Goal: Information Seeking & Learning: Check status

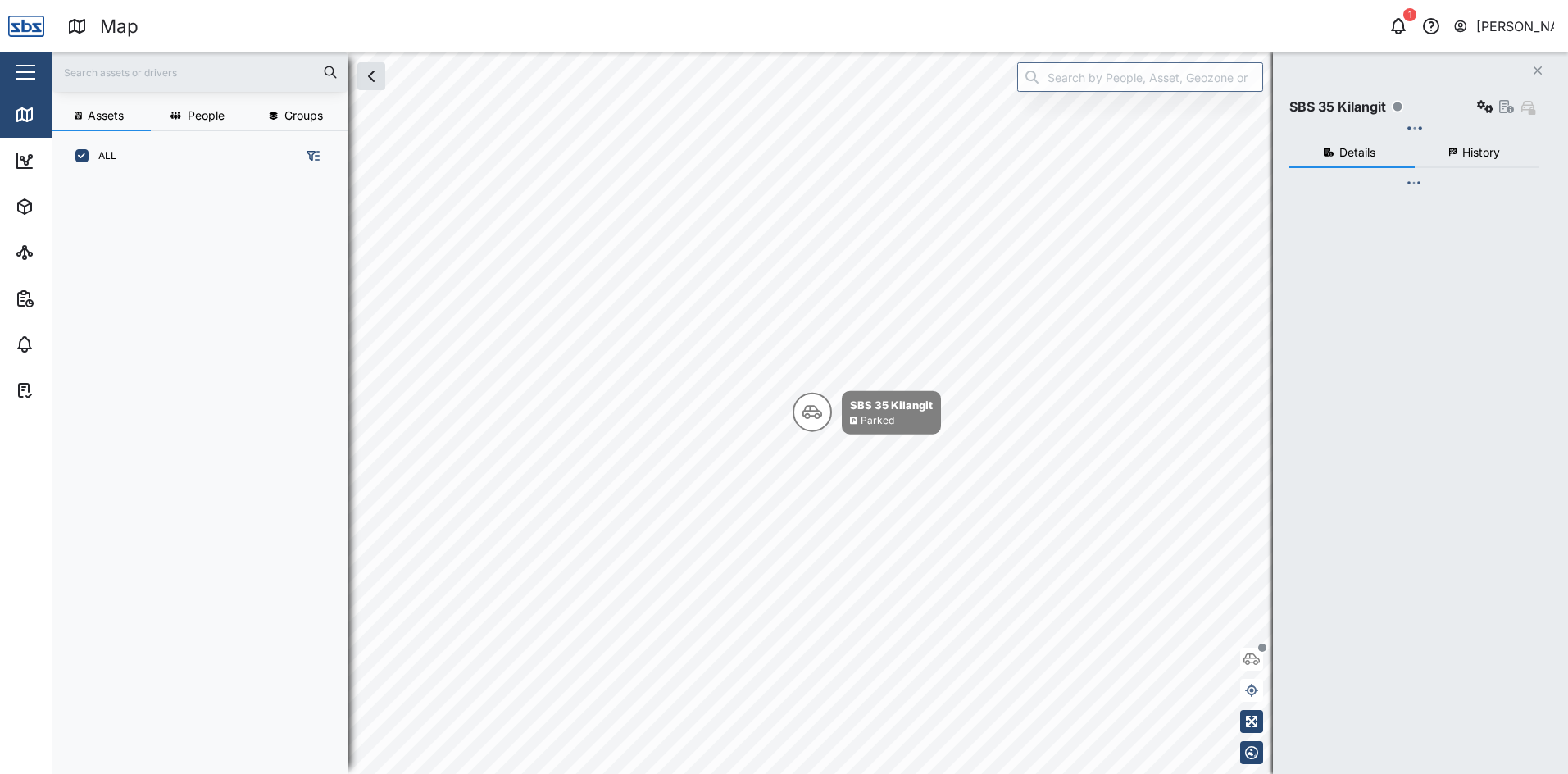
scroll to position [573, 256]
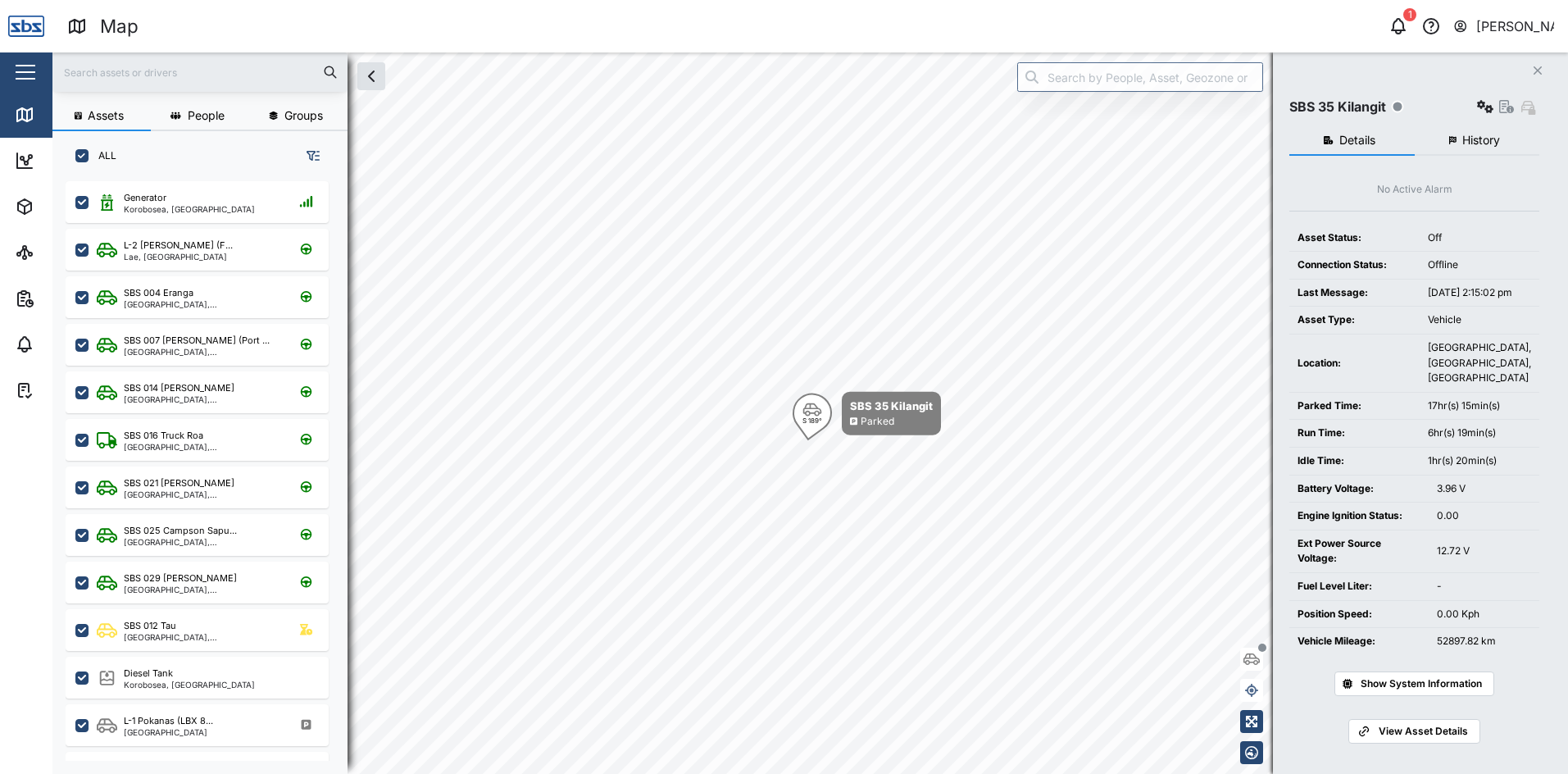
click at [1536, 62] on button "Close" at bounding box center [1538, 70] width 23 height 23
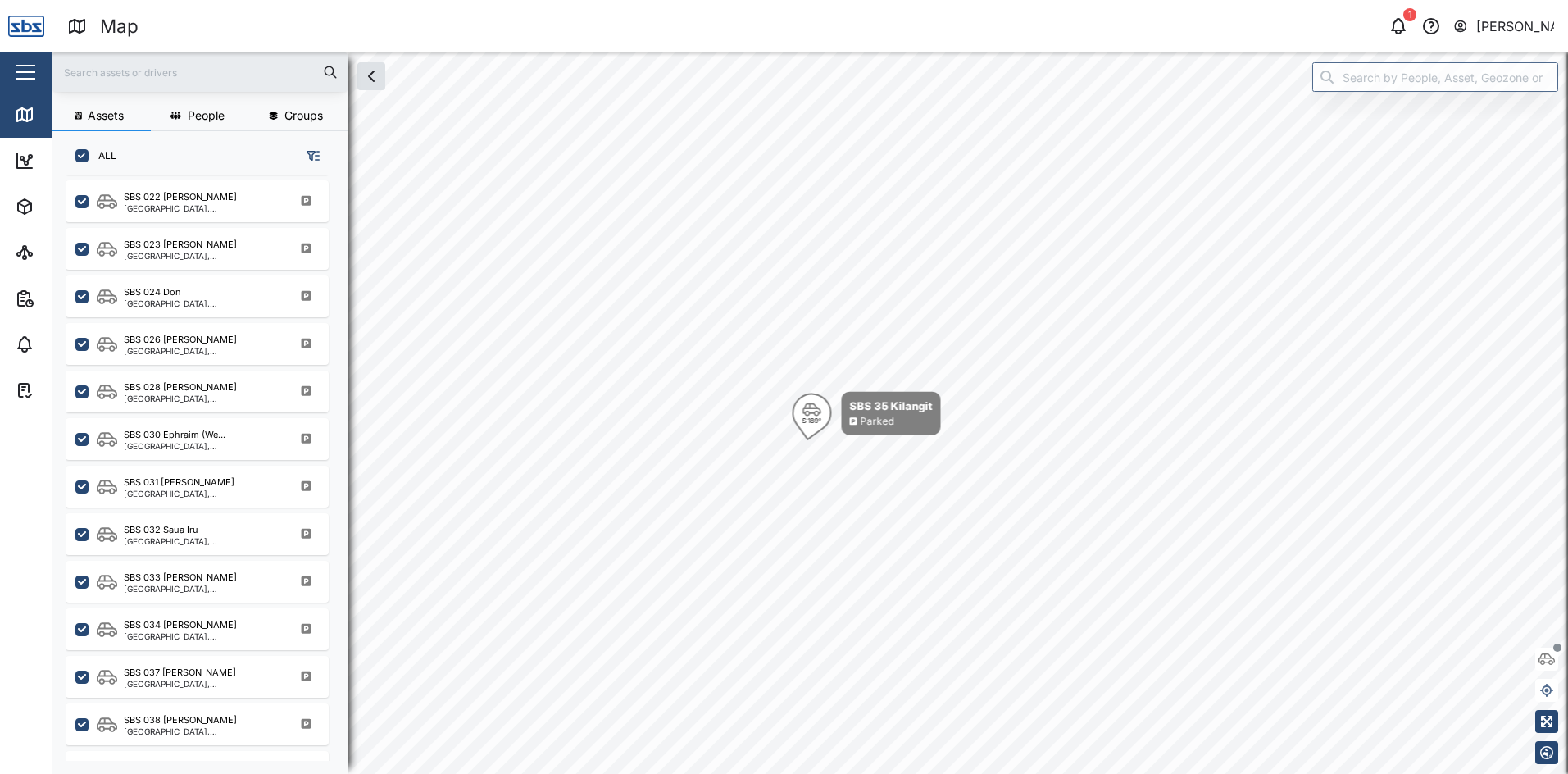
scroll to position [1476, 0]
click at [200, 495] on div "[GEOGRAPHIC_DATA], [GEOGRAPHIC_DATA]" at bounding box center [202, 493] width 157 height 9
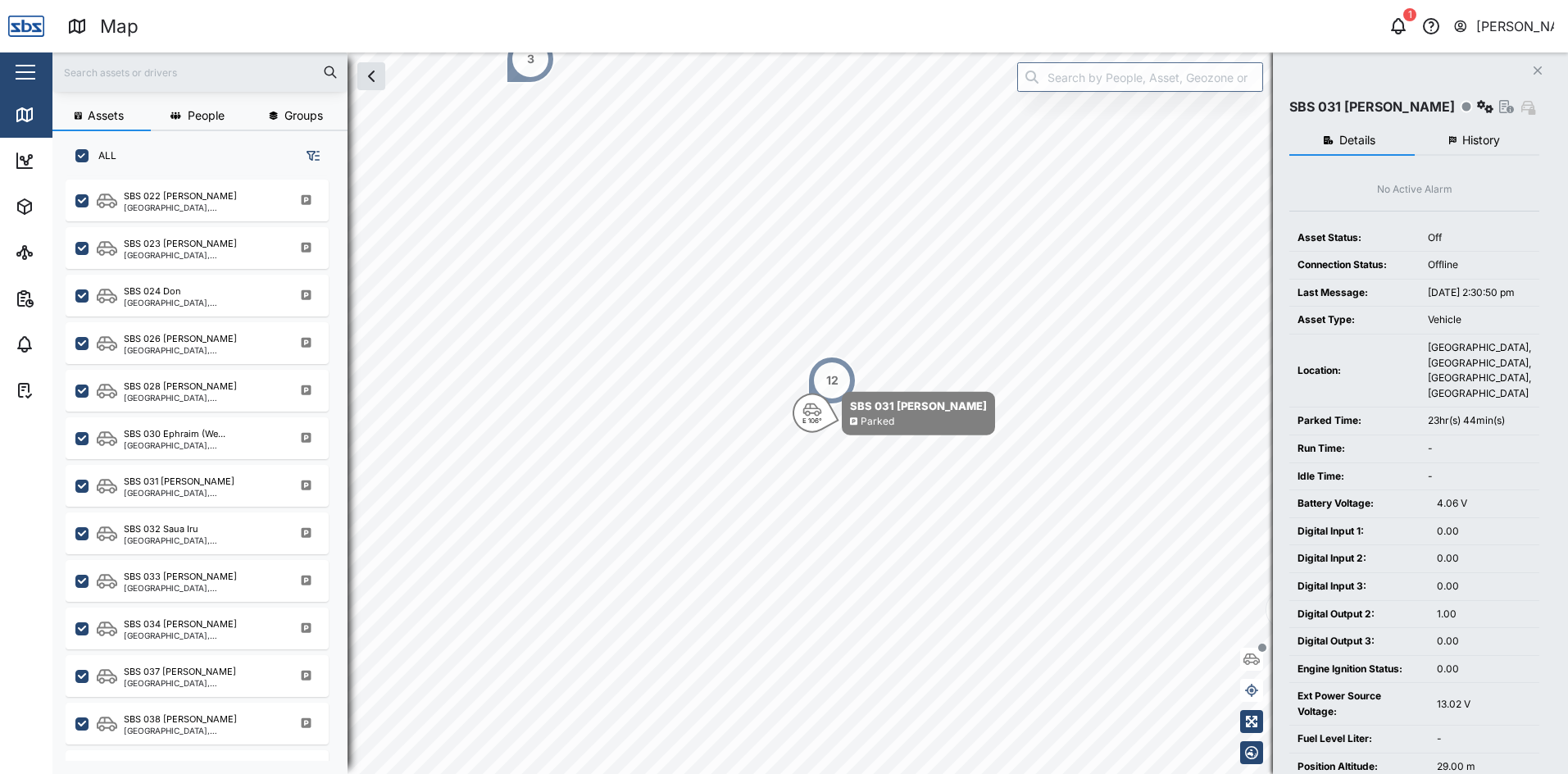
click at [1457, 149] on button "History" at bounding box center [1477, 140] width 126 height 29
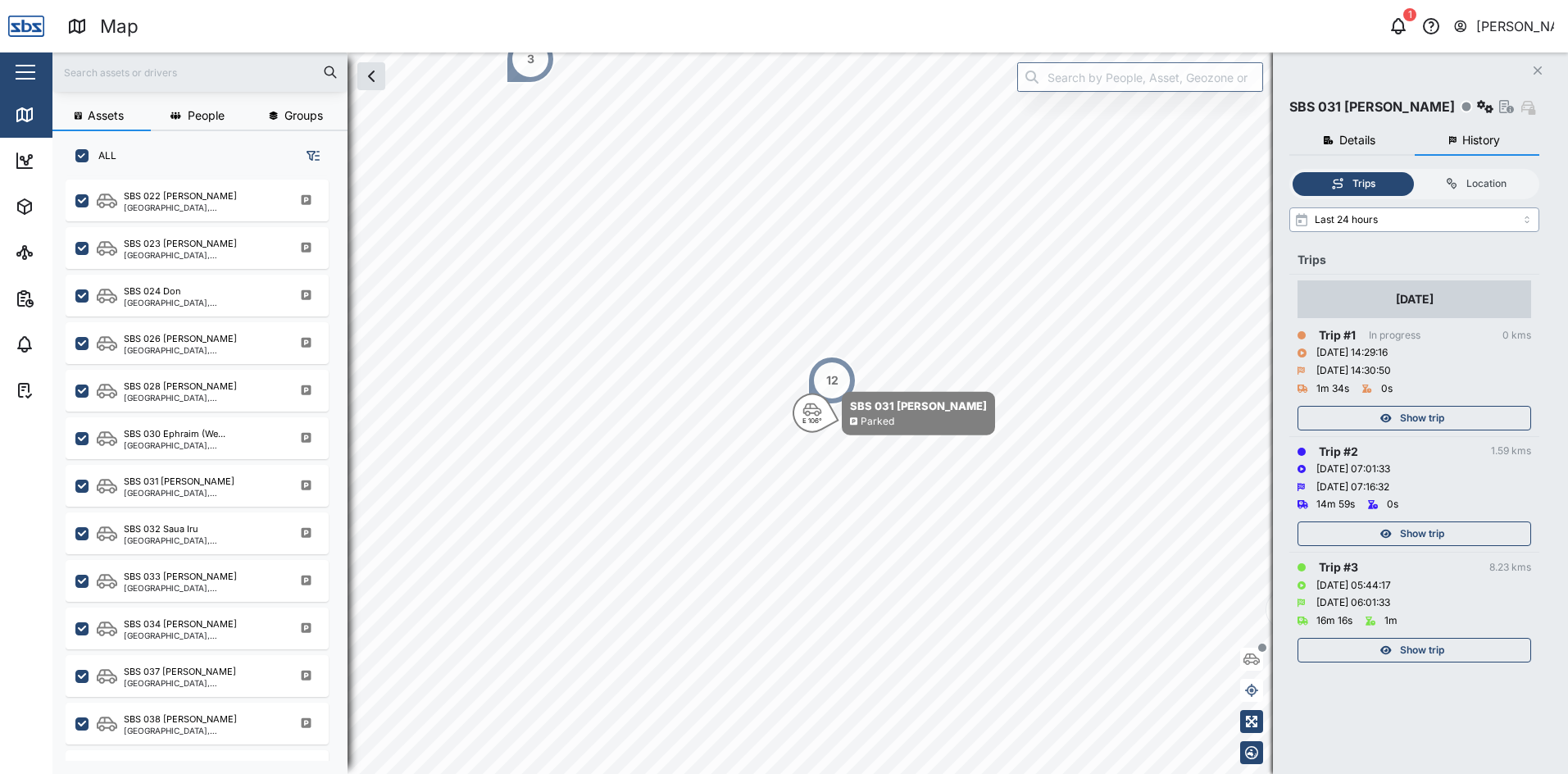
click at [1530, 220] on input "Last 24 hours" at bounding box center [1414, 220] width 250 height 25
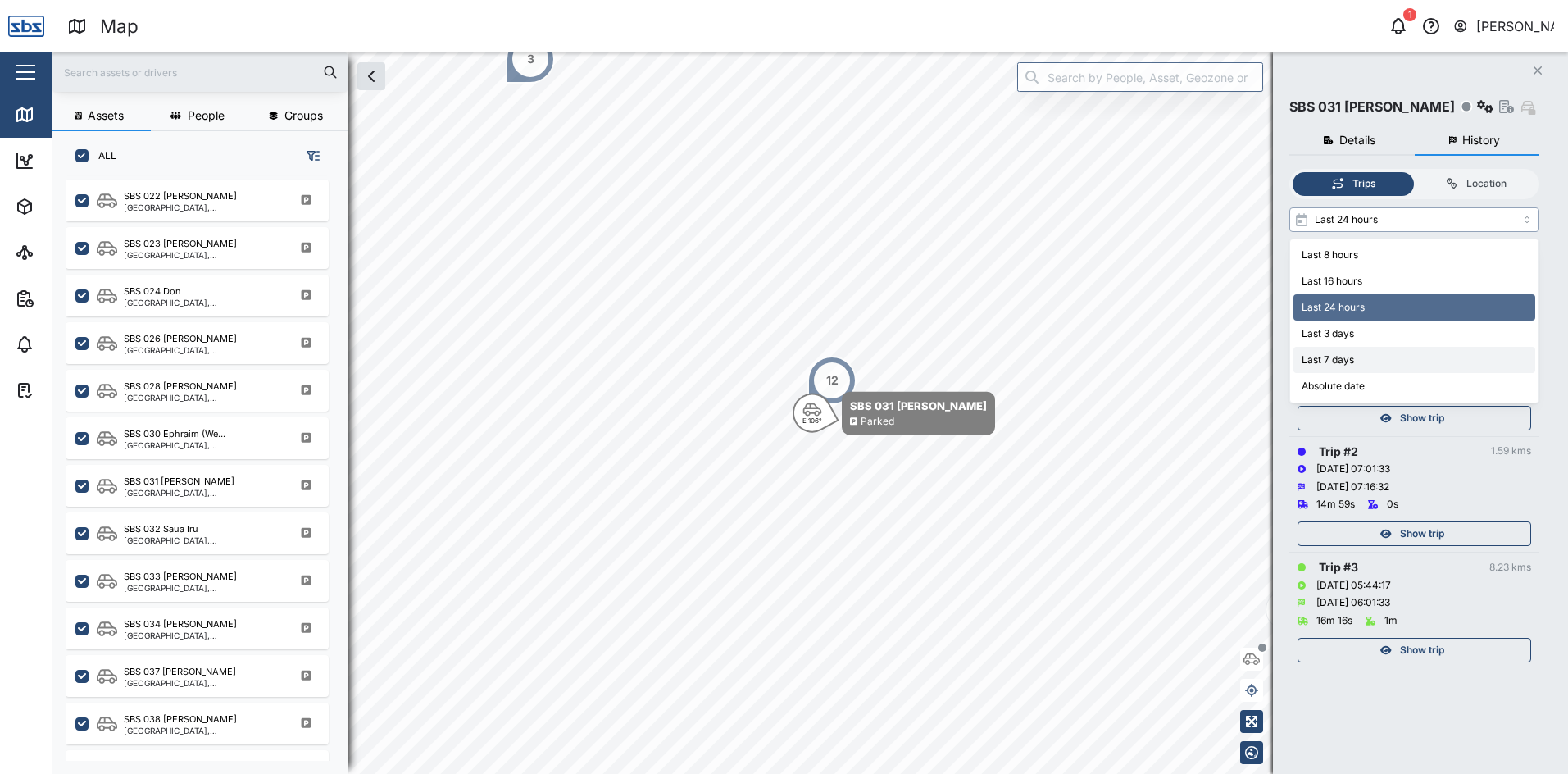
type input "Last 7 days"
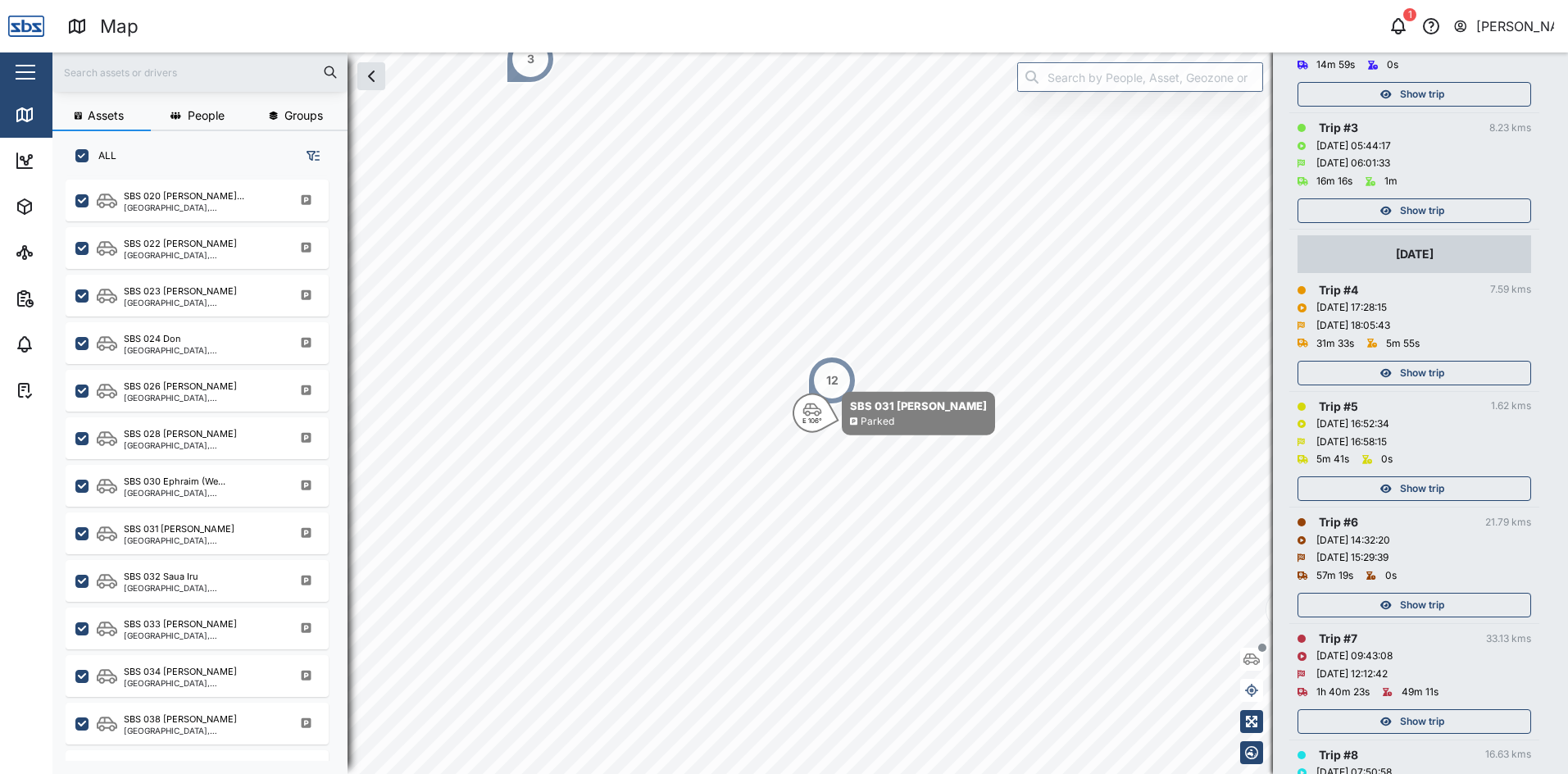
scroll to position [410, 0]
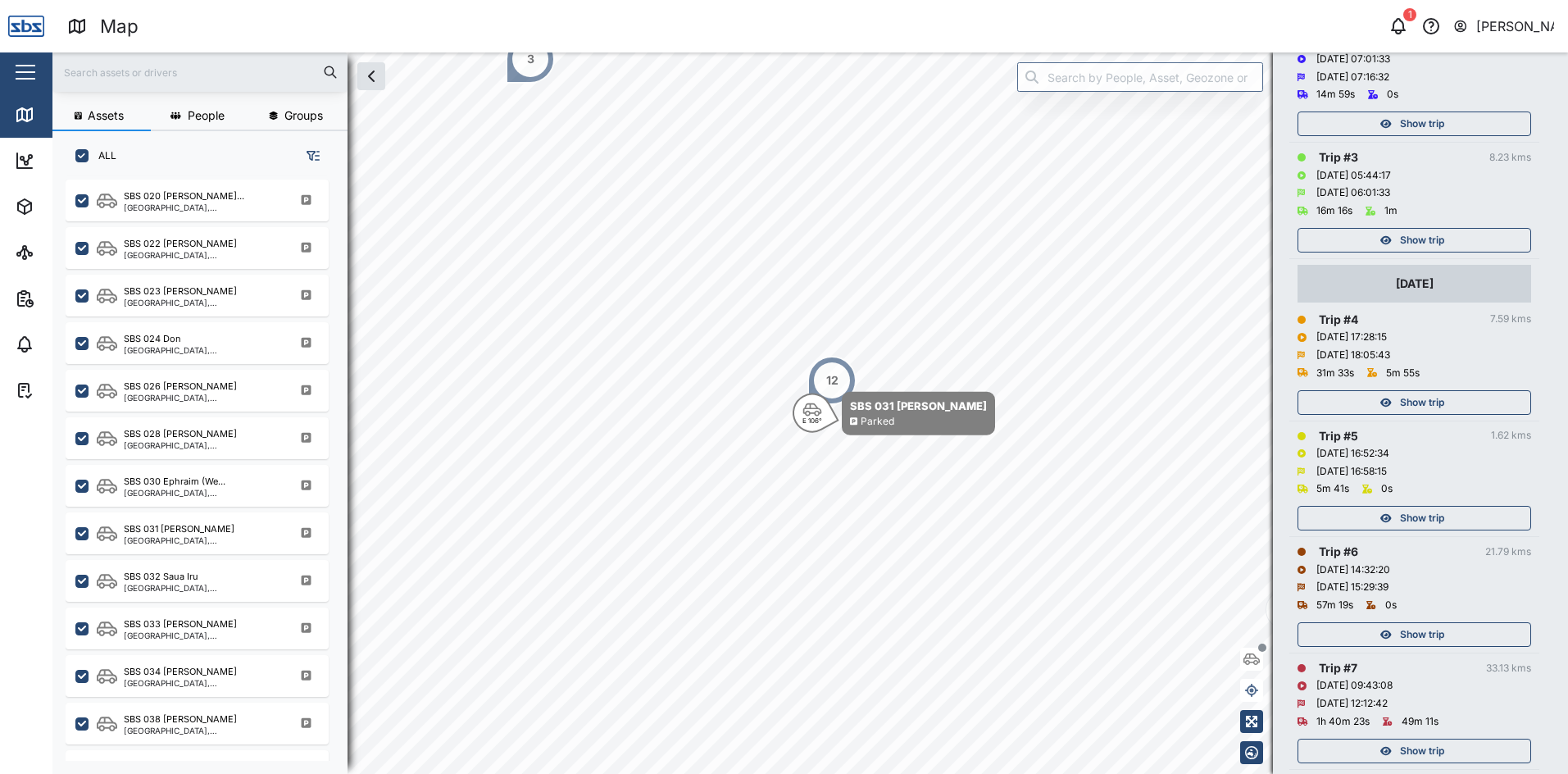
click at [1438, 415] on td "[DATE] Trip # 4 7.59 kms [DATE] 17:28:15 [DATE] 18:05:43 31m 33s 5m 55s Show tr…" at bounding box center [1414, 340] width 250 height 162
click at [1437, 407] on span "Show trip" at bounding box center [1421, 402] width 44 height 23
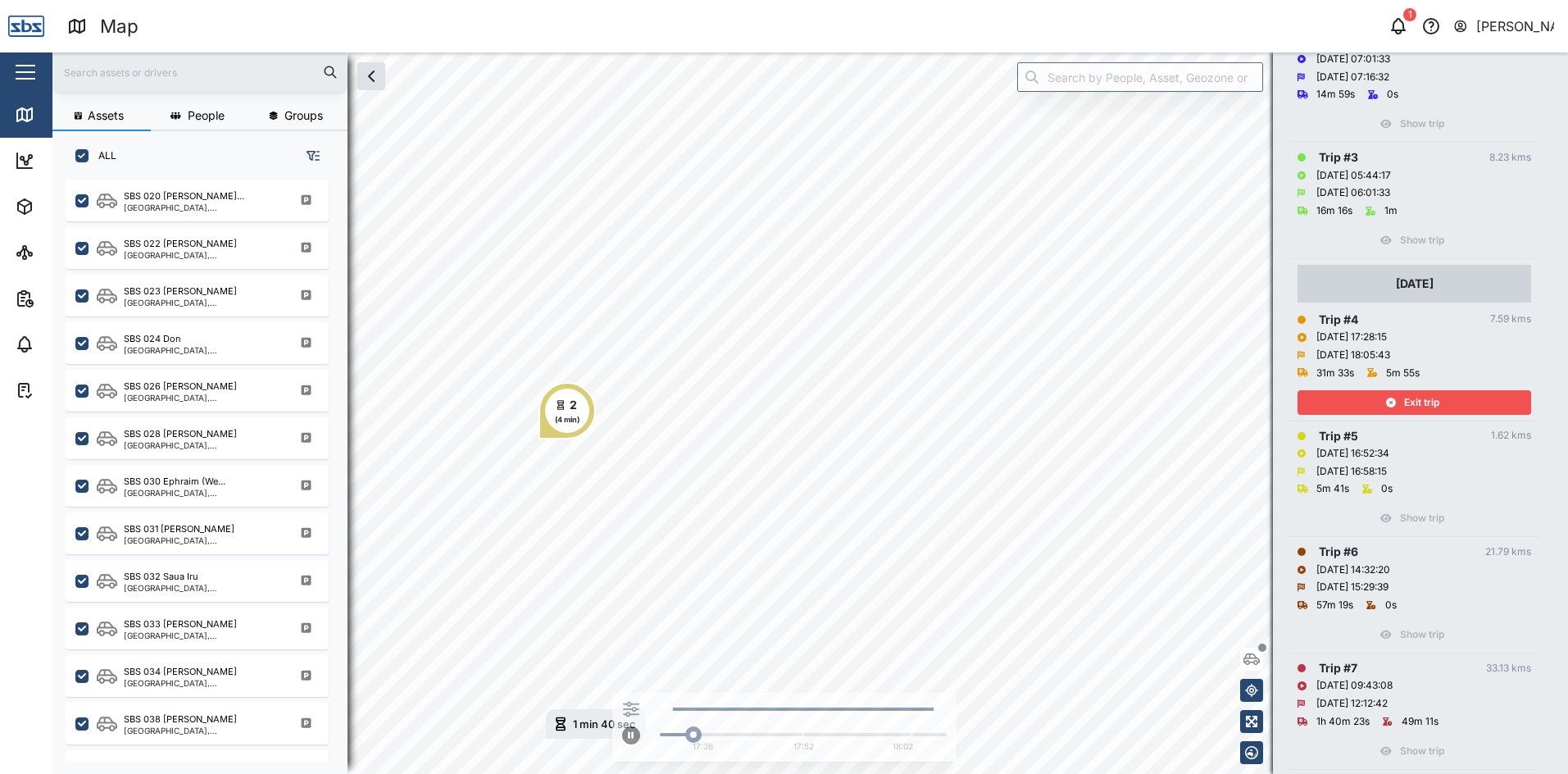
click at [1437, 400] on span "Exit trip" at bounding box center [1421, 402] width 35 height 23
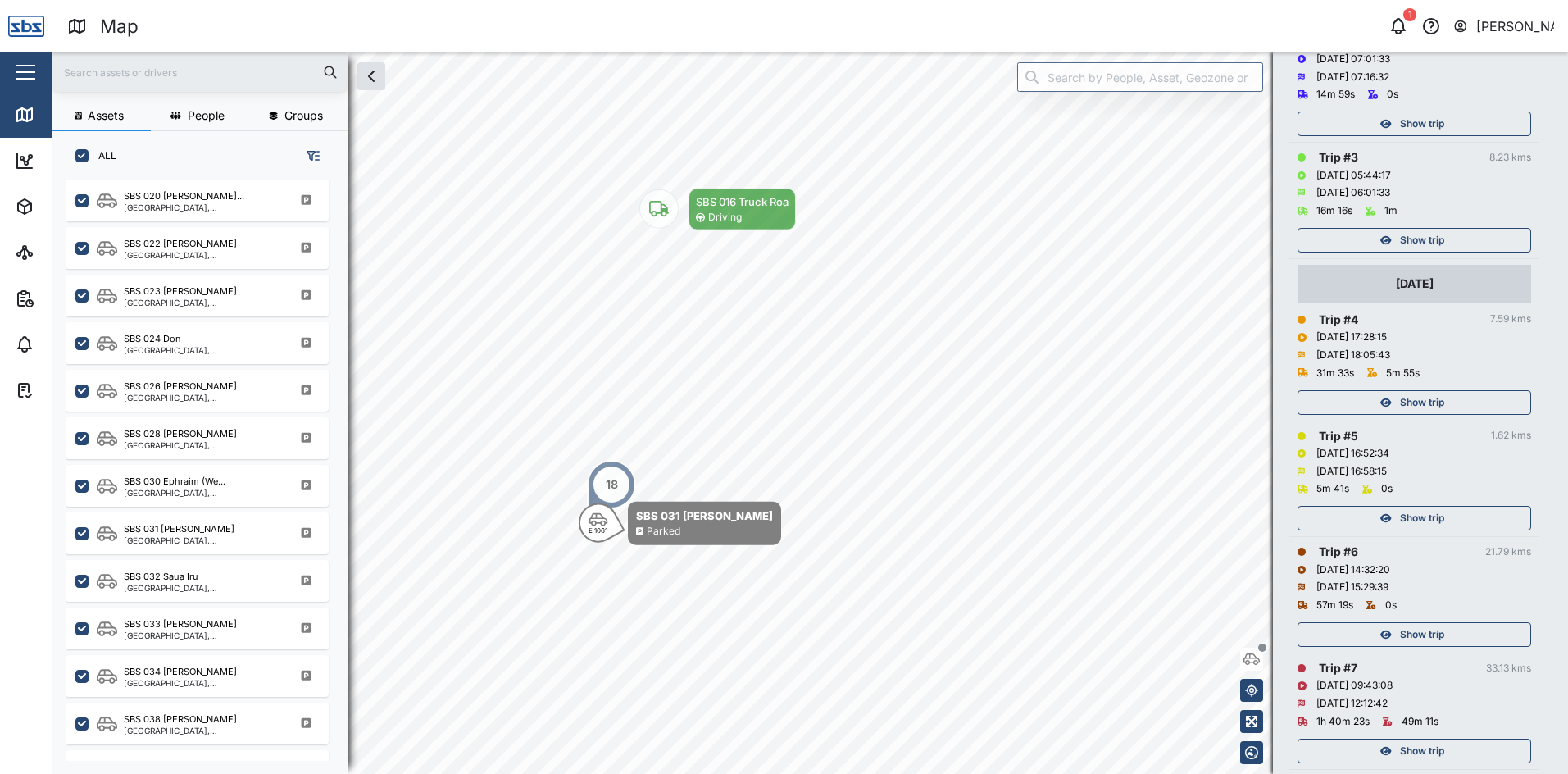
click at [1442, 509] on span "Show trip" at bounding box center [1421, 519] width 44 height 23
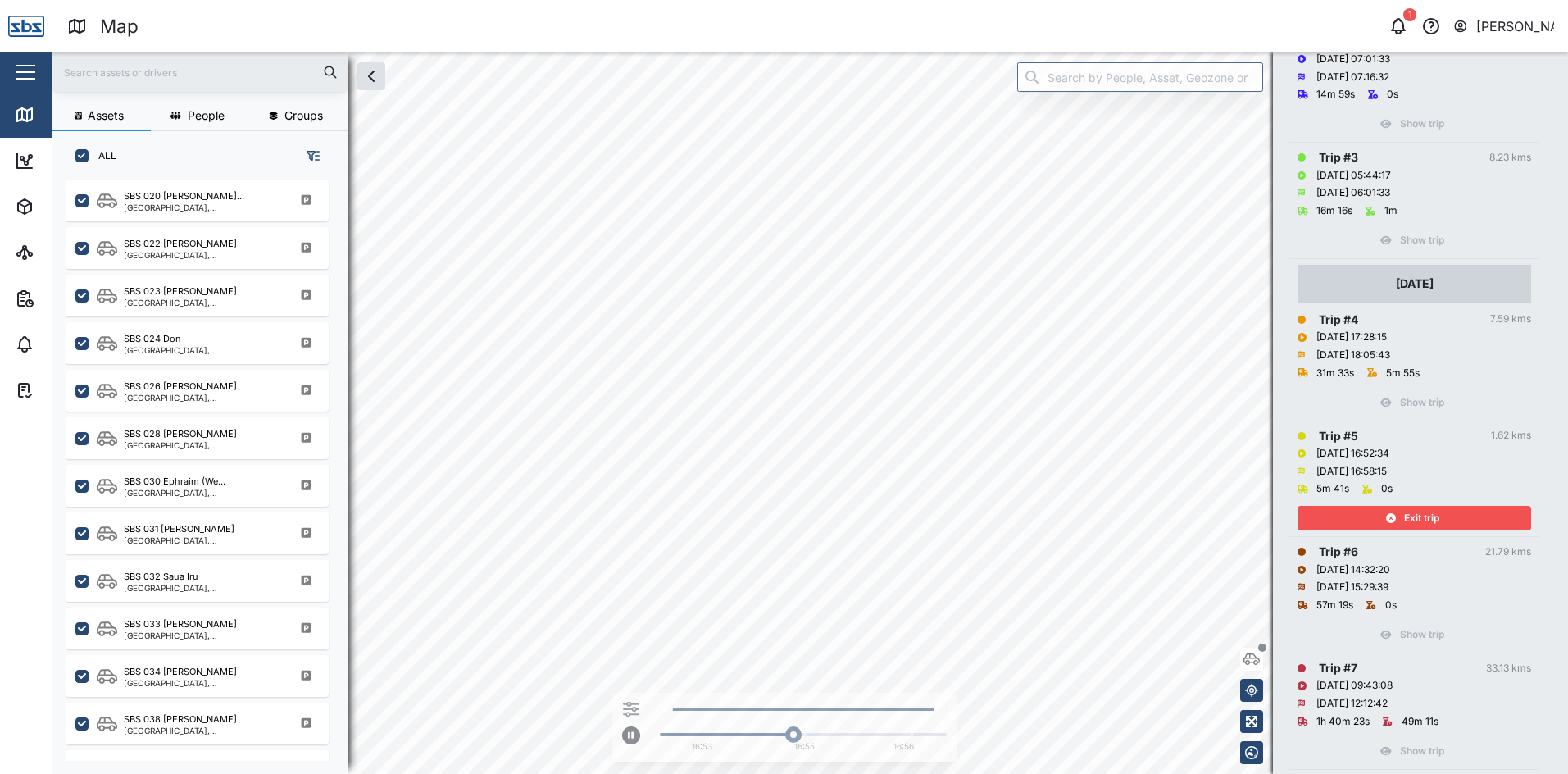
click at [1442, 512] on div "Exit trip" at bounding box center [1412, 519] width 213 height 23
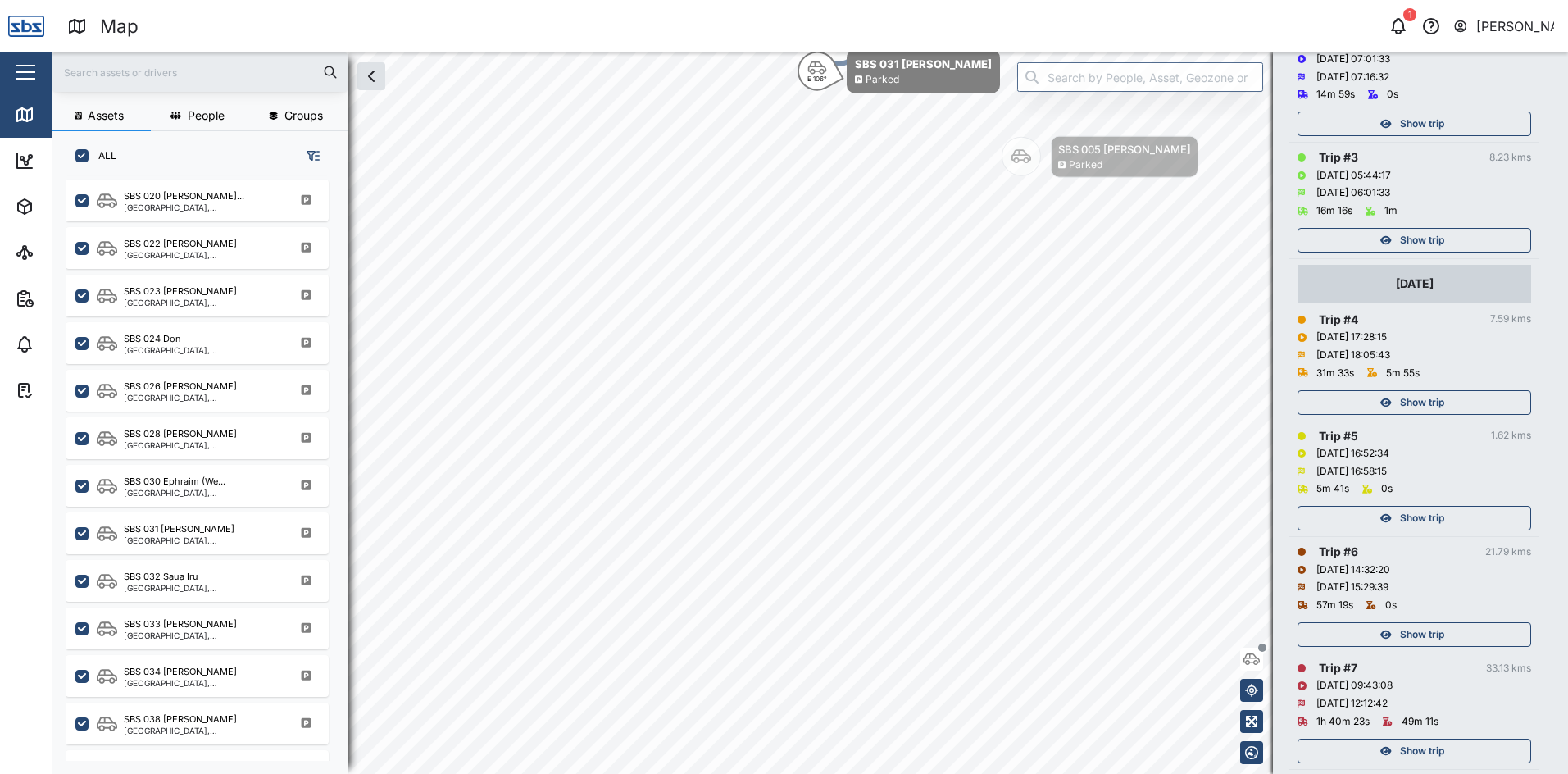
click at [1432, 238] on span "Show trip" at bounding box center [1421, 240] width 44 height 23
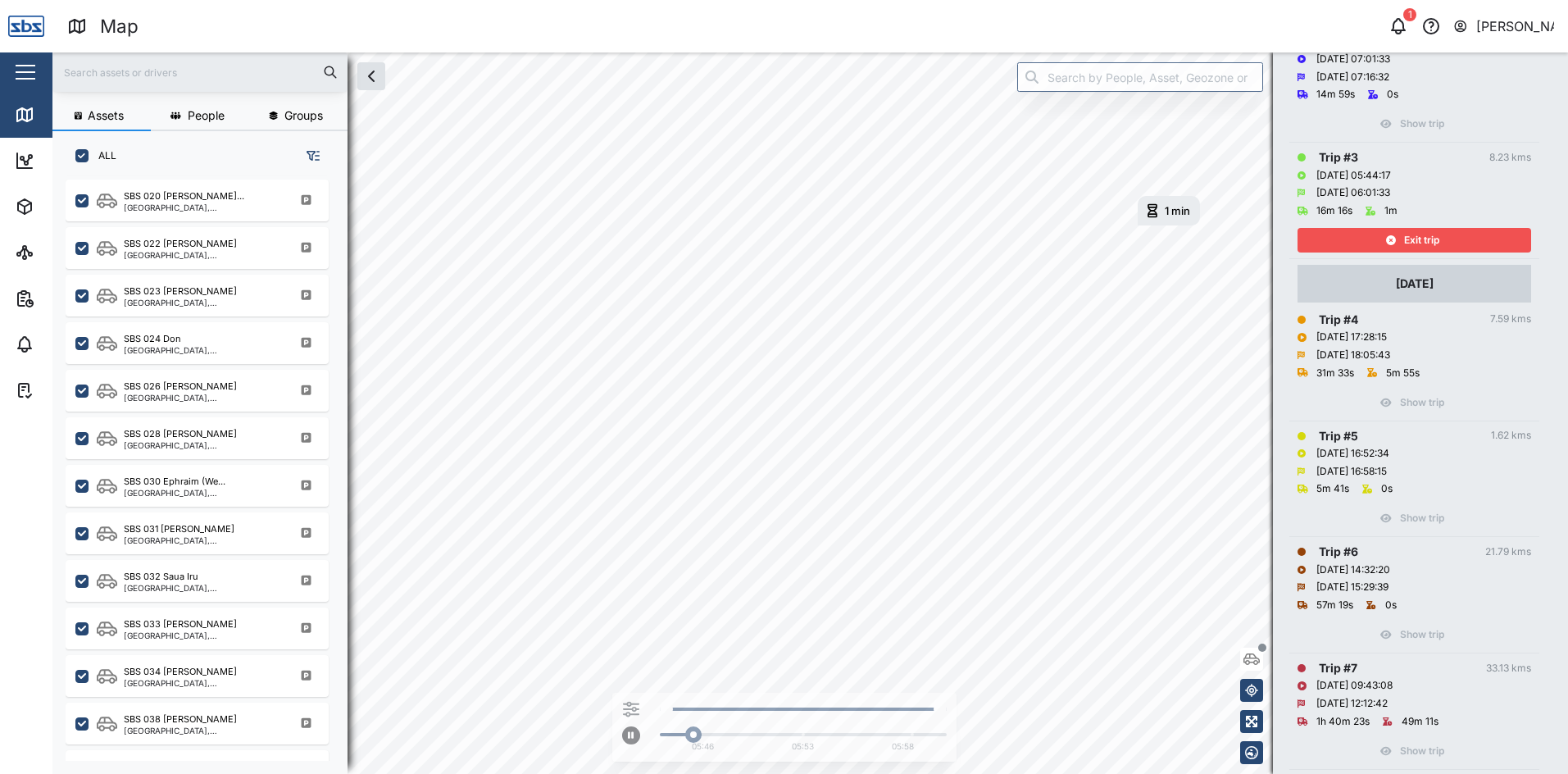
click at [1432, 238] on span "Exit trip" at bounding box center [1421, 240] width 35 height 23
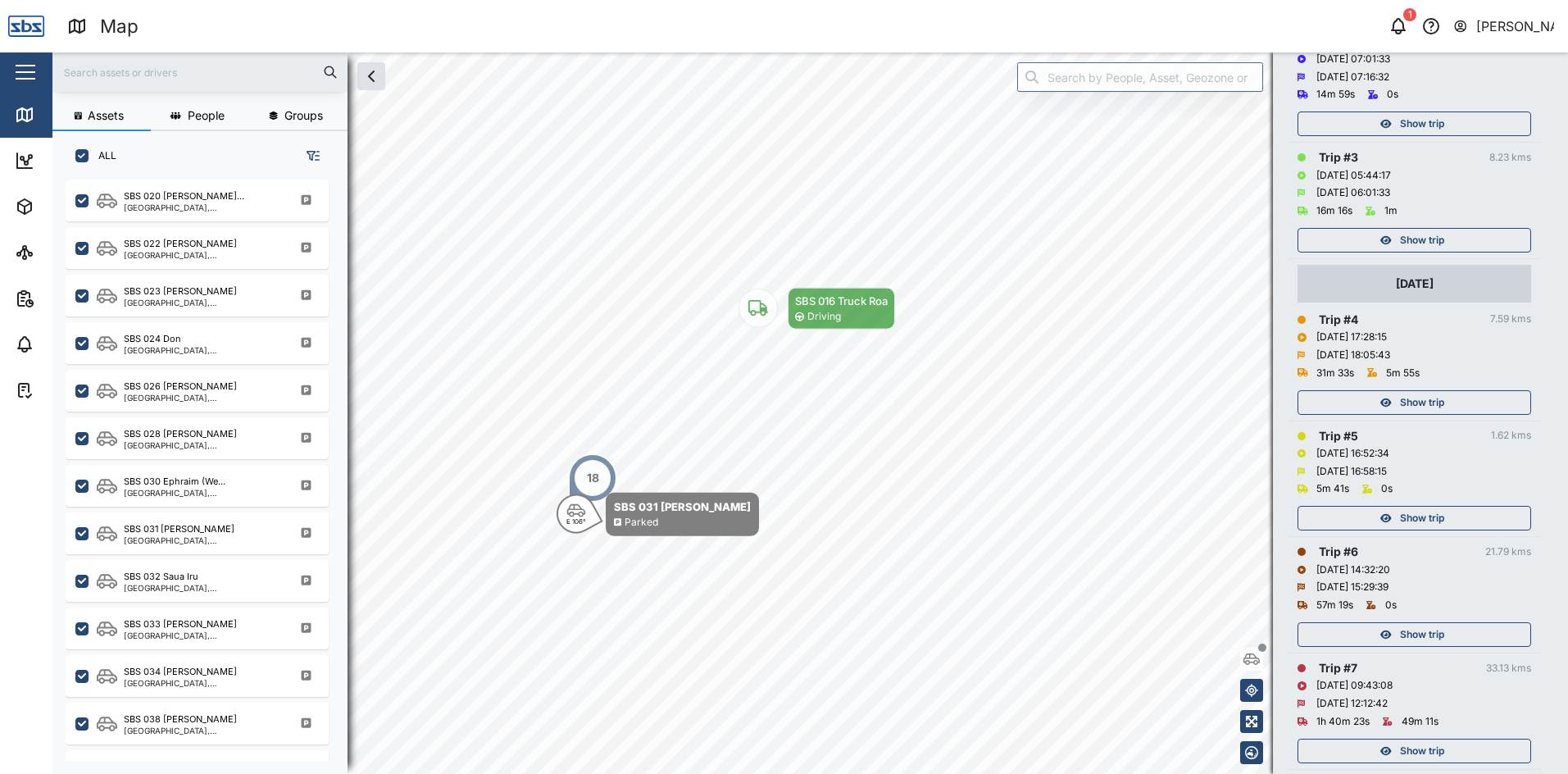
click at [1415, 128] on span "Show trip" at bounding box center [1421, 124] width 44 height 23
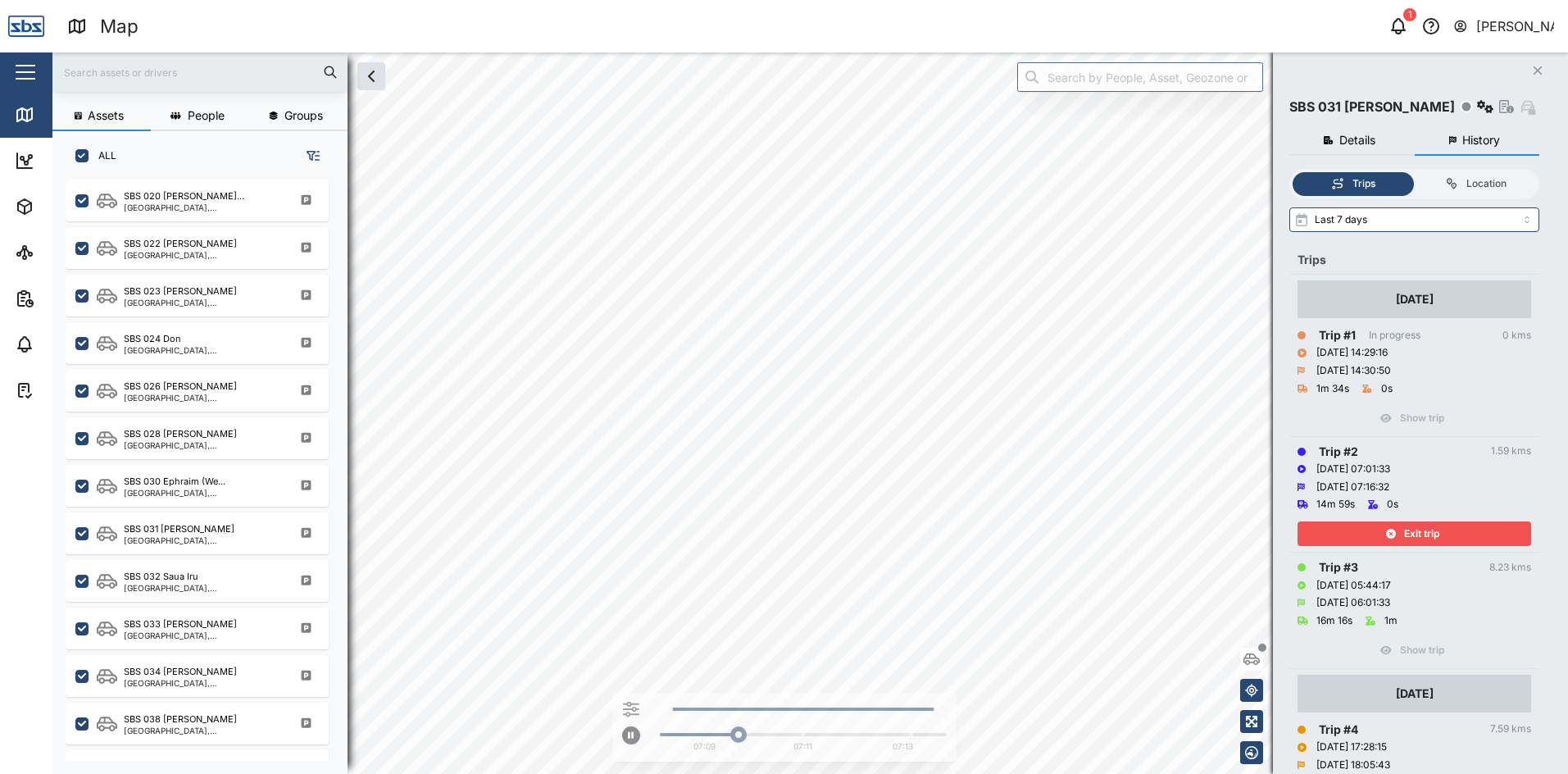
click at [1538, 71] on icon "button" at bounding box center [1538, 70] width 9 height 9
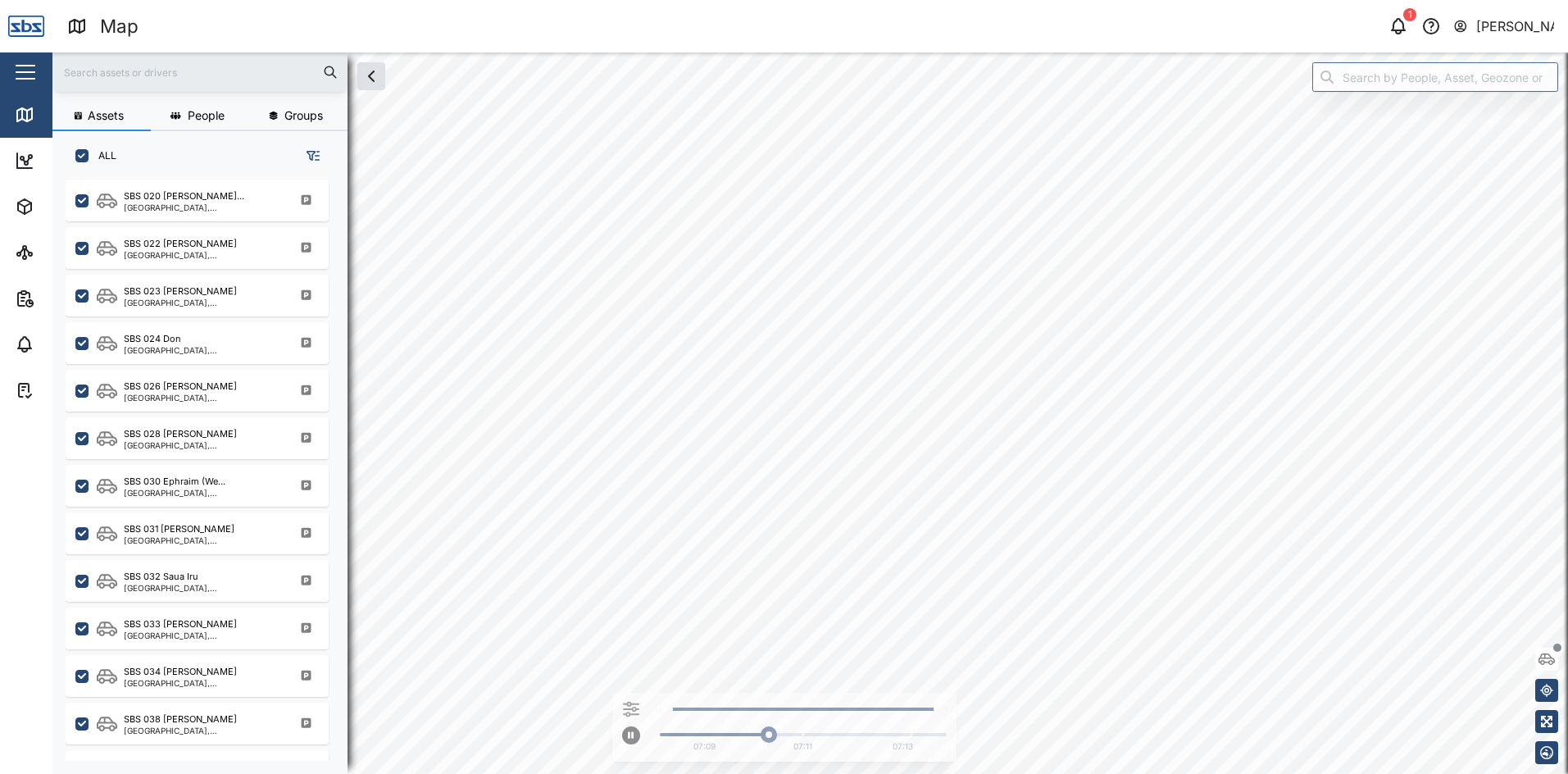
click at [1404, 19] on div "1" at bounding box center [1410, 15] width 13 height 13
click at [1396, 27] on icon "button" at bounding box center [1398, 26] width 20 height 20
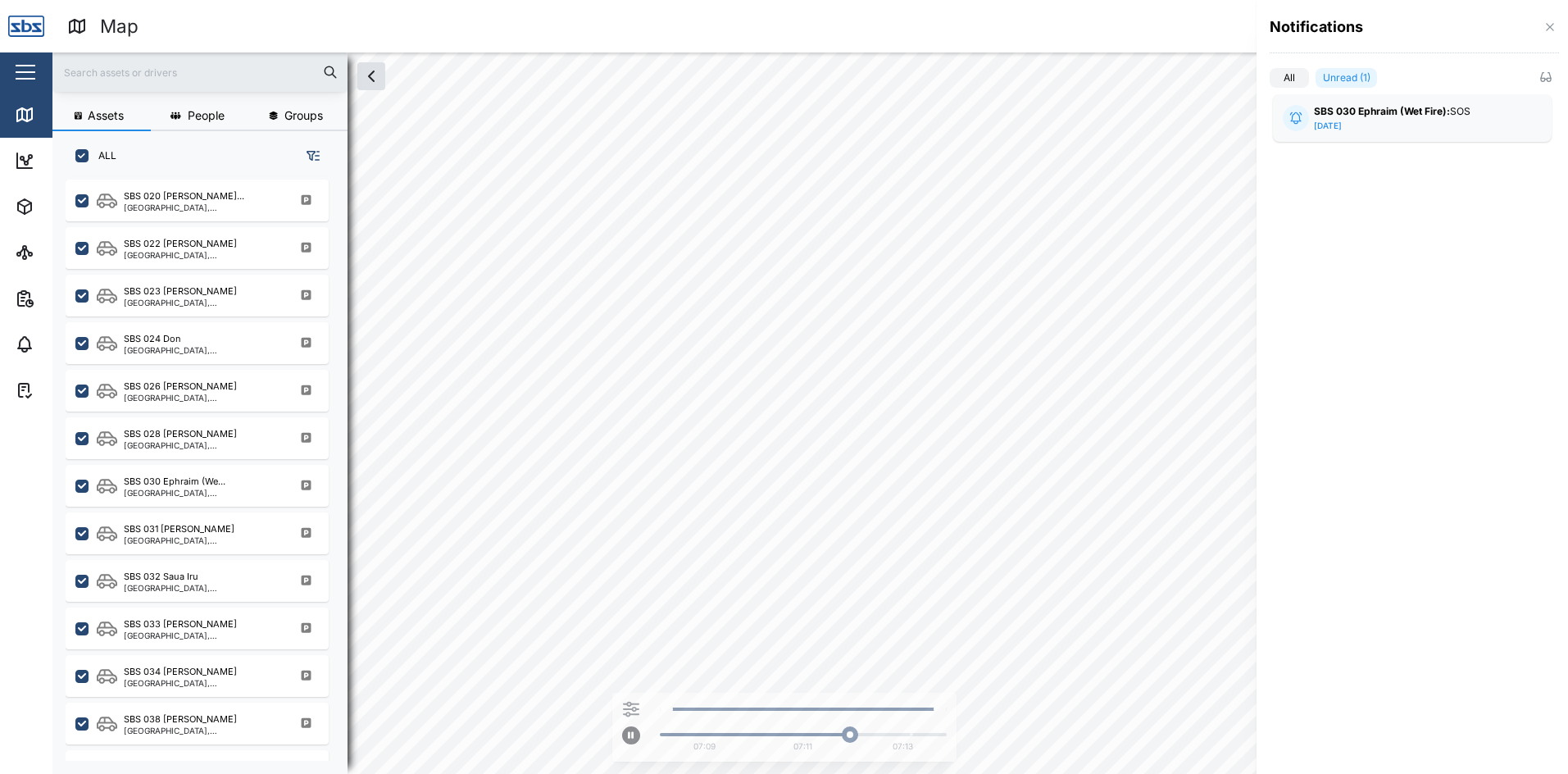
click at [1380, 125] on div "SBS 030 Ephraim (Wet Fire): SOS [DATE]" at bounding box center [1412, 117] width 197 height 27
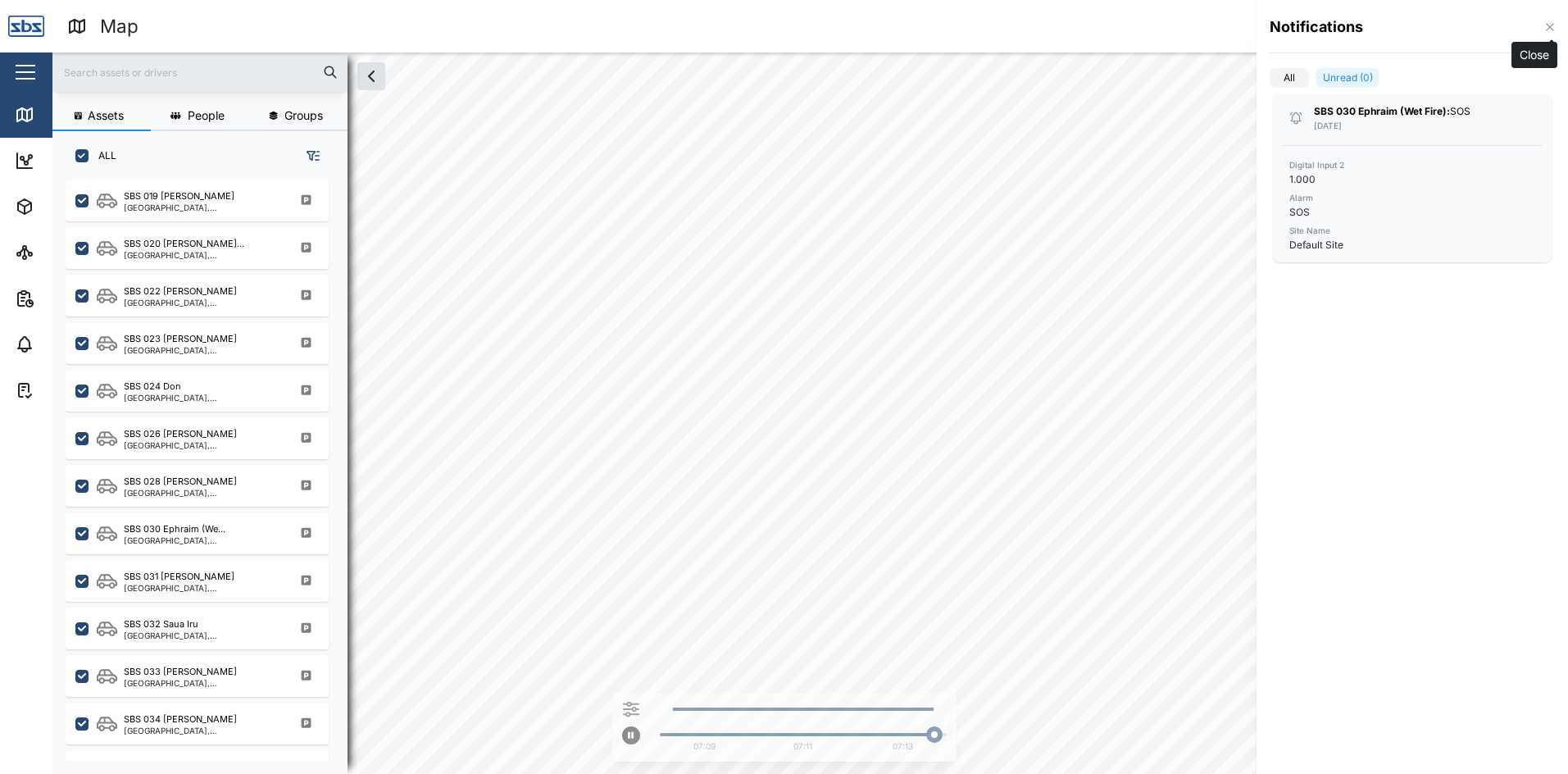
click at [1546, 26] on icon "button" at bounding box center [1550, 27] width 13 height 13
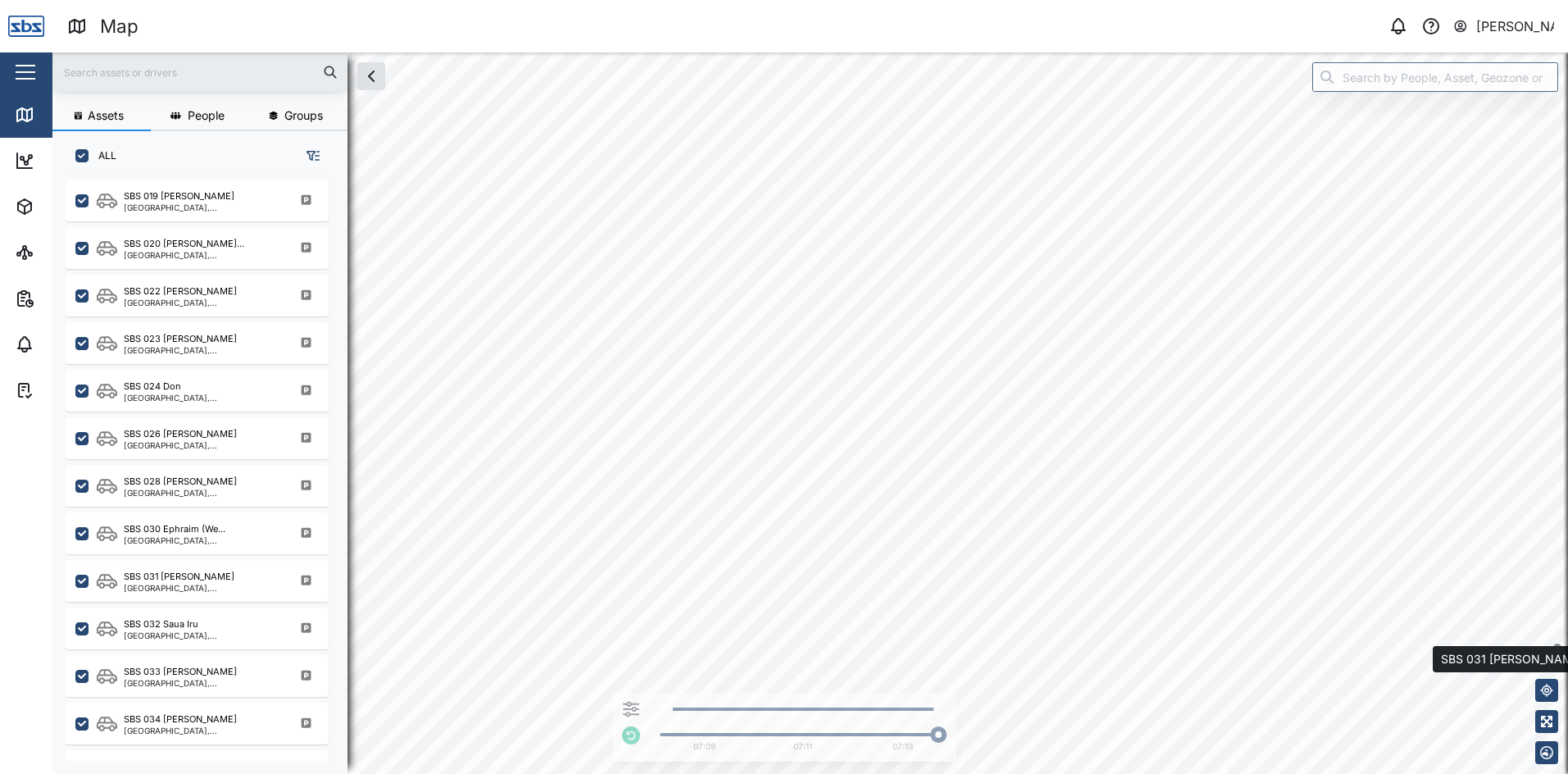
click at [1547, 660] on icon "button" at bounding box center [1546, 660] width 16 height 13
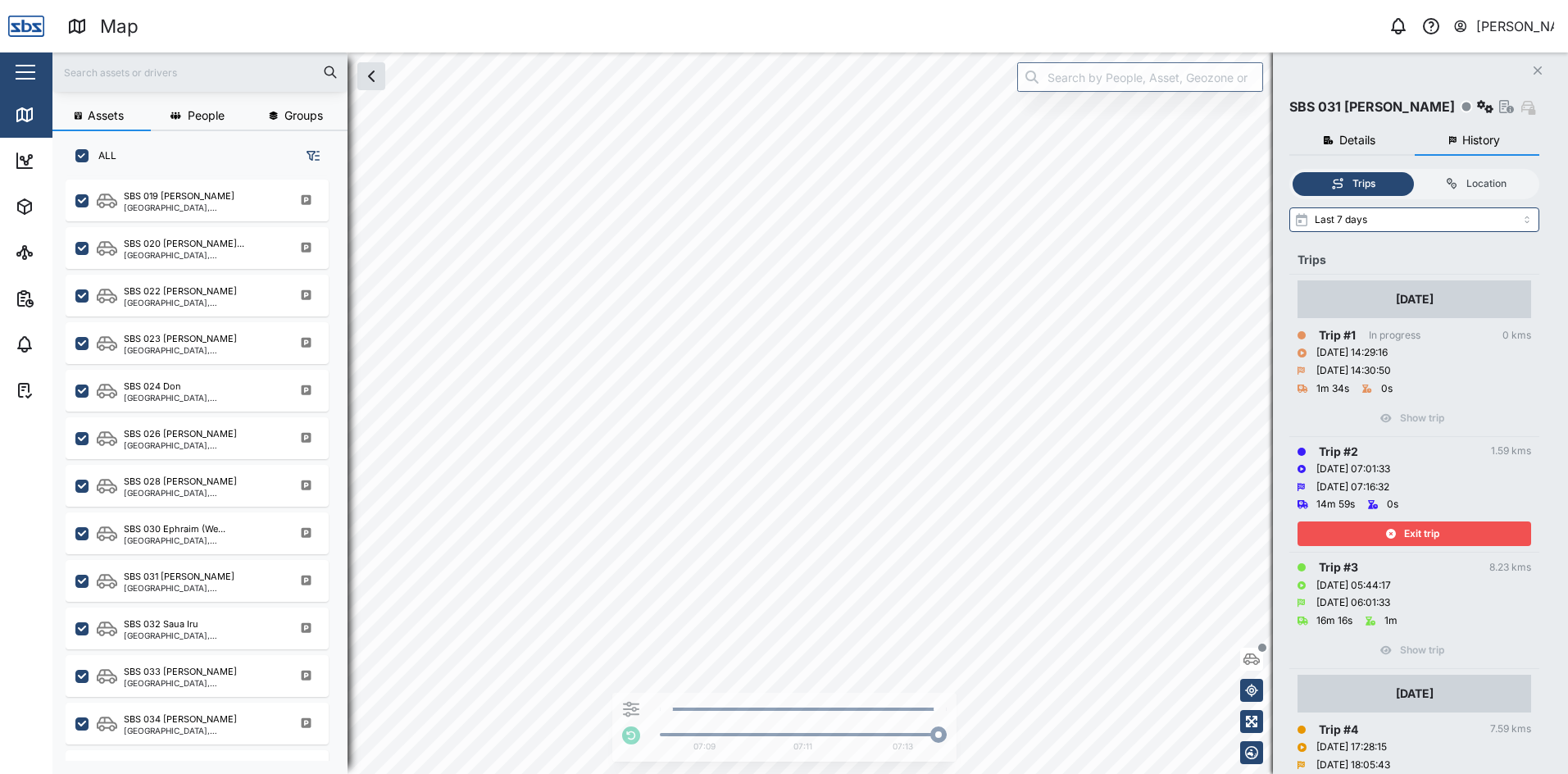
click at [1427, 531] on span "Exit trip" at bounding box center [1421, 534] width 35 height 23
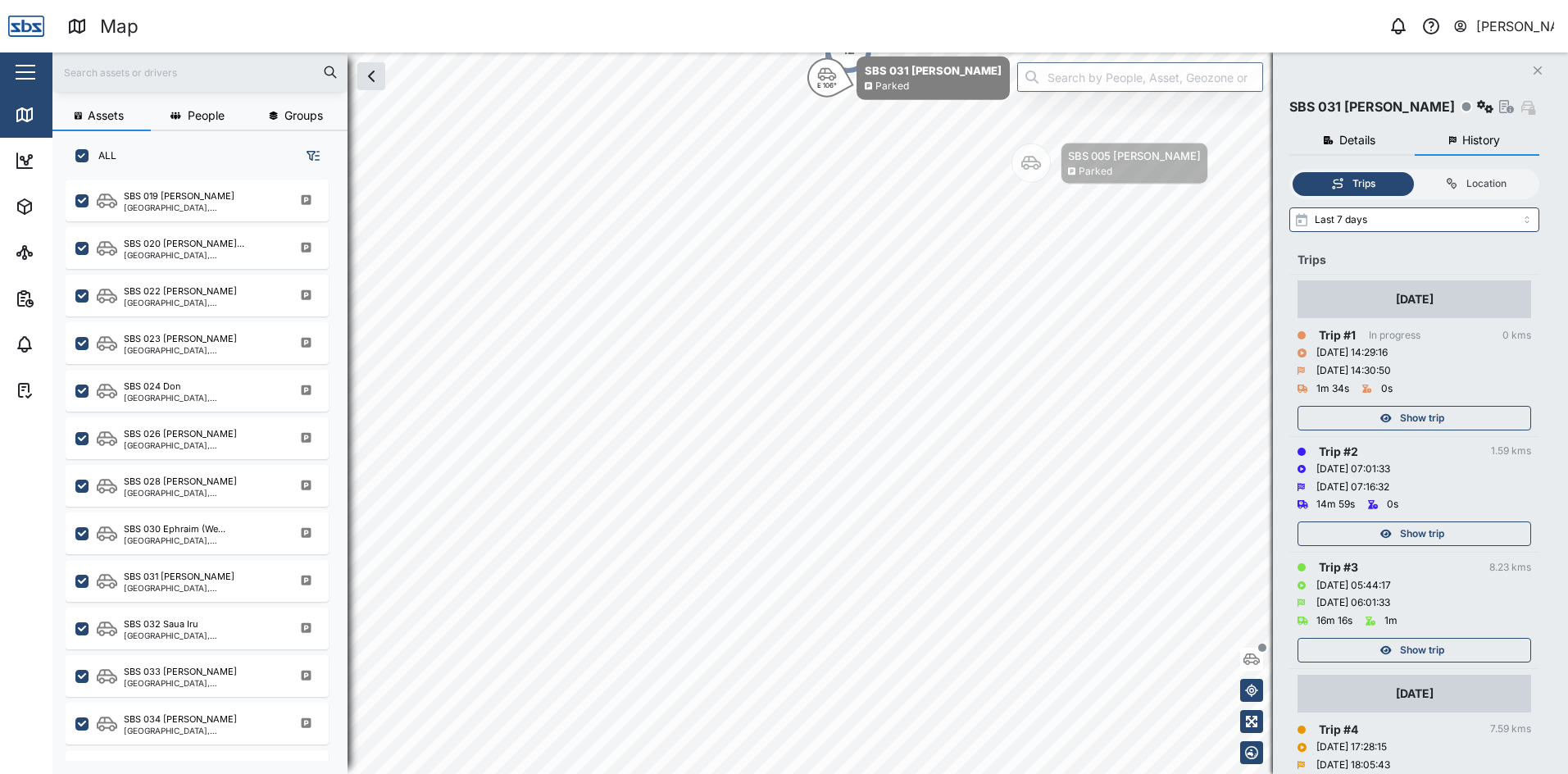
click at [1536, 73] on icon "Close" at bounding box center [1538, 71] width 9 height 13
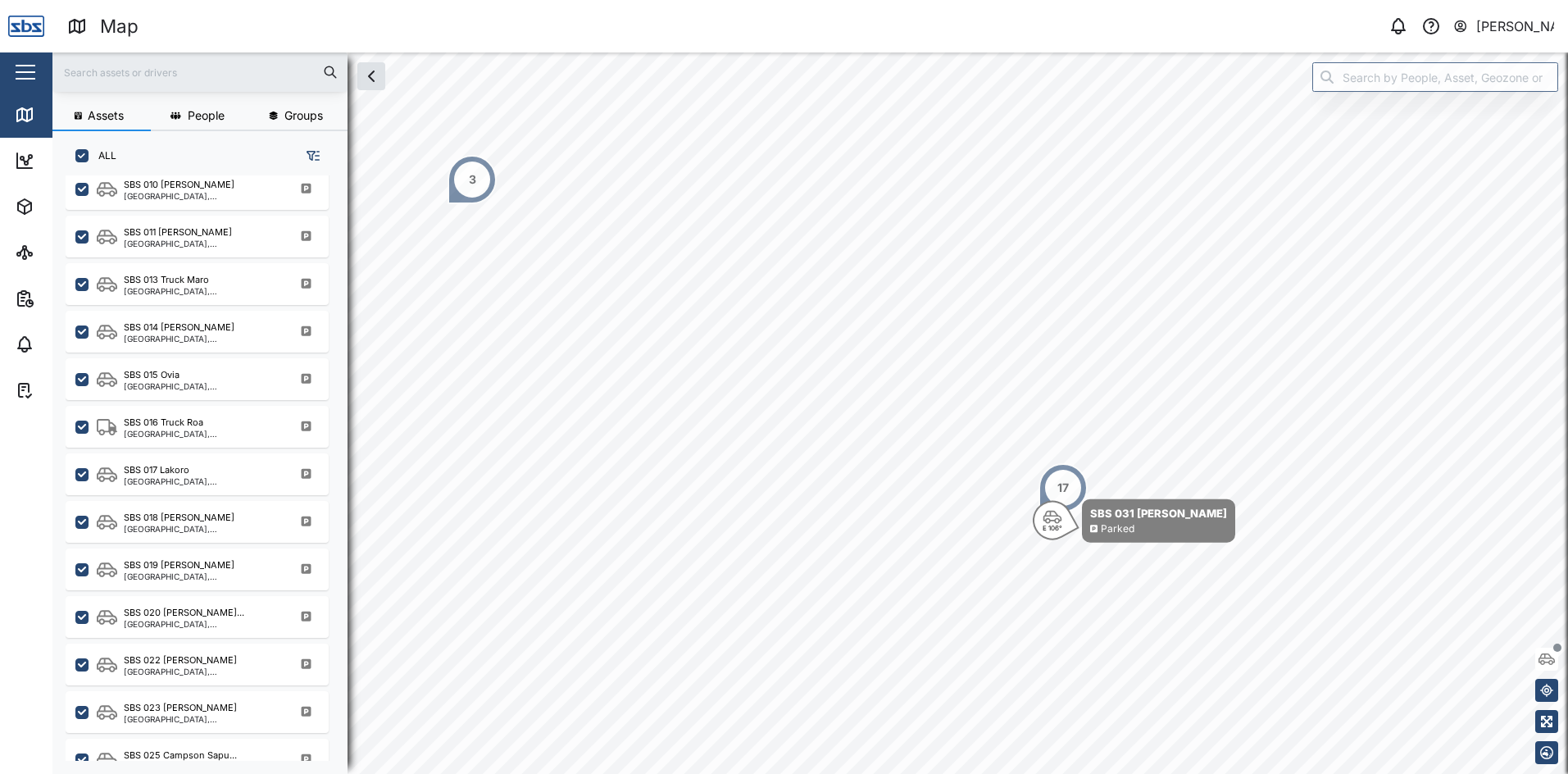
scroll to position [1066, 0]
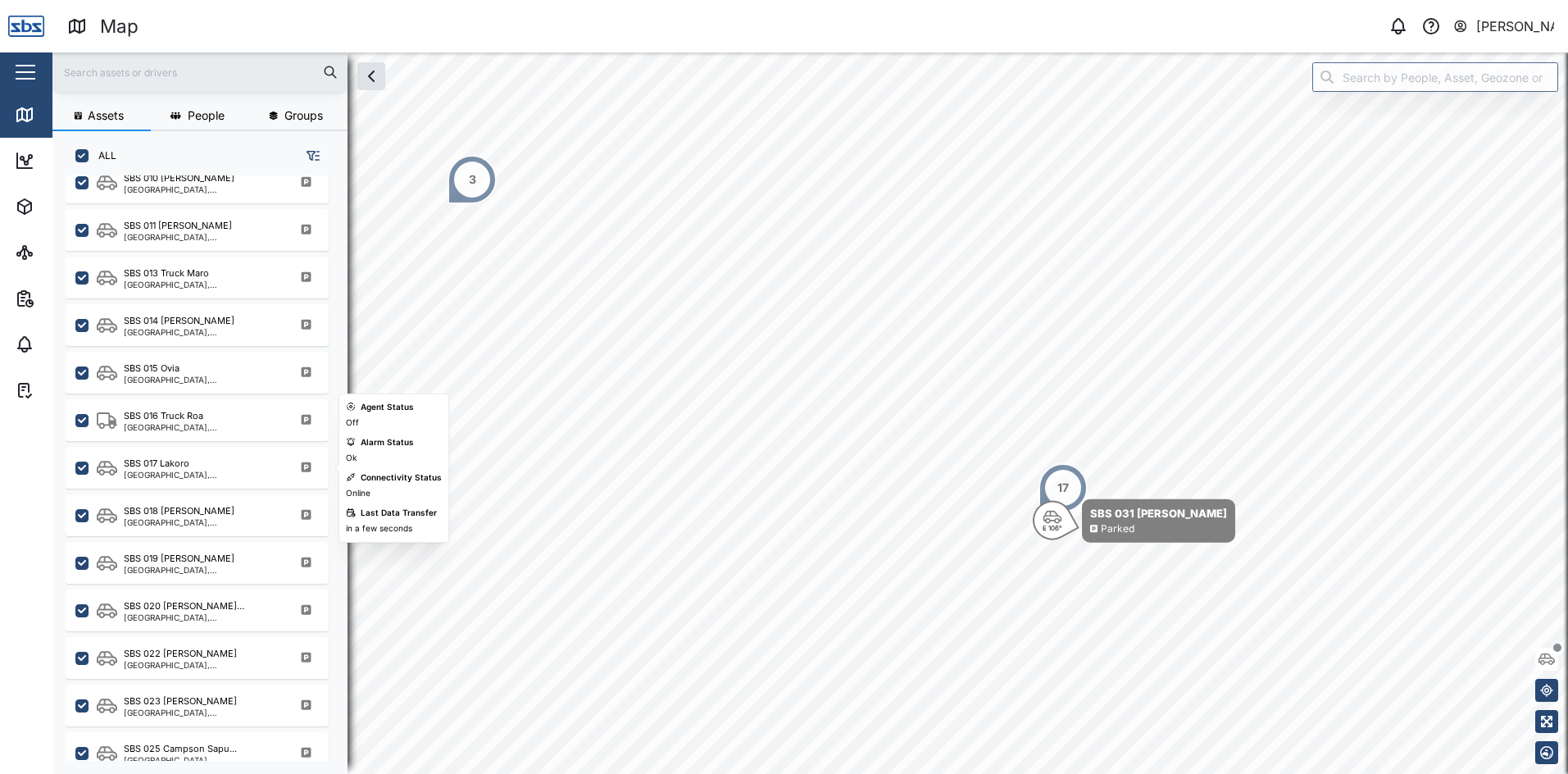
click at [154, 476] on div "[GEOGRAPHIC_DATA], [GEOGRAPHIC_DATA]" at bounding box center [202, 474] width 157 height 9
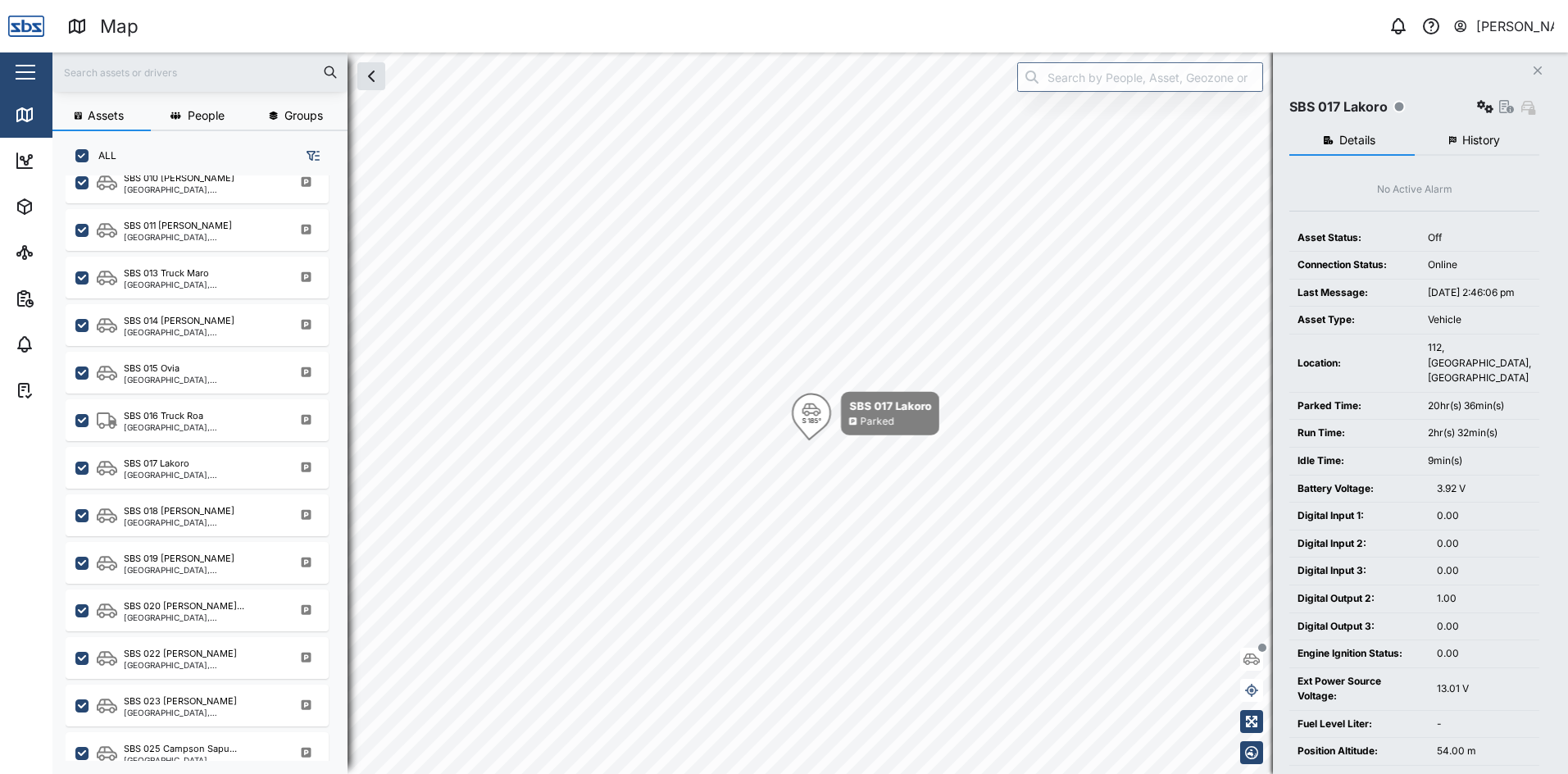
click at [1469, 140] on span "History" at bounding box center [1481, 140] width 38 height 11
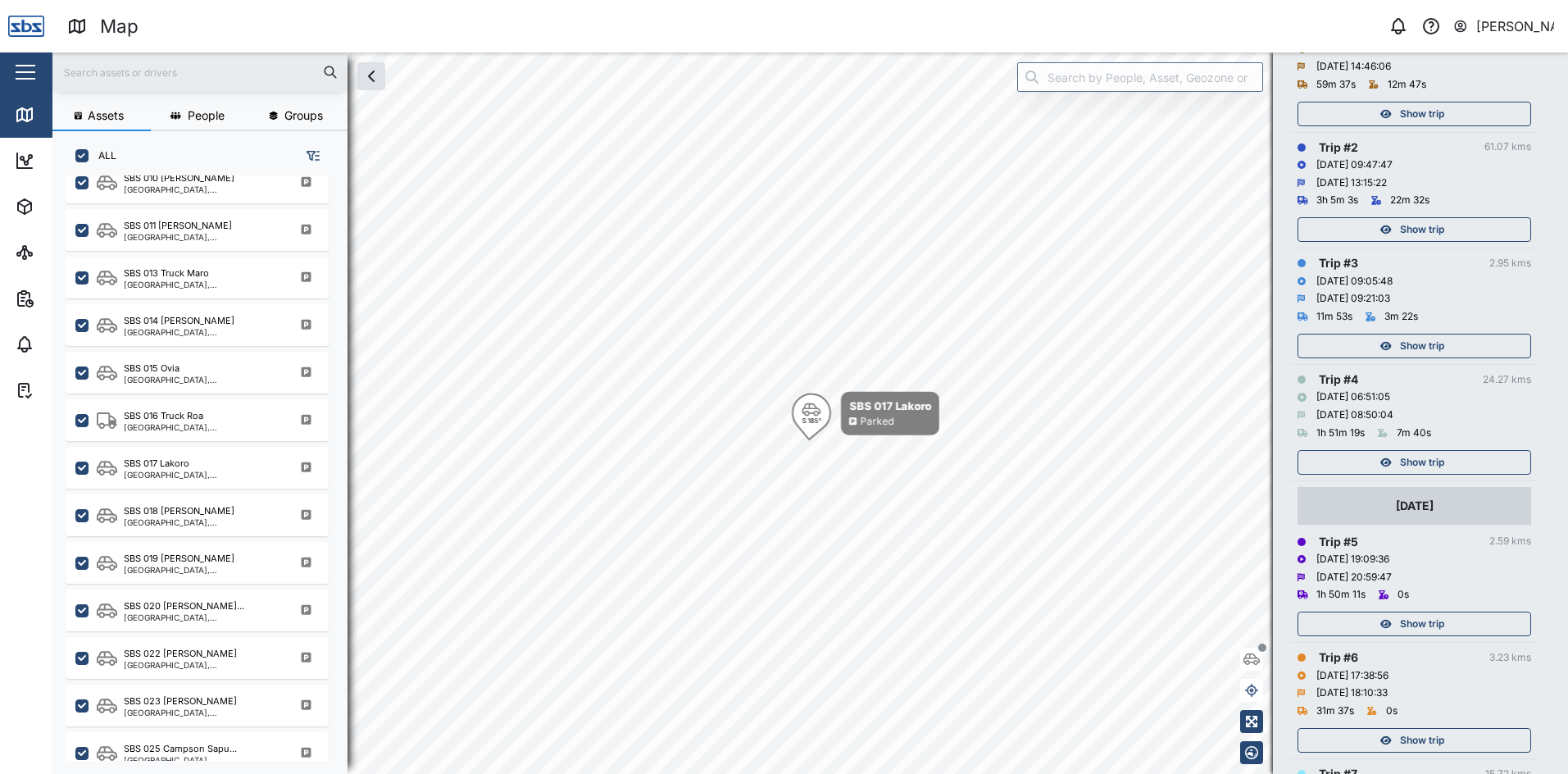
scroll to position [328, 0]
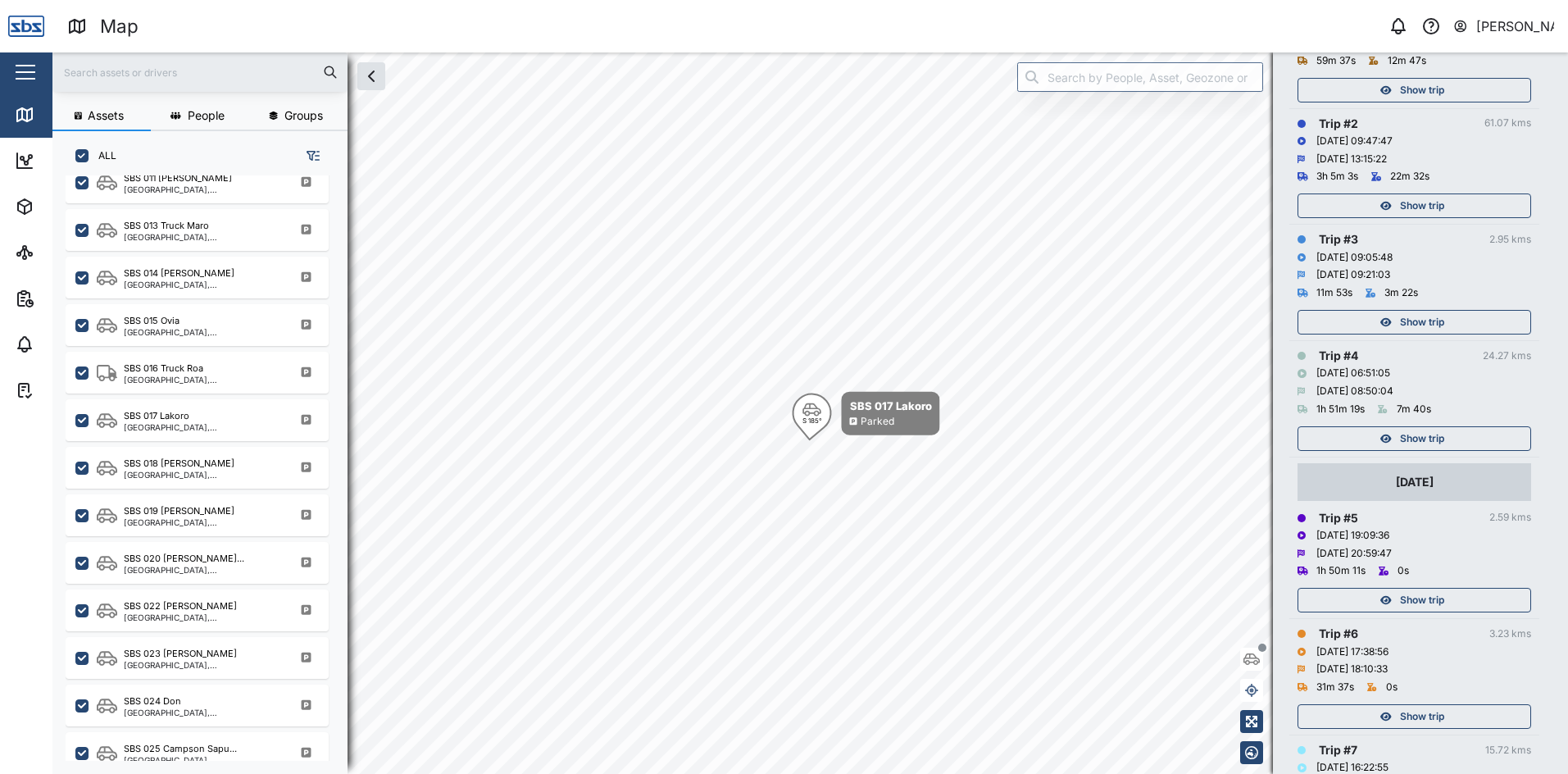
click at [1458, 440] on div "Show trip" at bounding box center [1412, 439] width 213 height 23
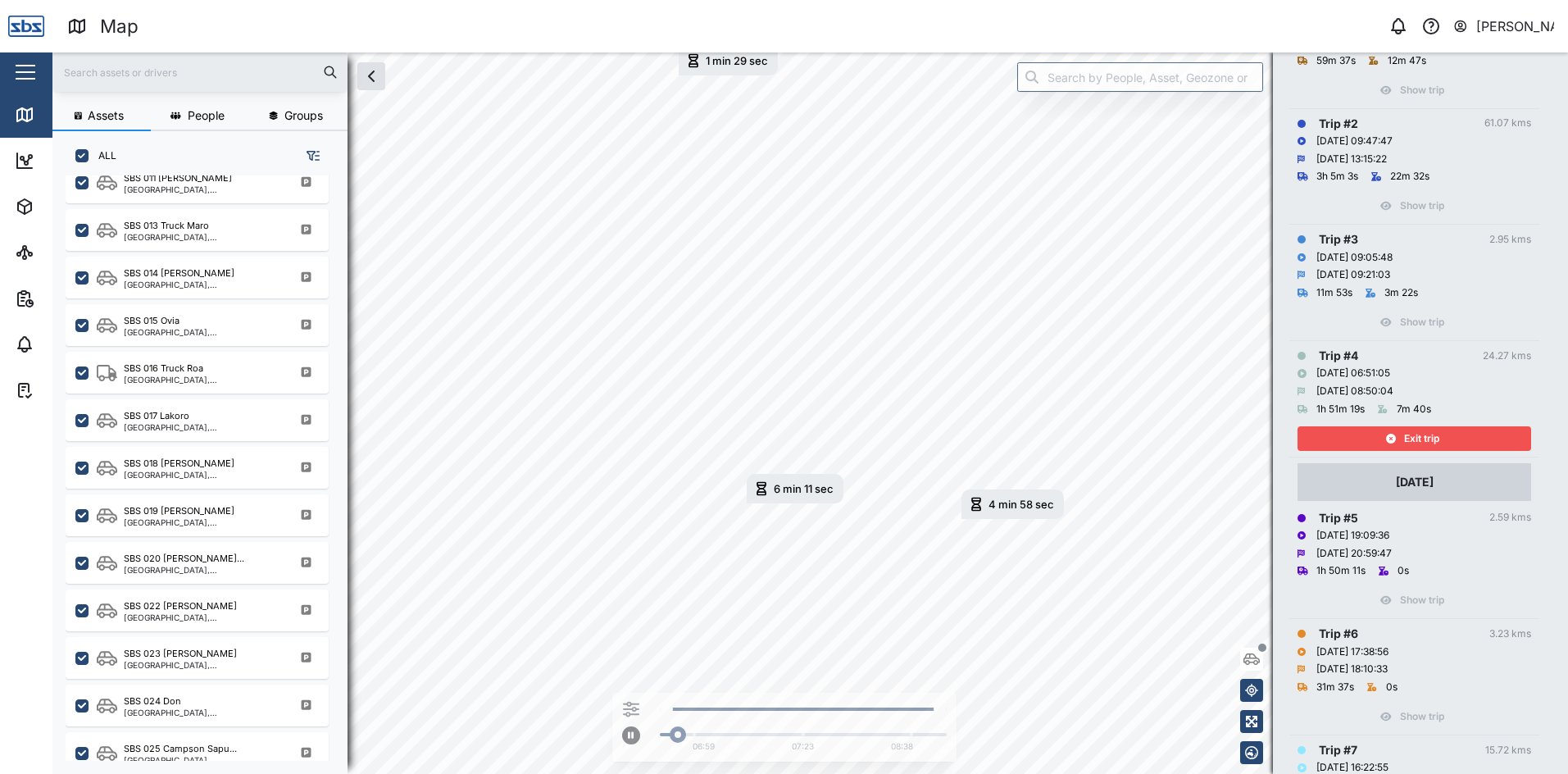
click at [1458, 440] on div "Exit trip" at bounding box center [1412, 439] width 213 height 23
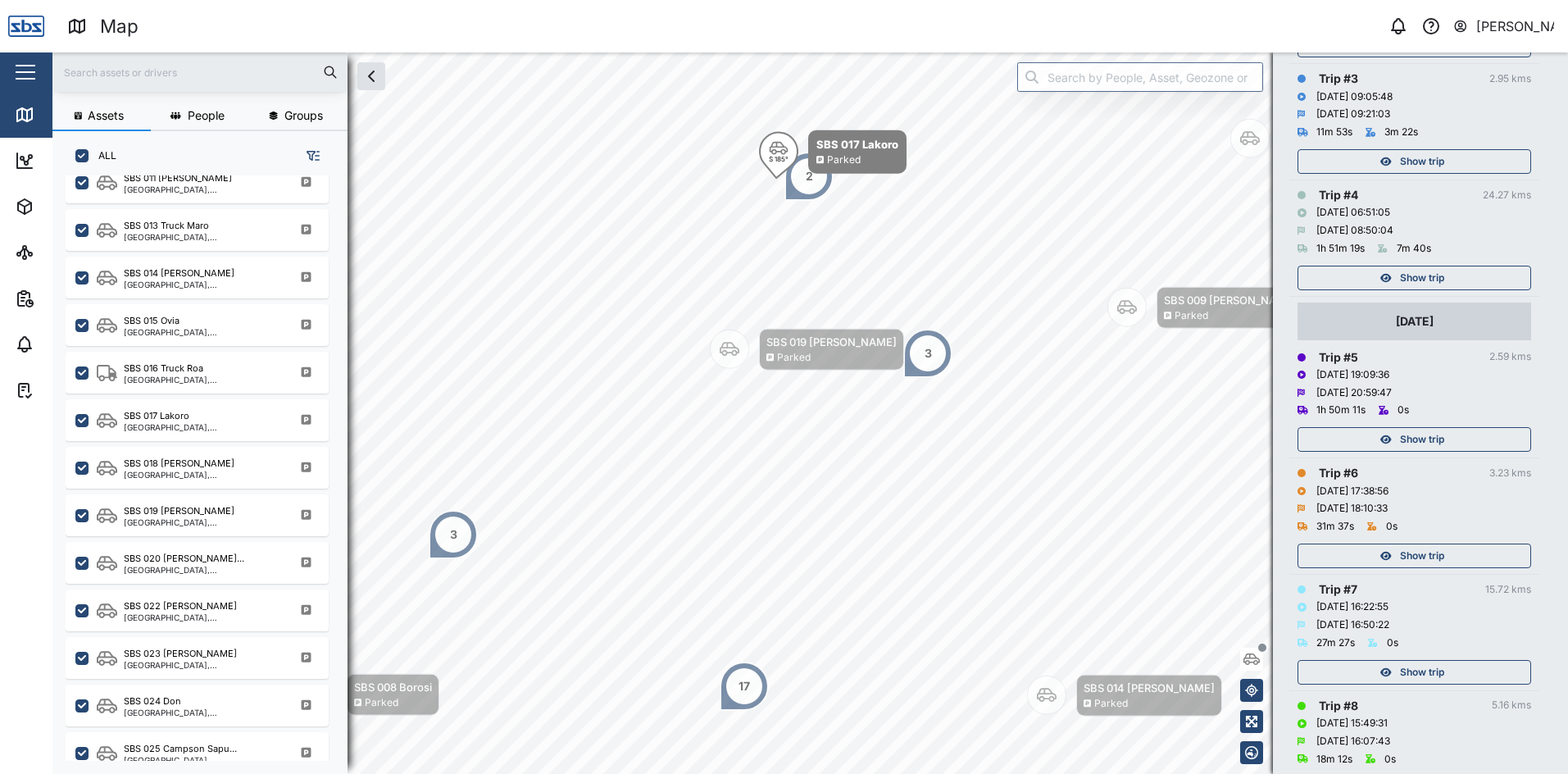
scroll to position [574, 0]
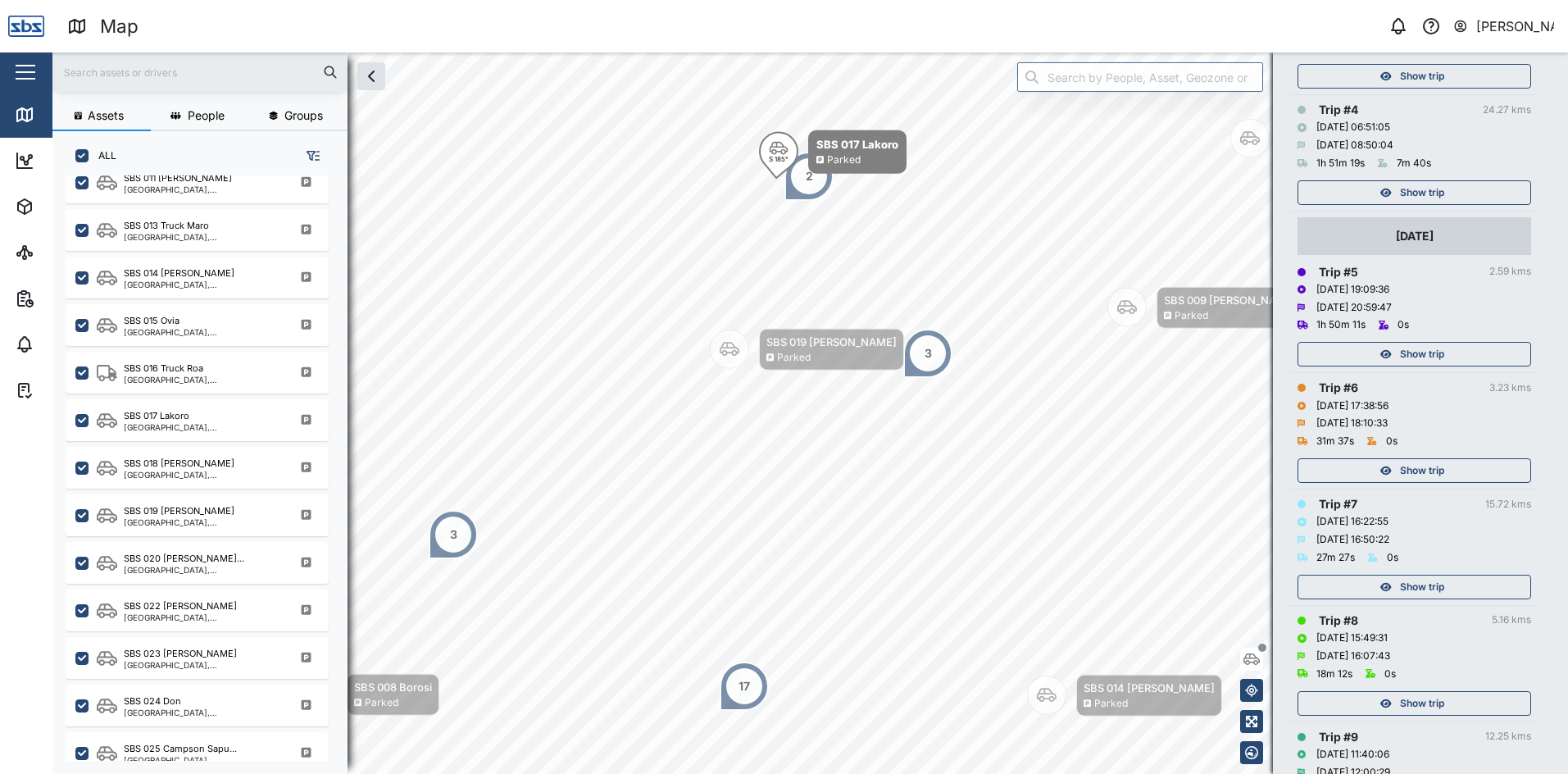
click at [1435, 353] on span "Show trip" at bounding box center [1421, 354] width 44 height 23
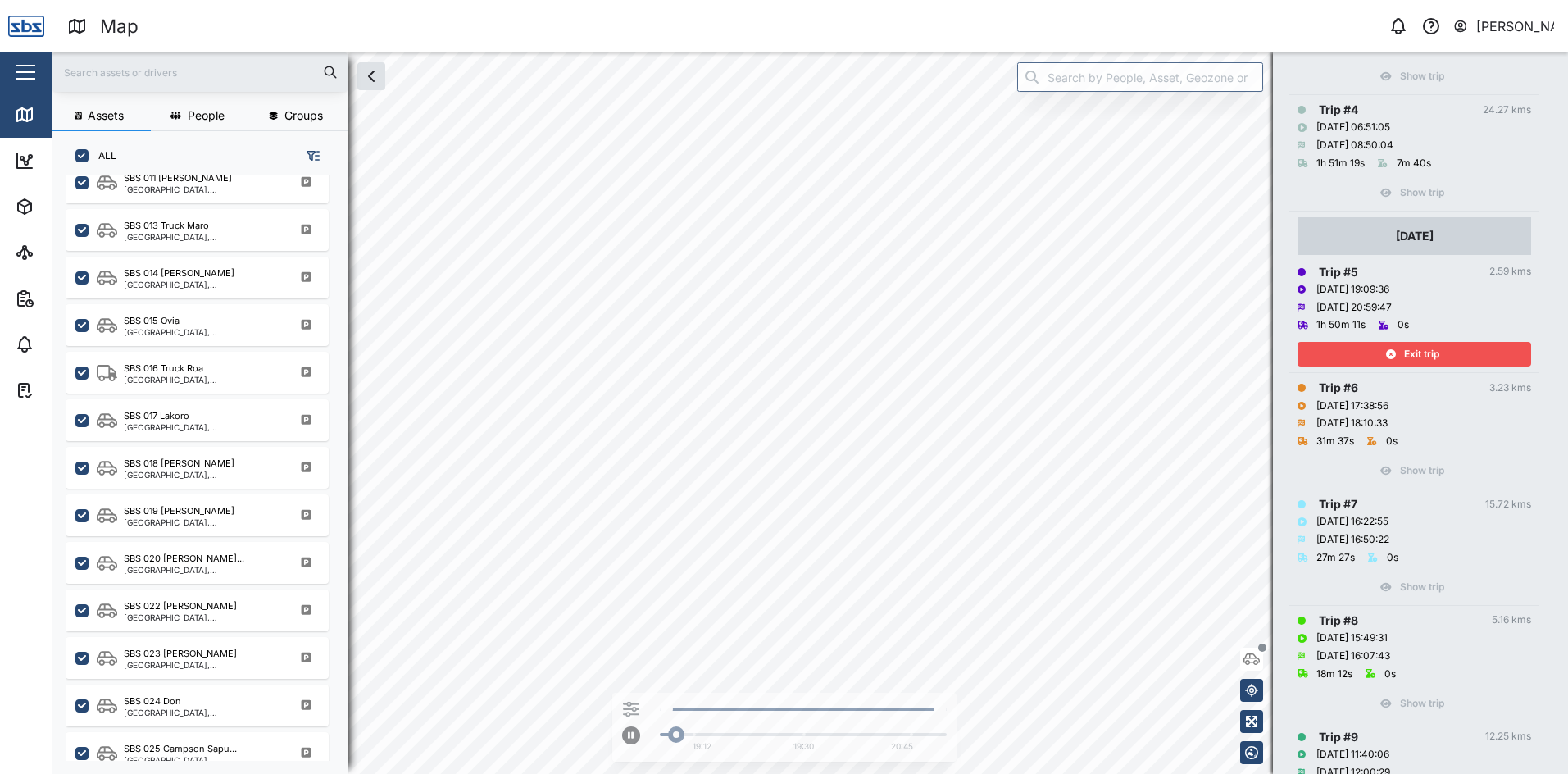
click at [1435, 353] on span "Exit trip" at bounding box center [1421, 354] width 35 height 23
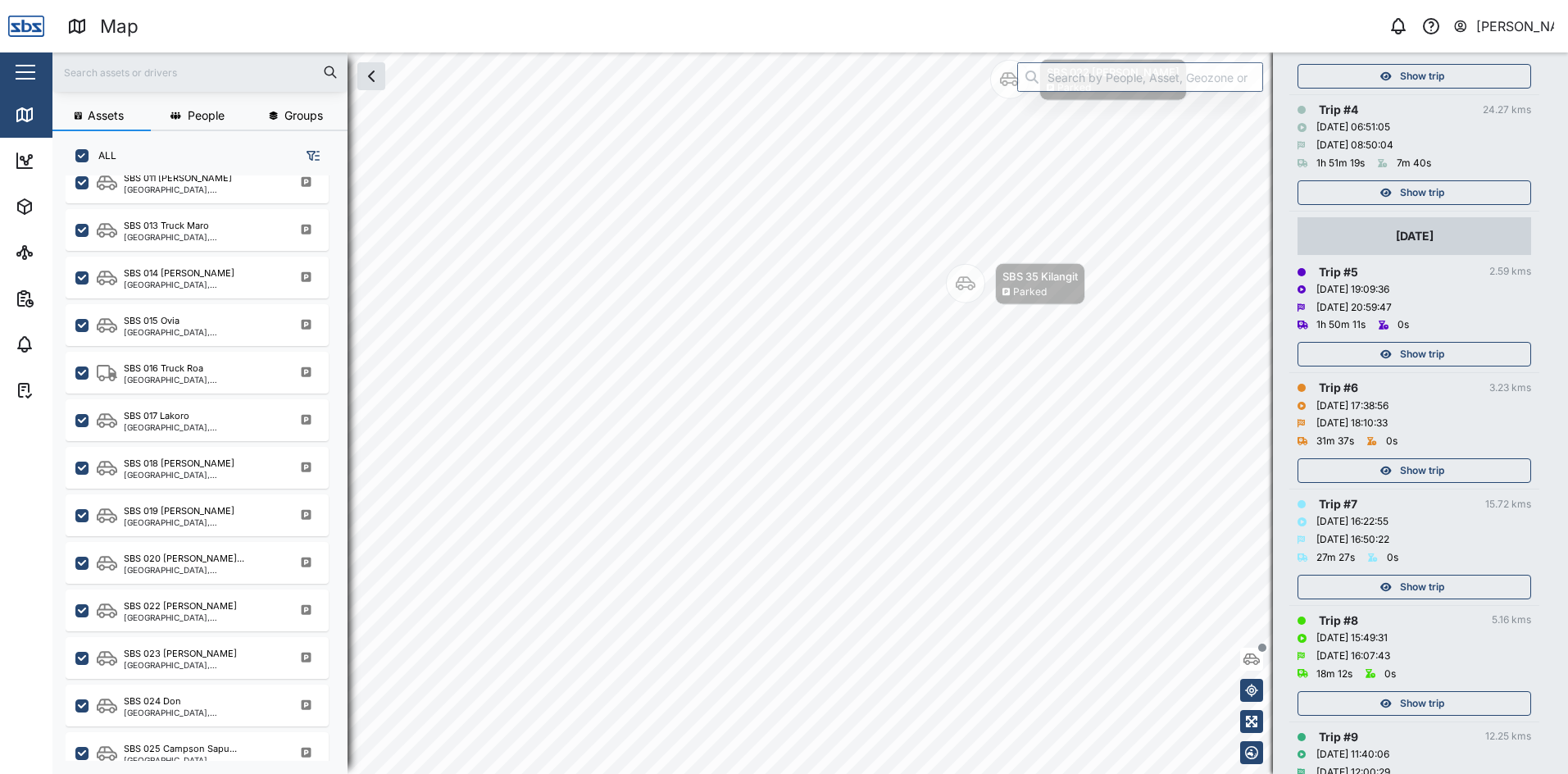
click at [1438, 463] on span "Show trip" at bounding box center [1421, 470] width 44 height 23
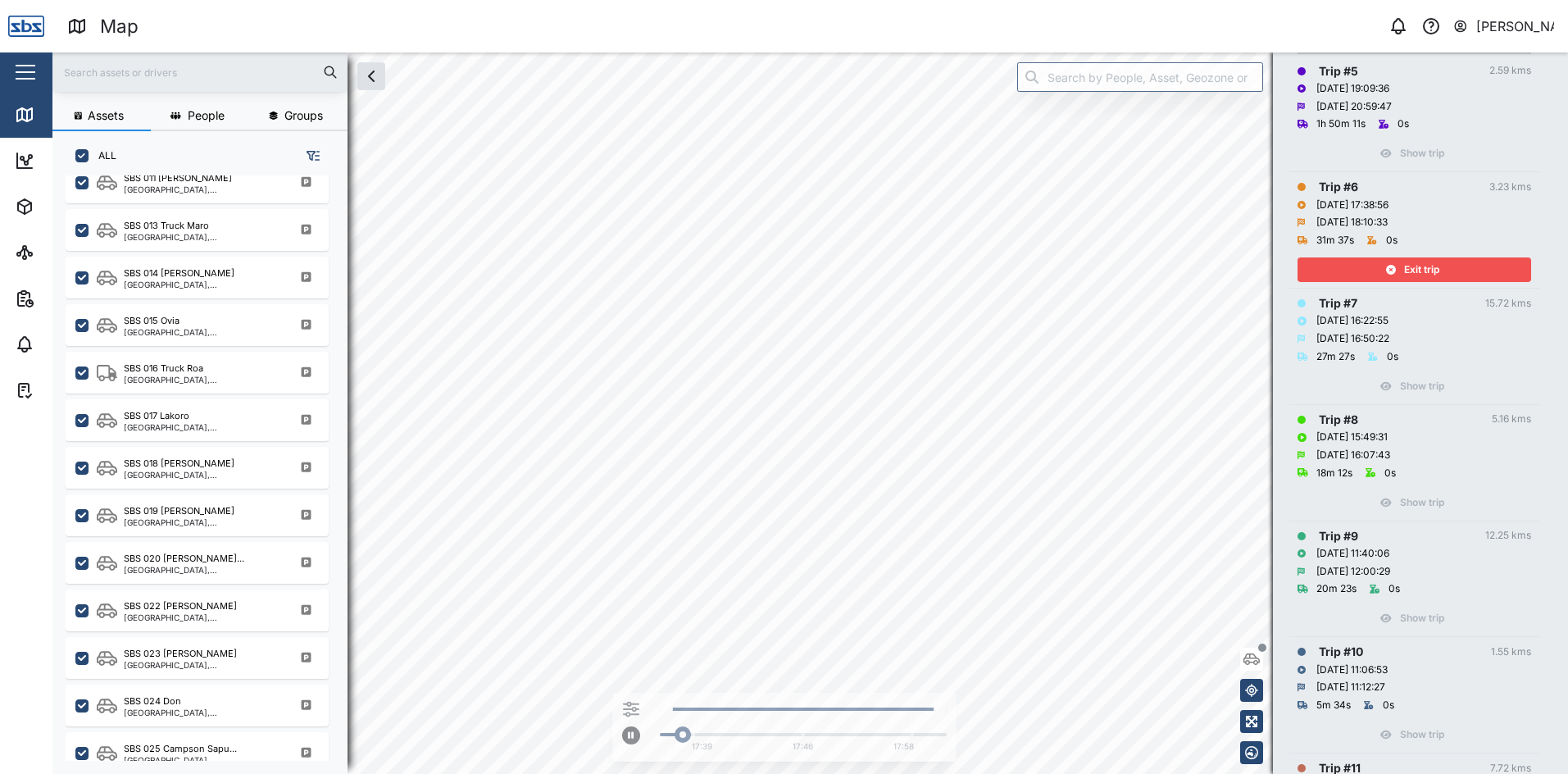
scroll to position [820, 0]
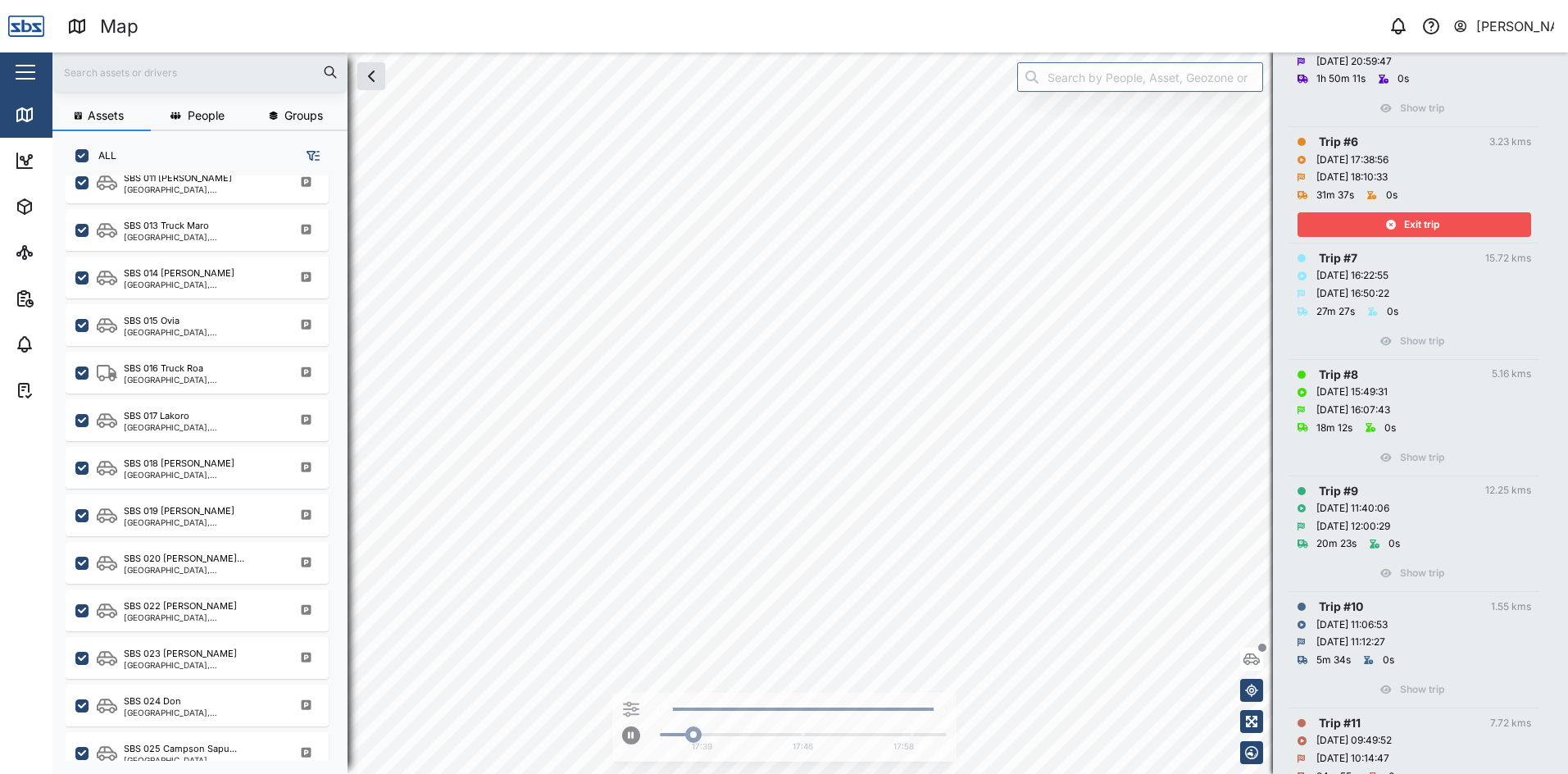
click at [1419, 223] on span "Exit trip" at bounding box center [1421, 224] width 35 height 23
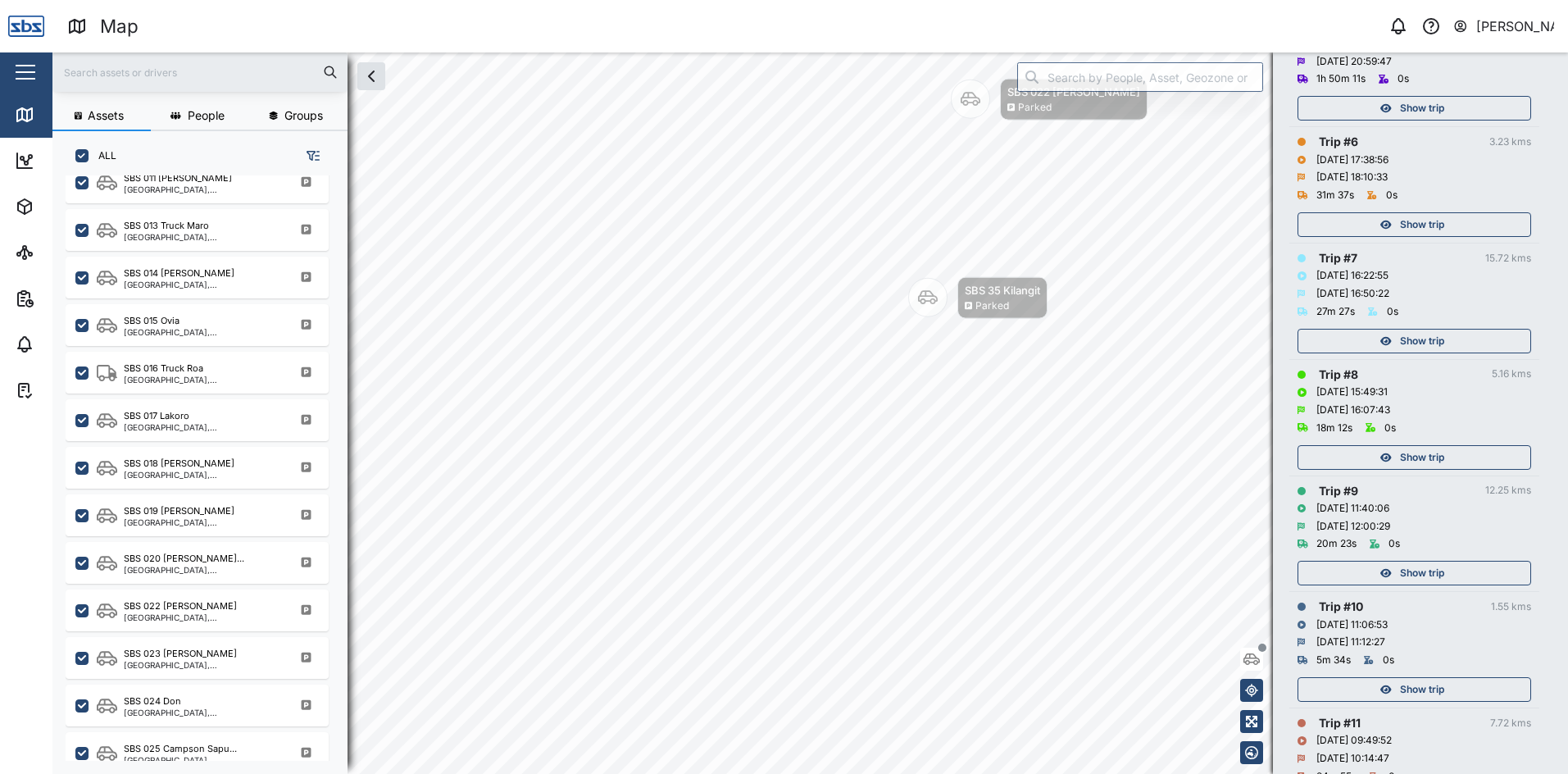
click at [1426, 342] on span "Show trip" at bounding box center [1421, 341] width 44 height 23
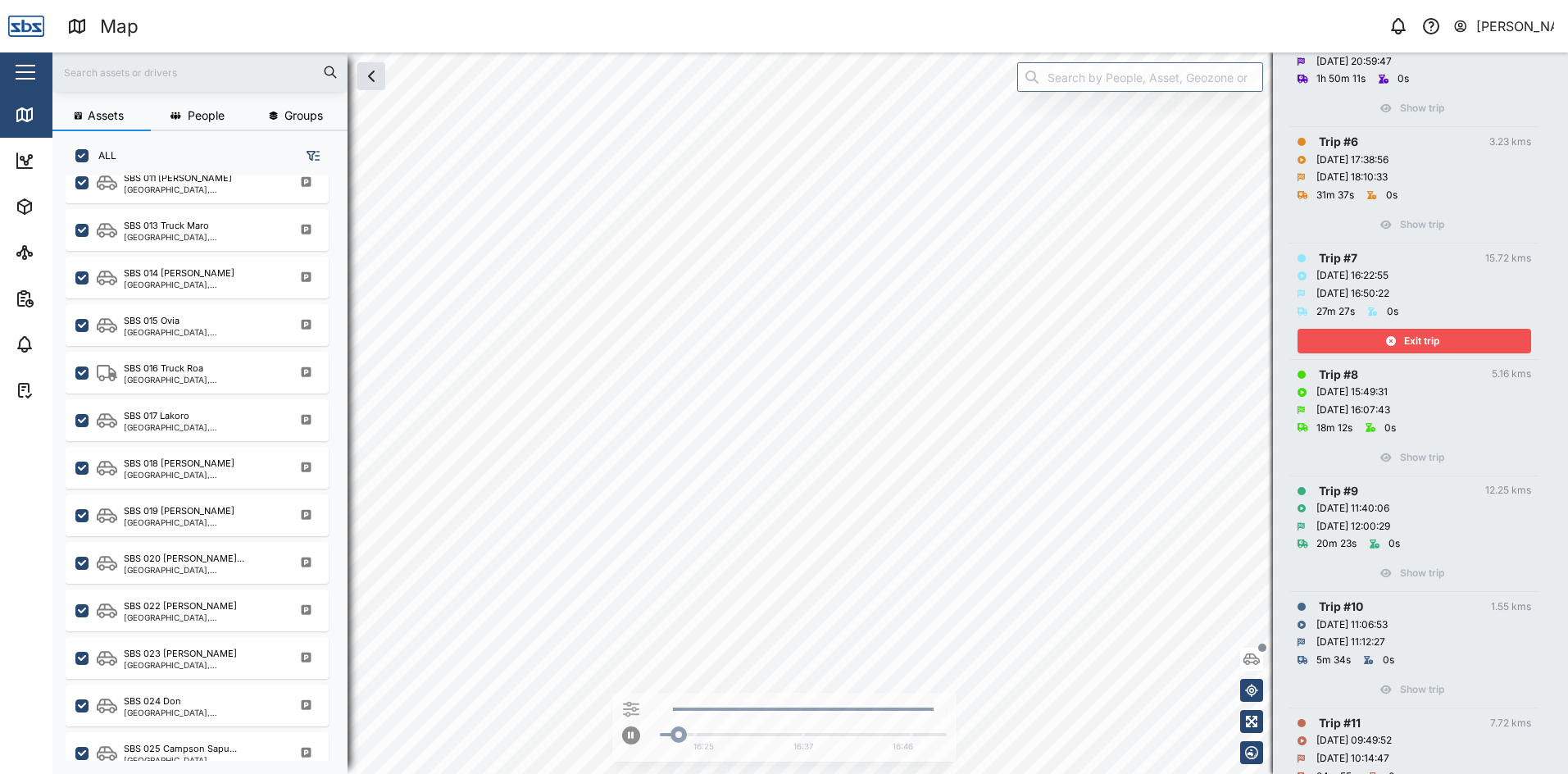
click at [1426, 342] on span "Exit trip" at bounding box center [1421, 341] width 35 height 23
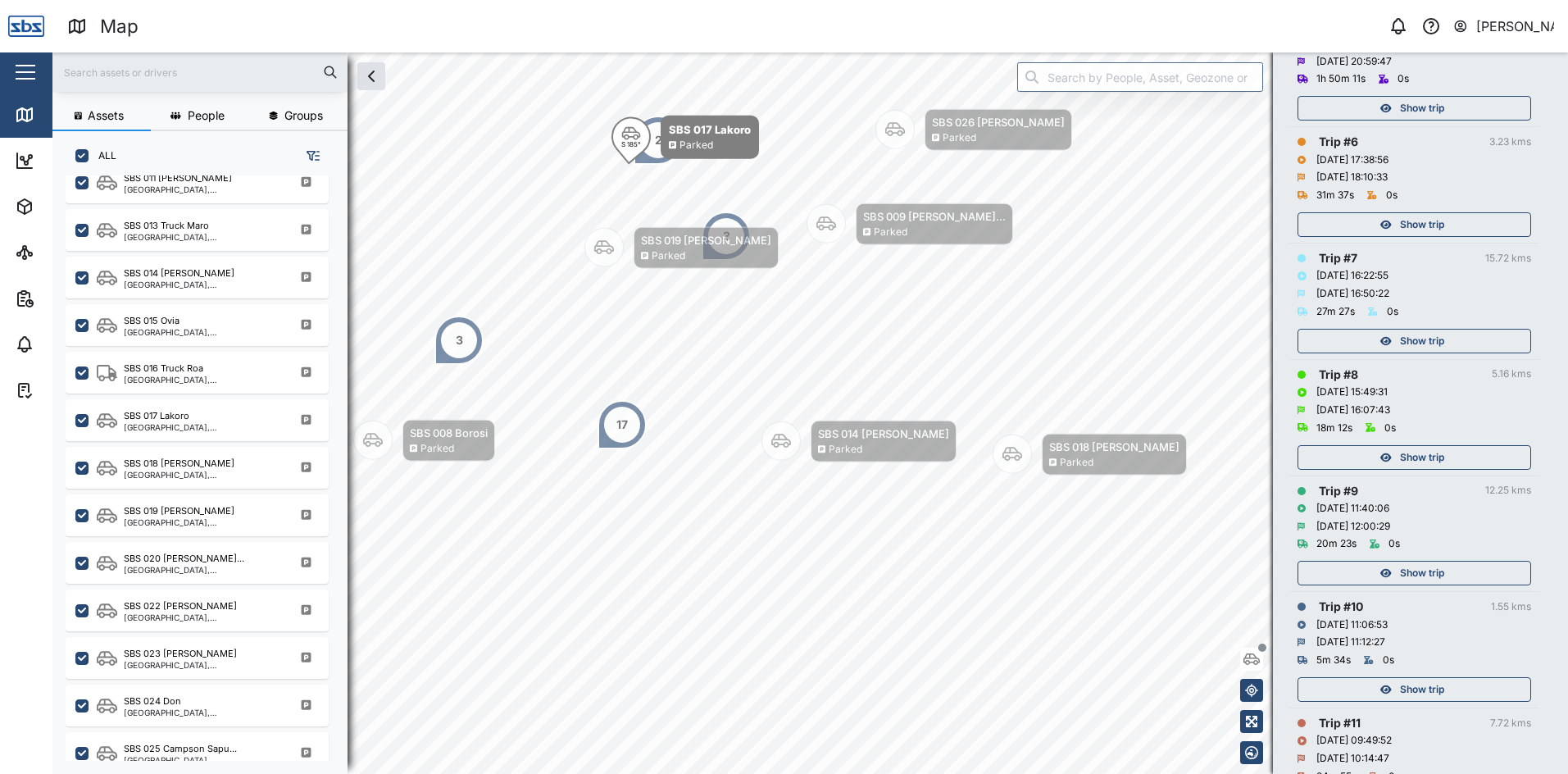
click at [1423, 457] on span "Show trip" at bounding box center [1421, 457] width 44 height 23
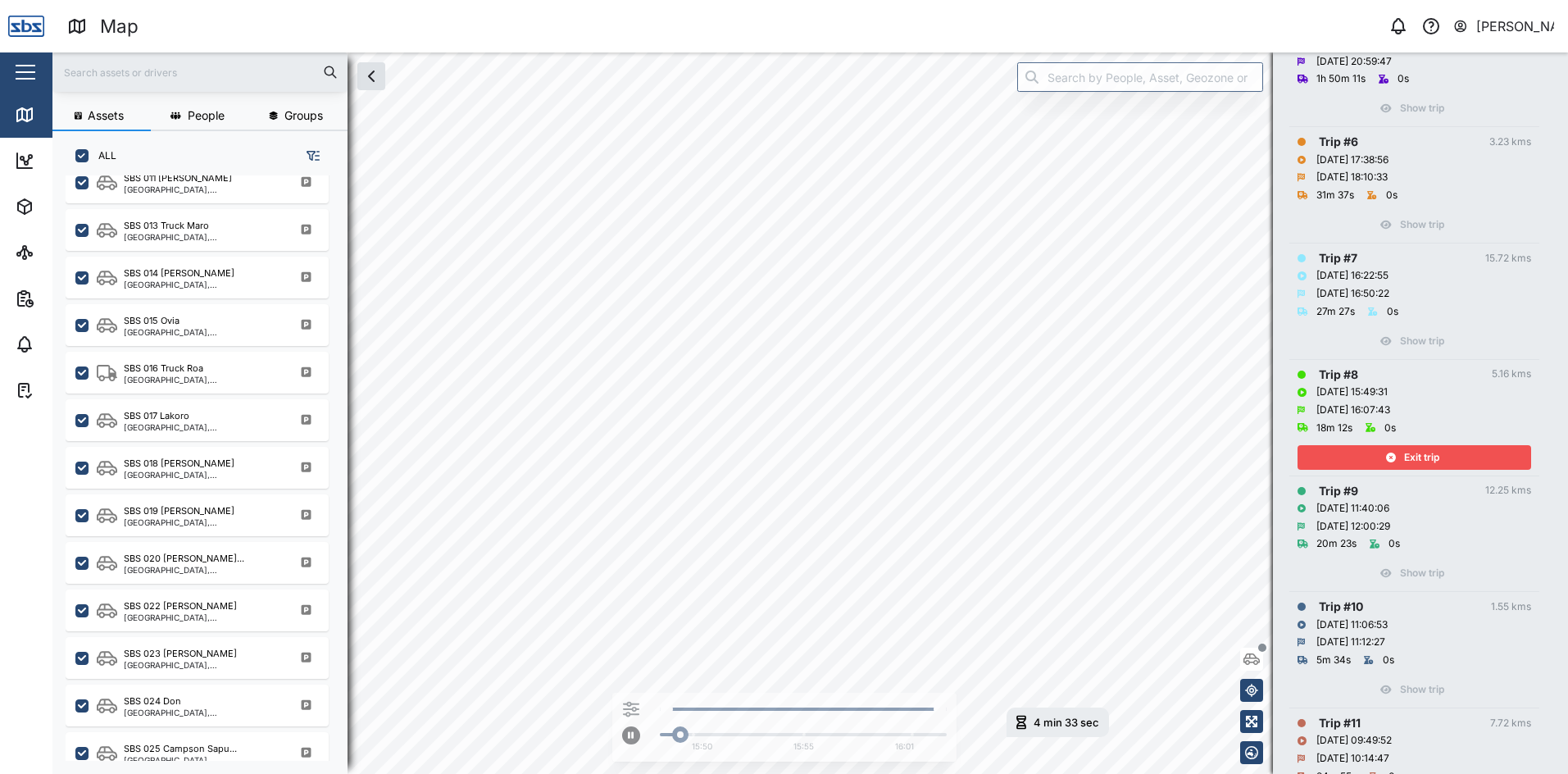
click at [1423, 457] on span "Exit trip" at bounding box center [1421, 457] width 35 height 23
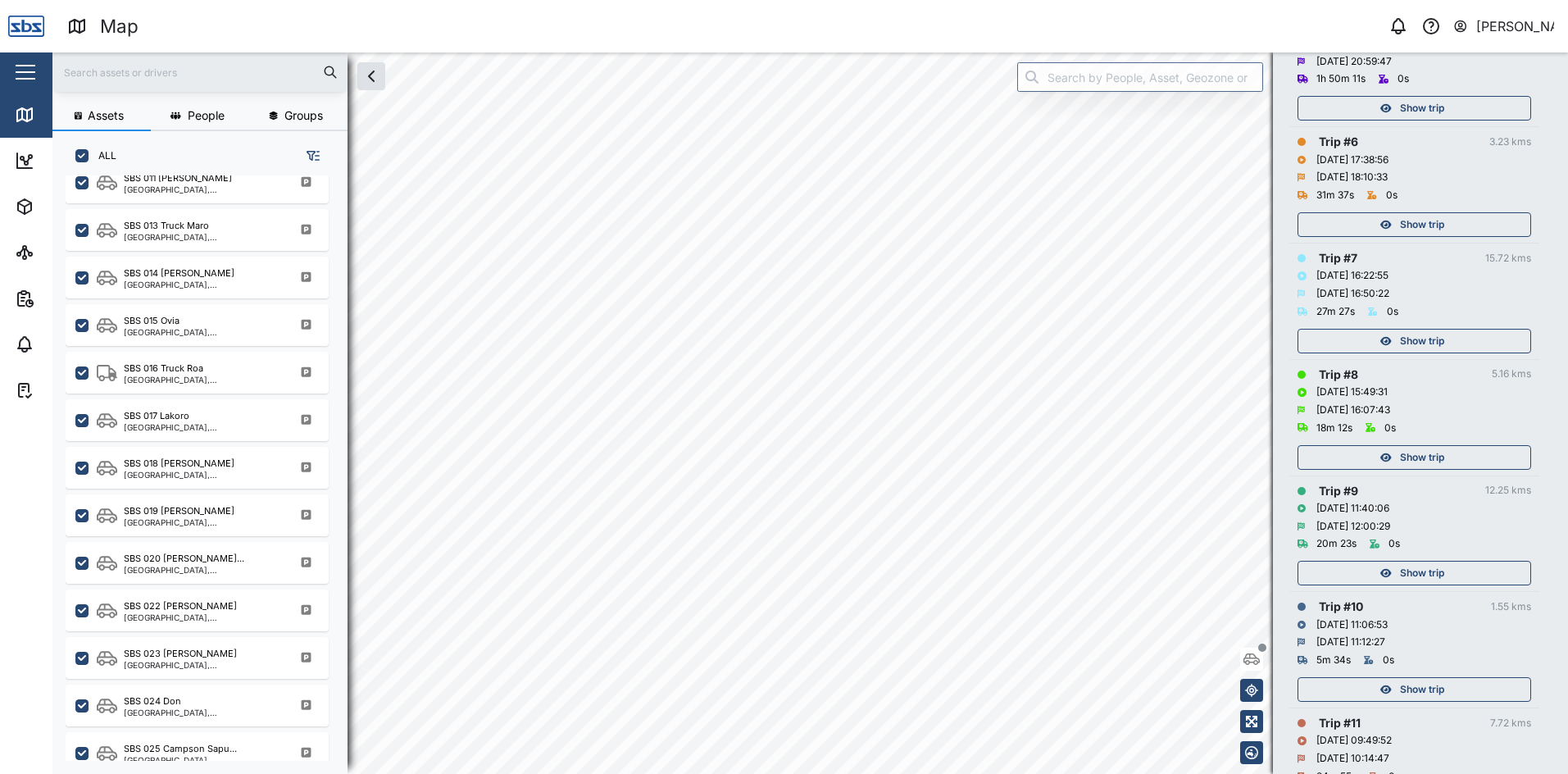
click at [1438, 572] on span "Show trip" at bounding box center [1421, 573] width 44 height 23
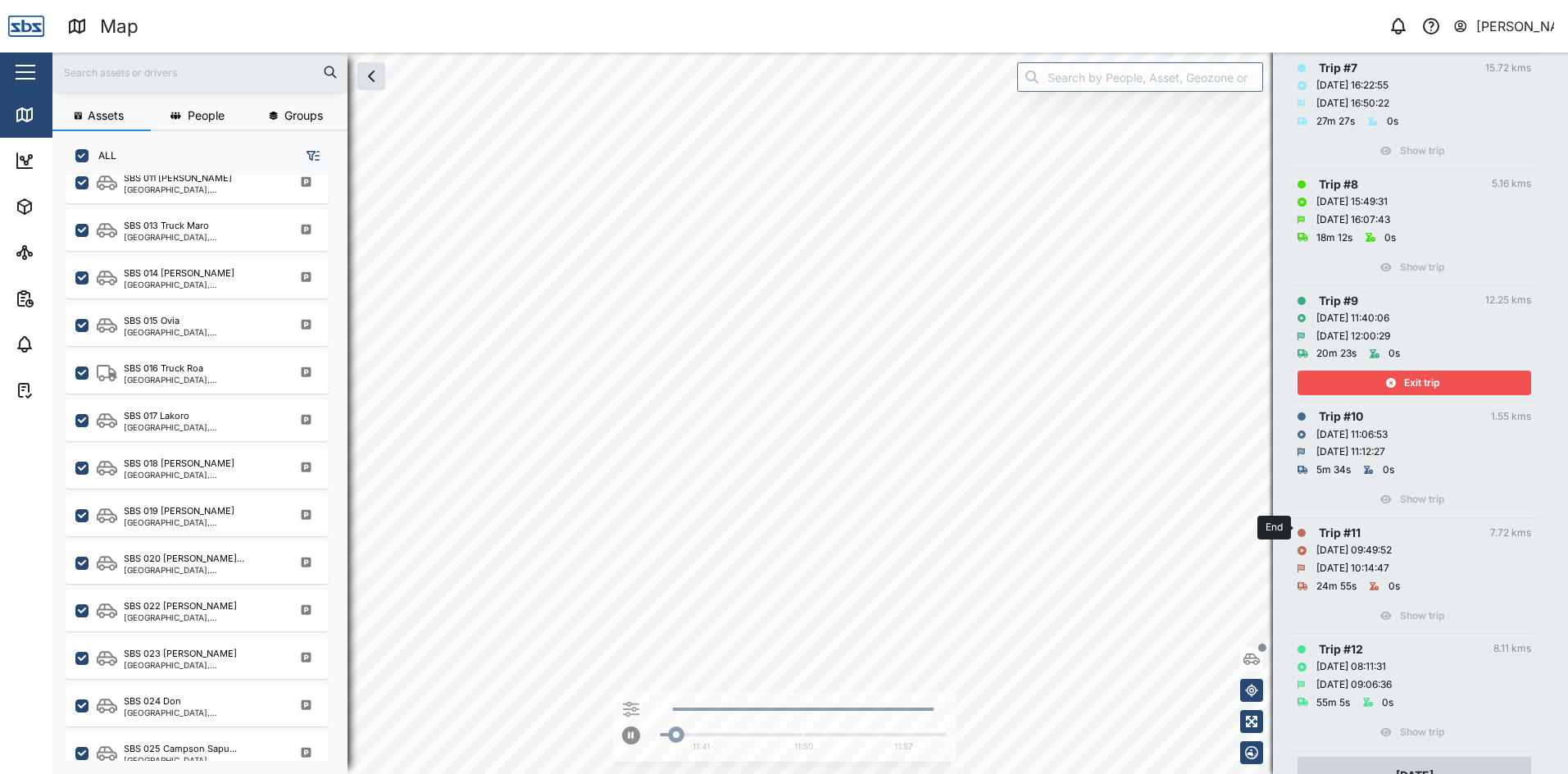
scroll to position [1066, 0]
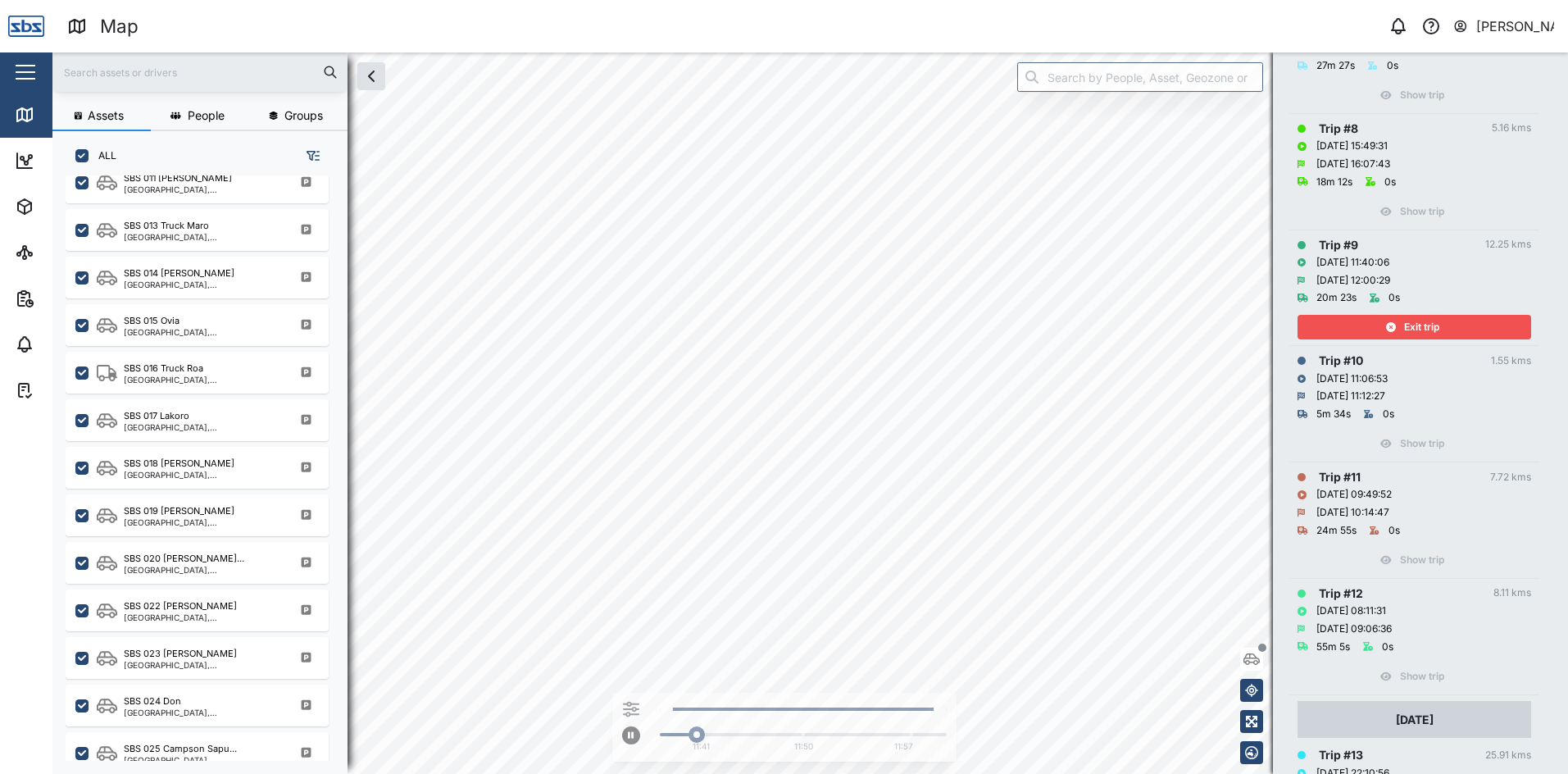
click at [1422, 320] on span "Exit trip" at bounding box center [1421, 327] width 35 height 23
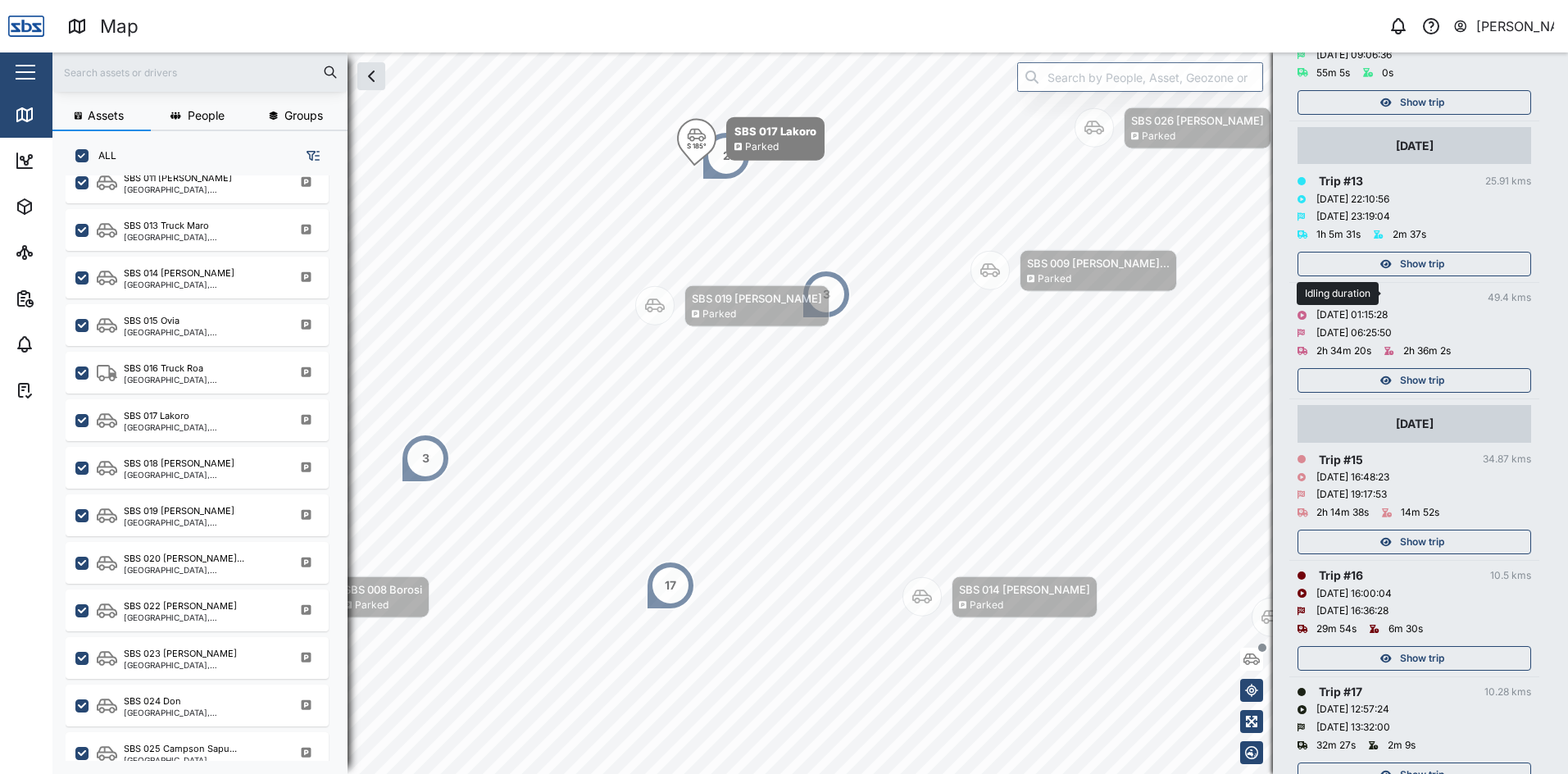
scroll to position [1722, 0]
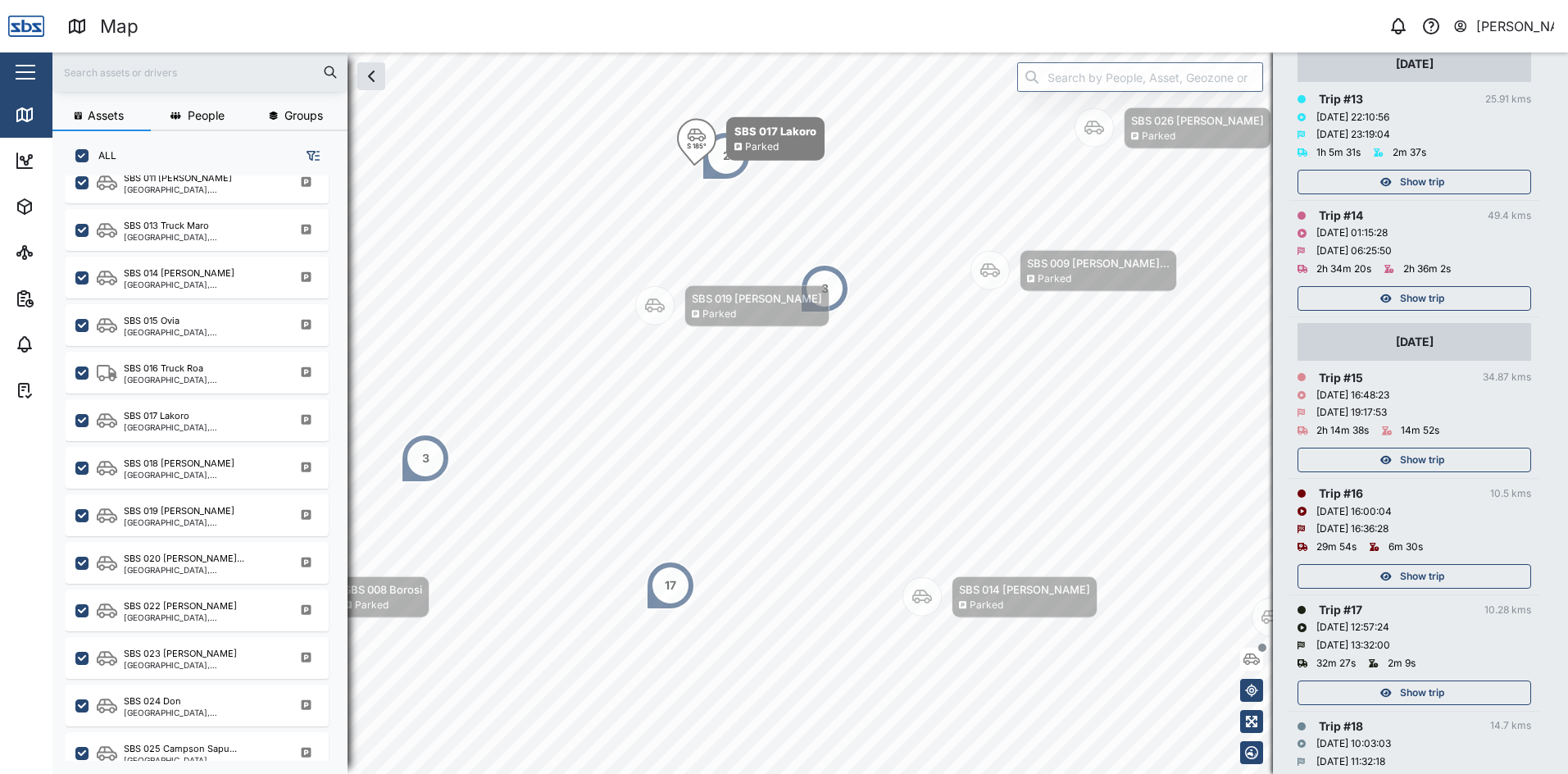
click at [1413, 298] on span "Show trip" at bounding box center [1421, 298] width 44 height 23
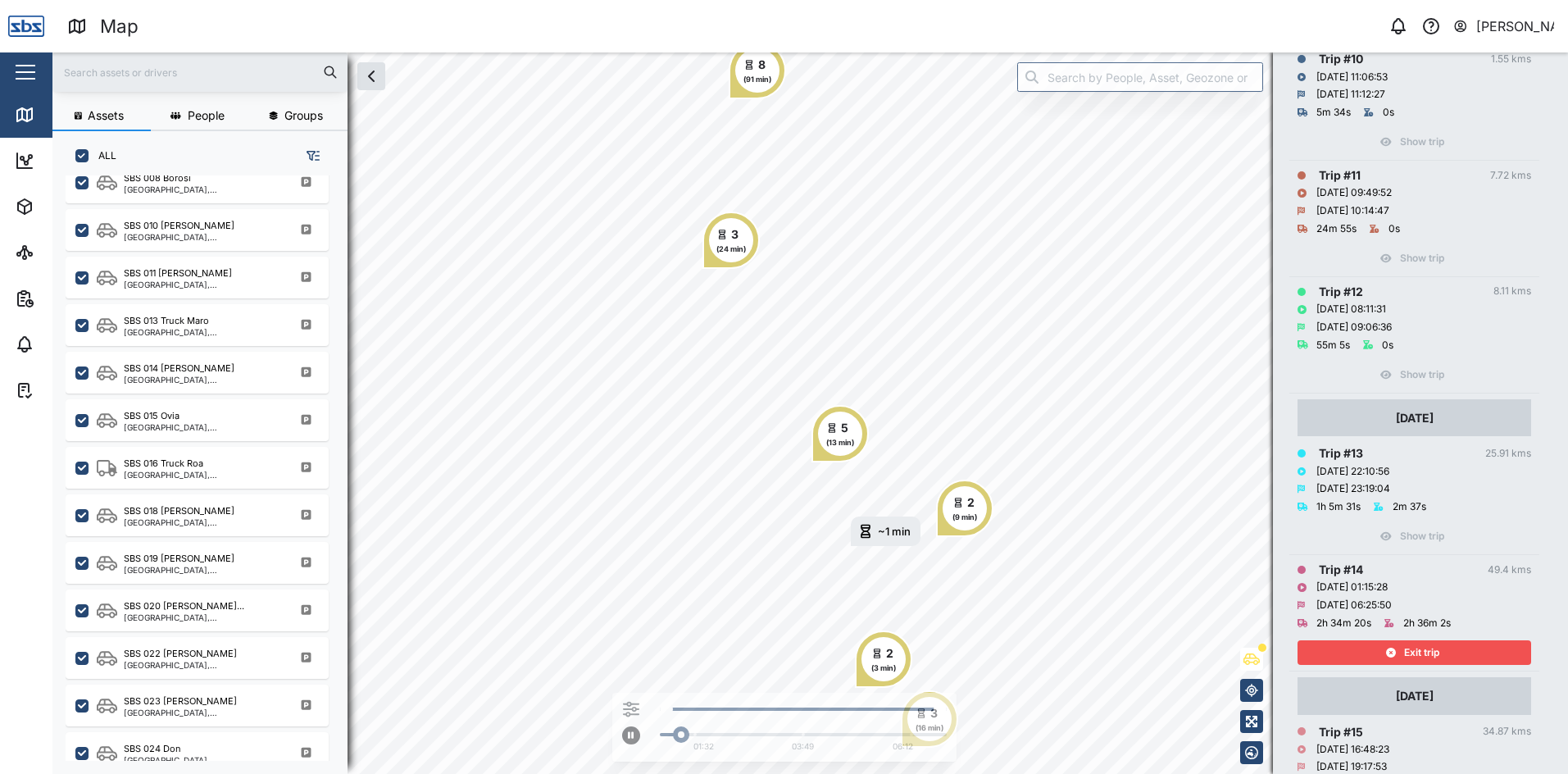
scroll to position [1312, 0]
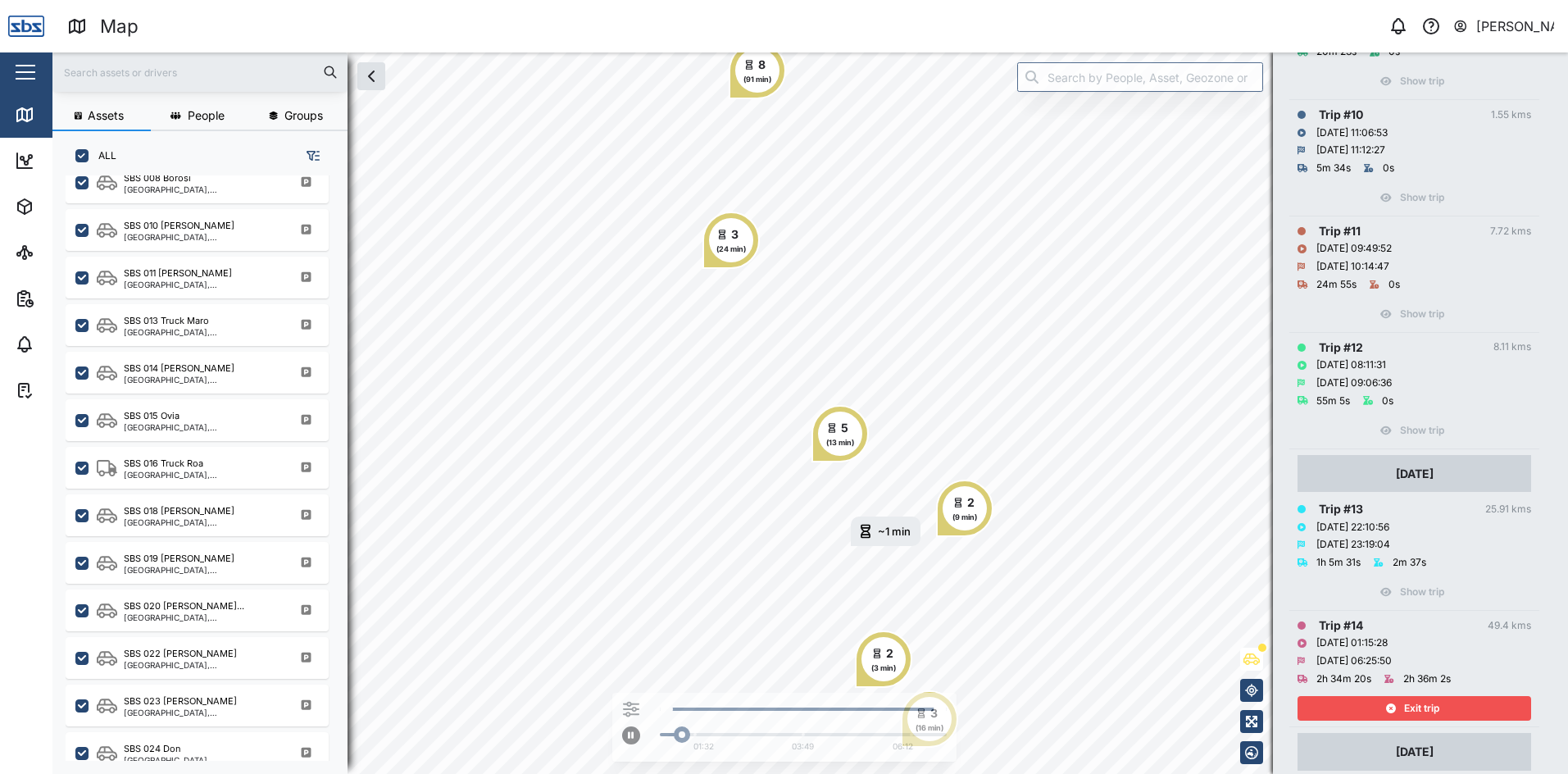
click at [1470, 709] on div "Exit trip" at bounding box center [1412, 709] width 213 height 23
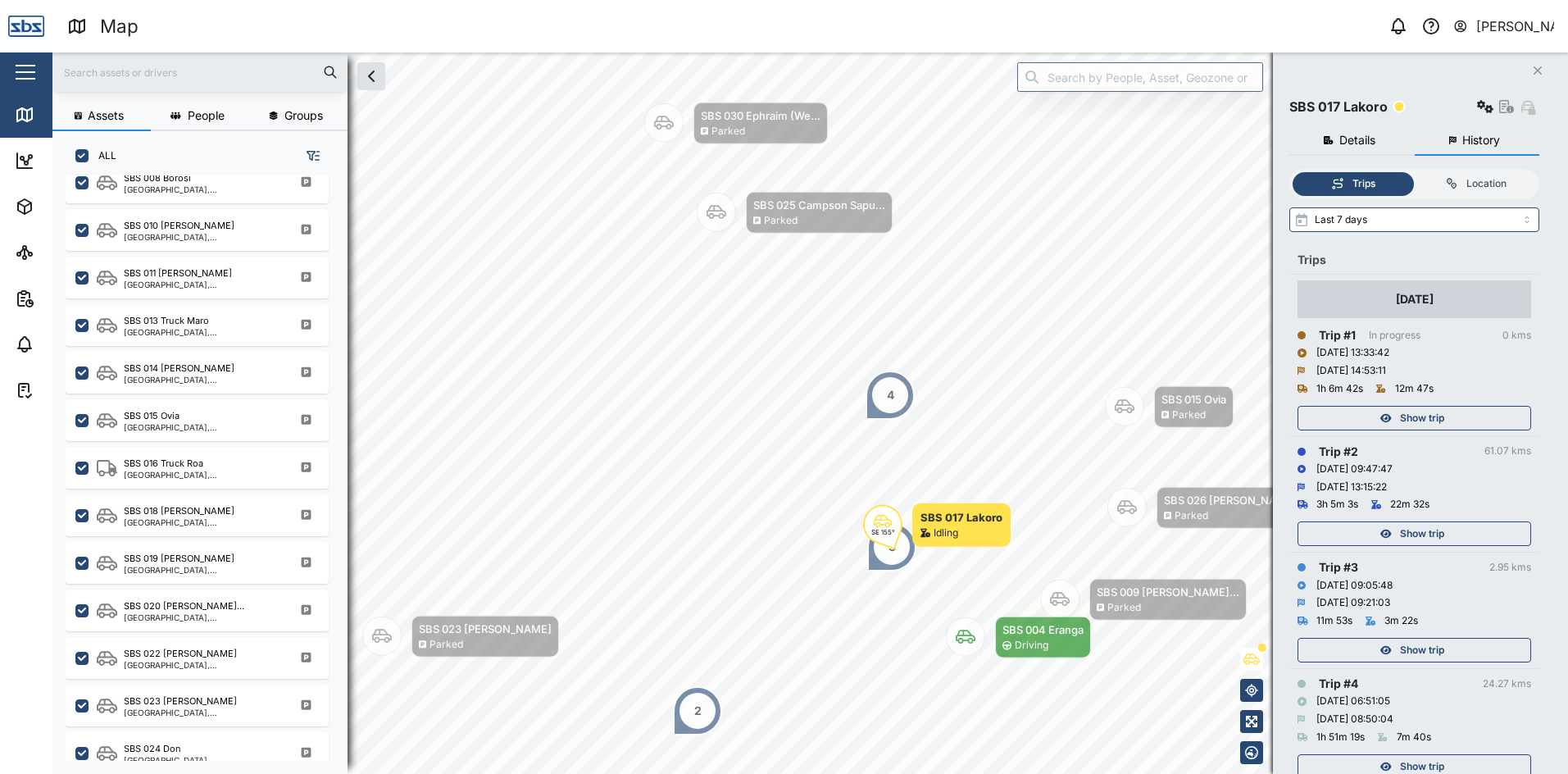
click at [1529, 70] on button "Close" at bounding box center [1538, 70] width 23 height 23
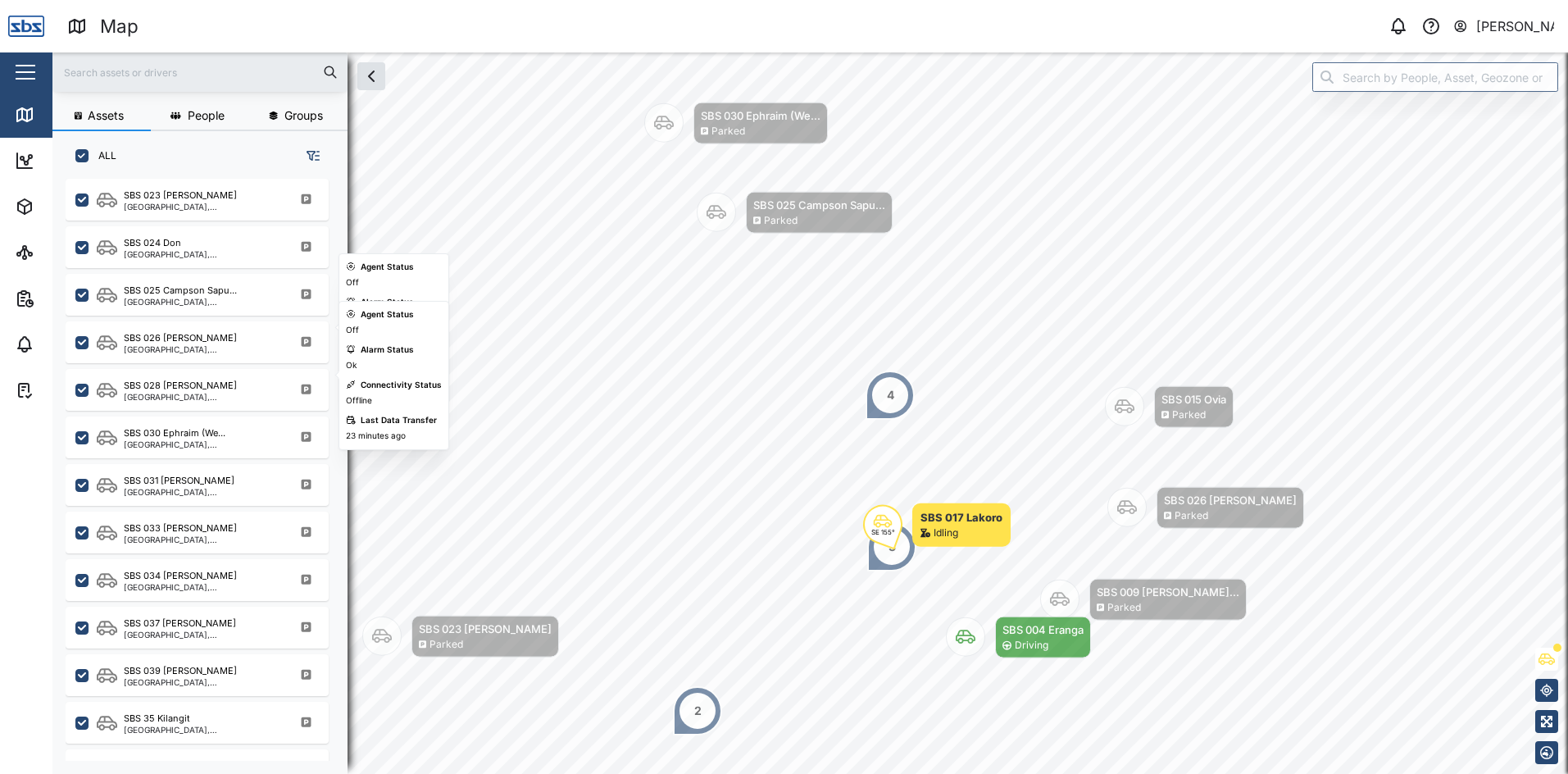
scroll to position [1603, 0]
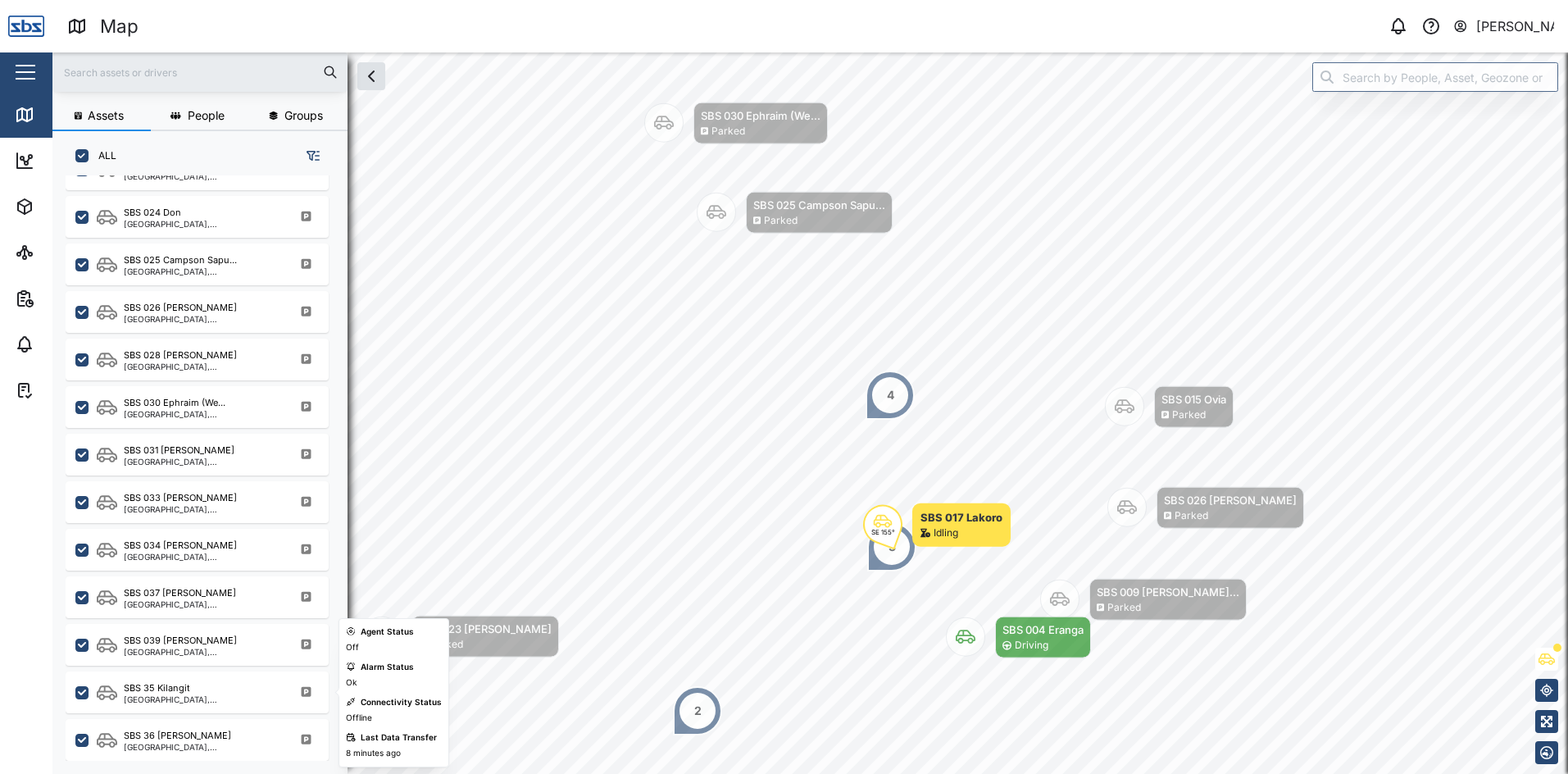
click at [190, 693] on div "SBS 35 Kilangit" at bounding box center [202, 688] width 157 height 14
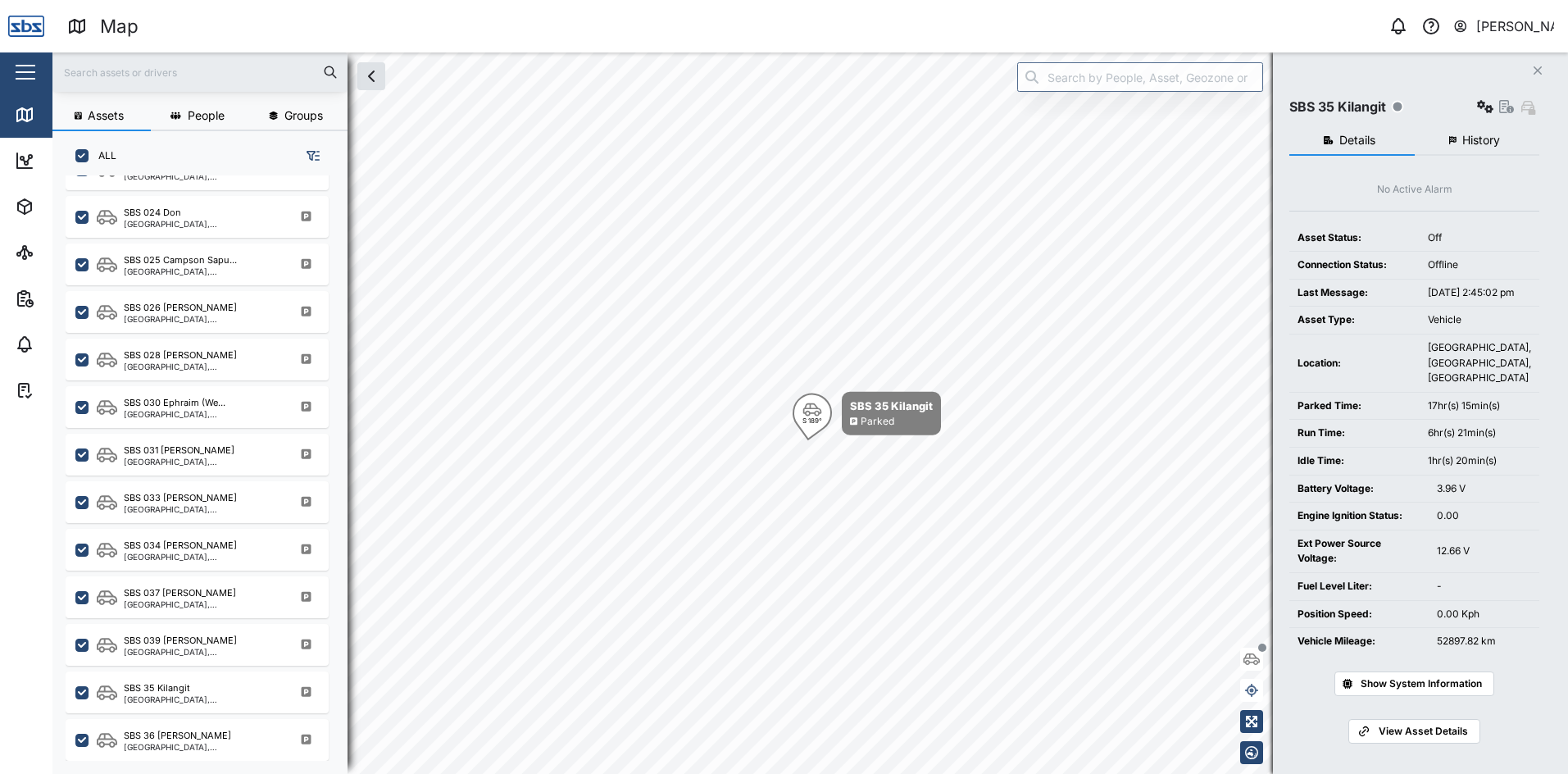
click at [1477, 145] on span "History" at bounding box center [1481, 140] width 38 height 11
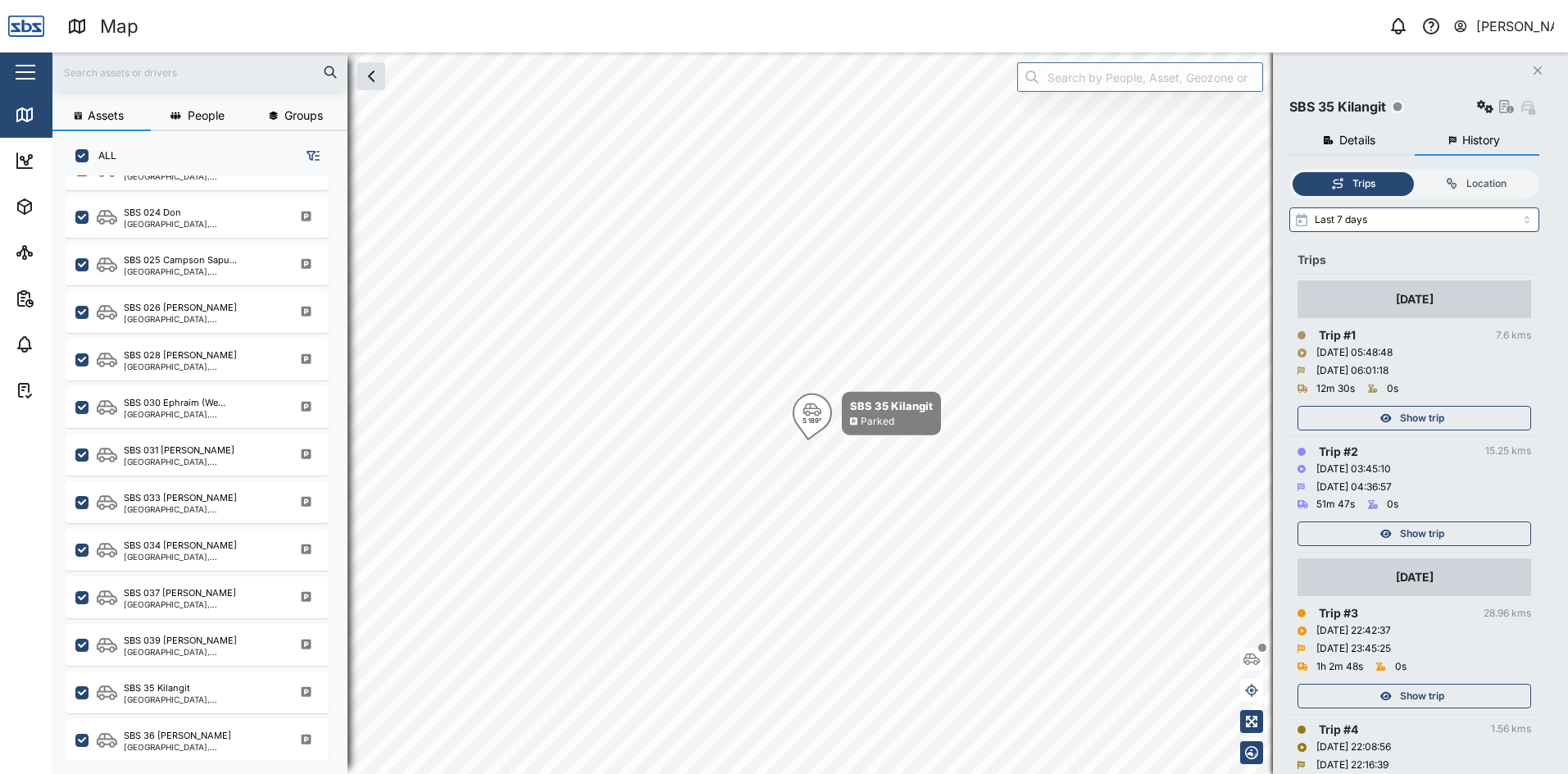
click at [1431, 531] on span "Show trip" at bounding box center [1421, 534] width 44 height 23
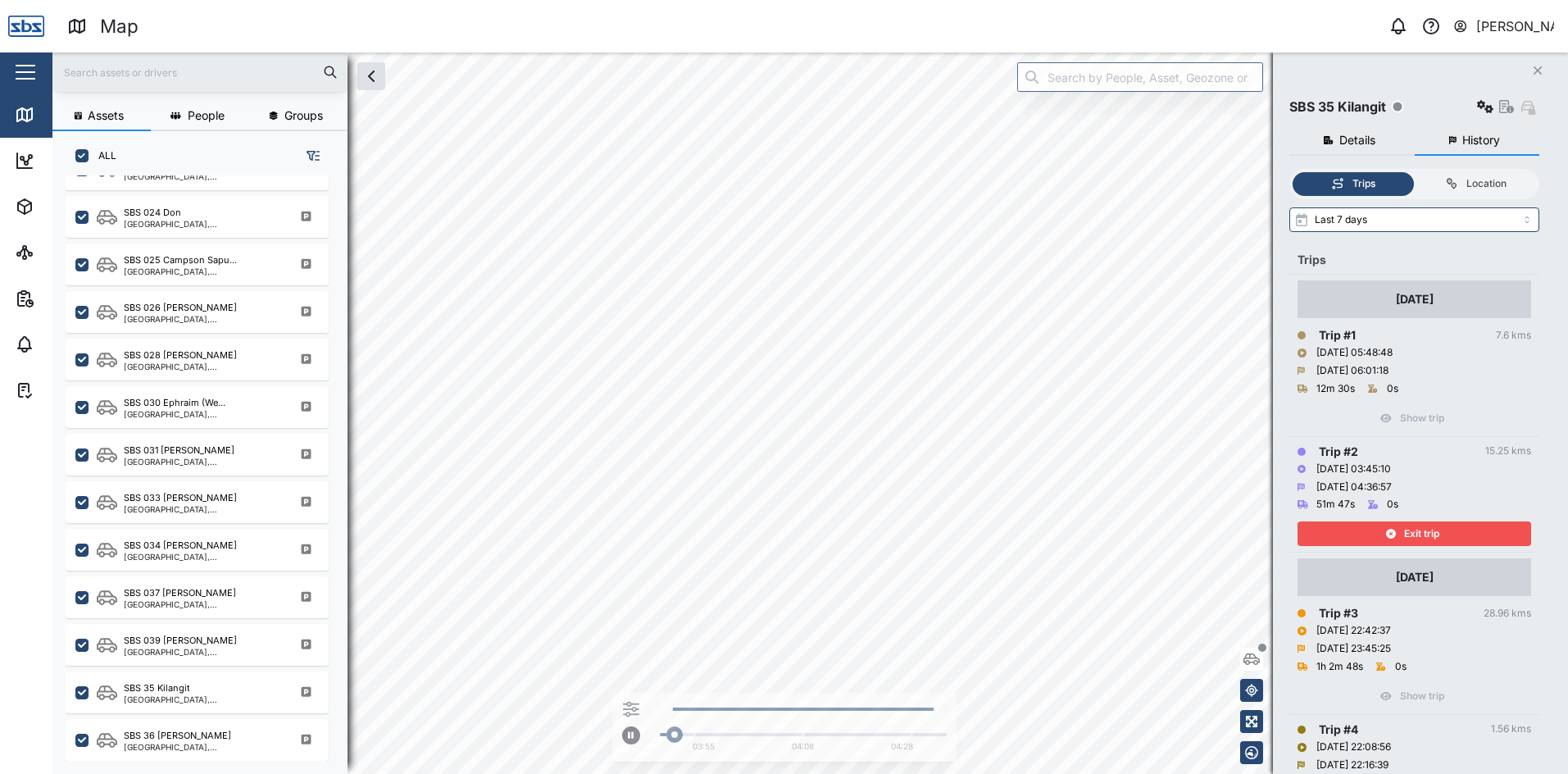
click at [1411, 537] on span "Exit trip" at bounding box center [1421, 534] width 35 height 23
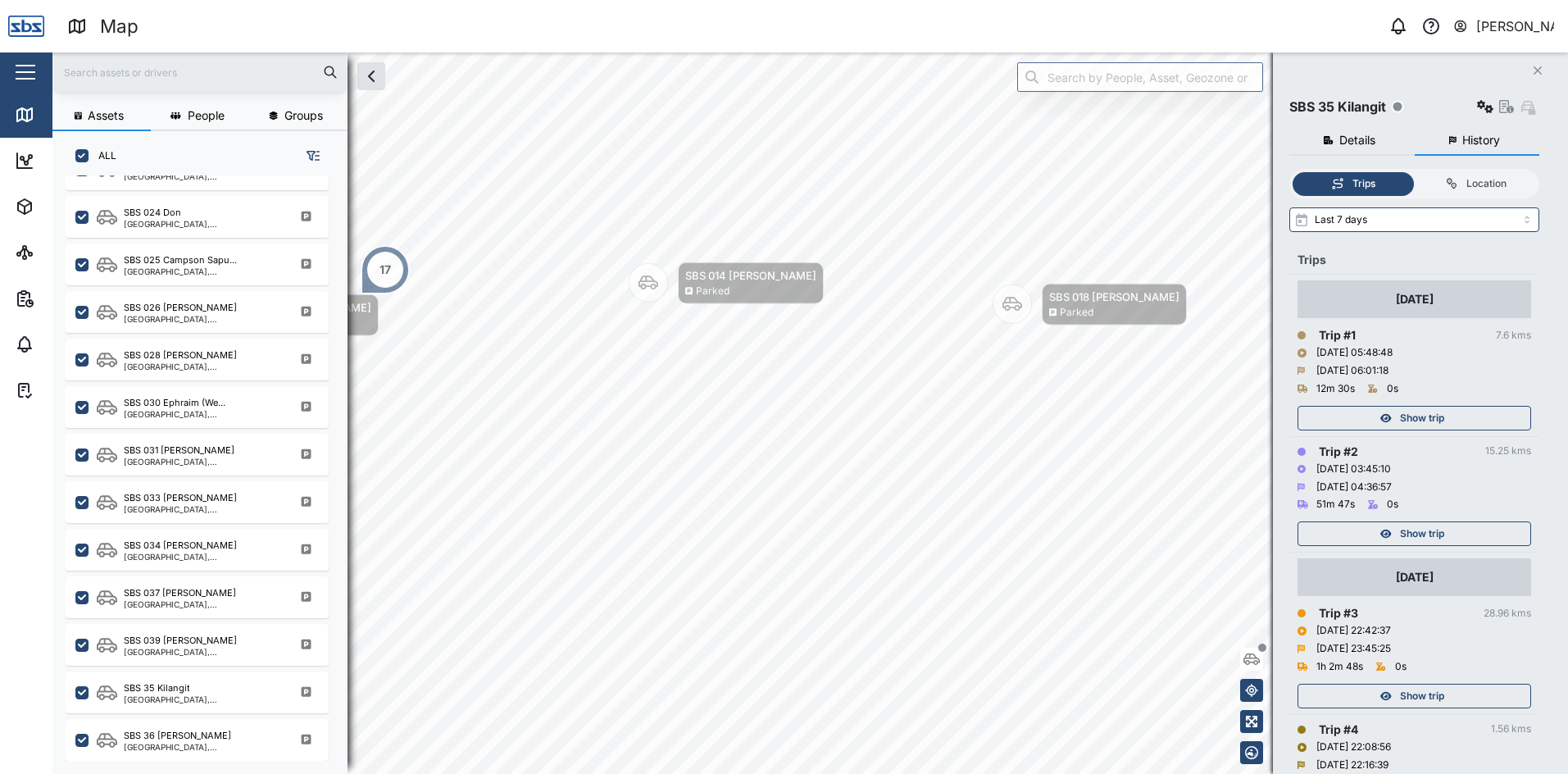
click at [1418, 417] on span "Show trip" at bounding box center [1421, 418] width 44 height 23
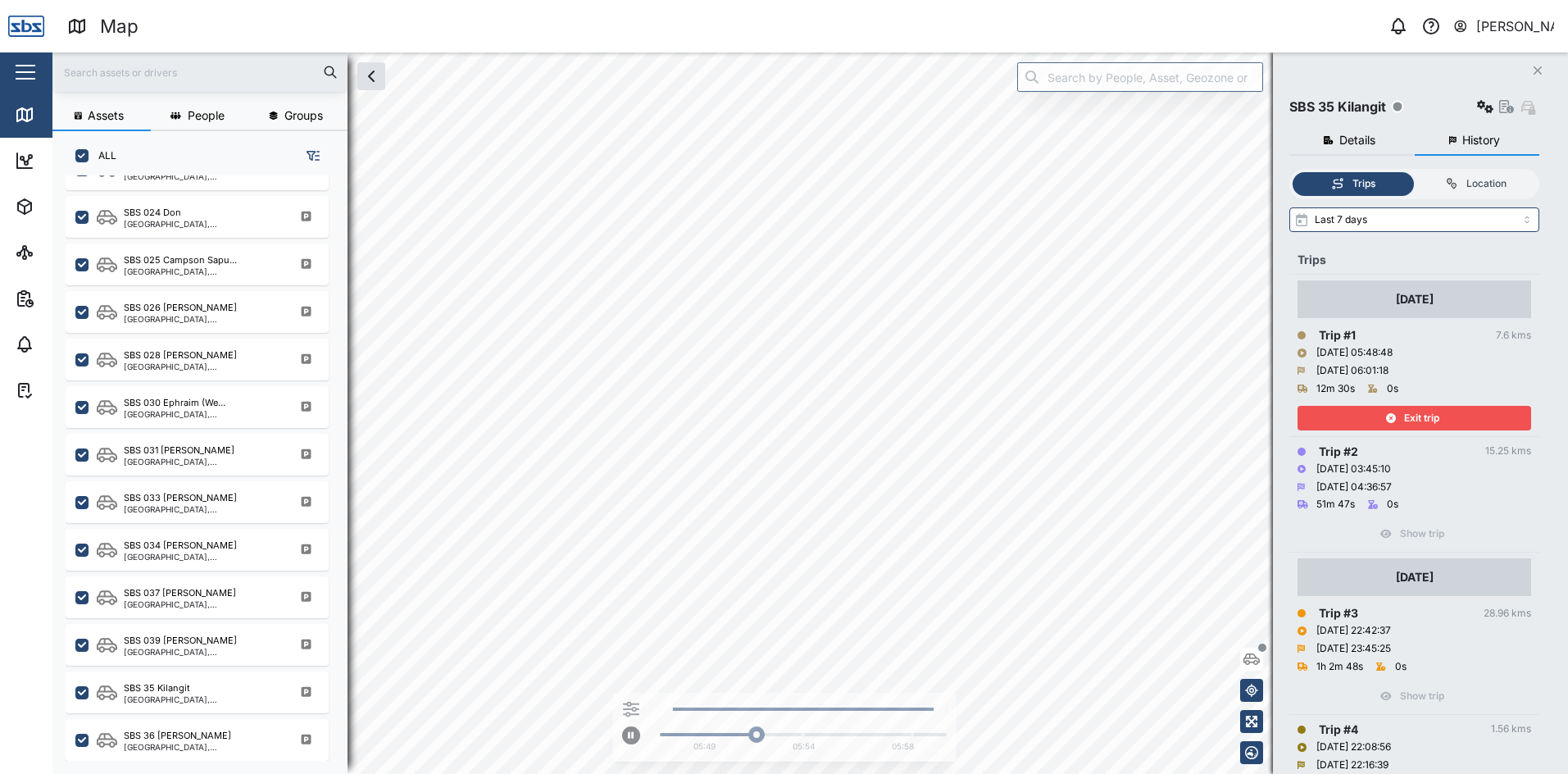
click at [1435, 413] on span "Exit trip" at bounding box center [1421, 418] width 35 height 23
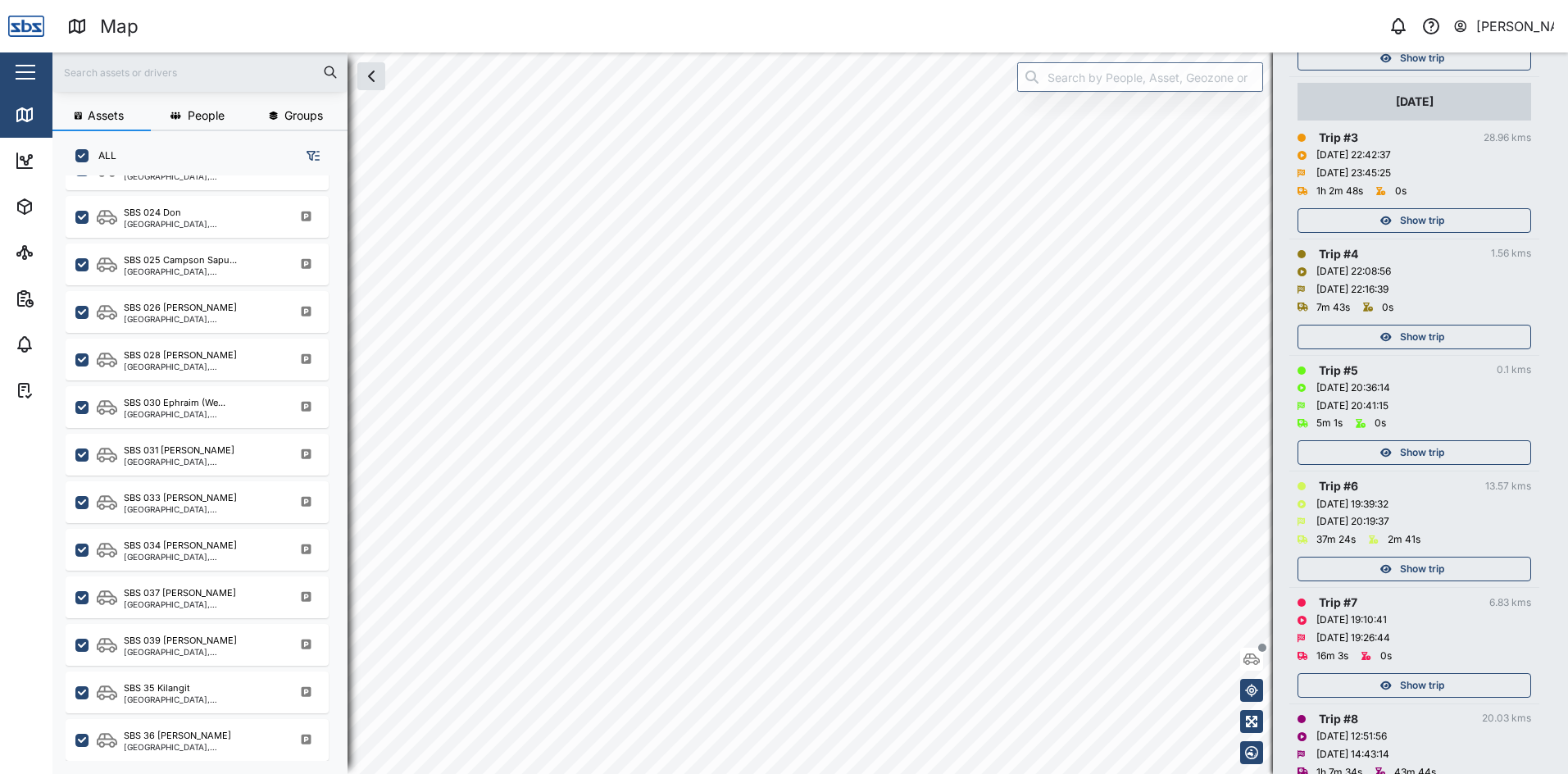
scroll to position [492, 0]
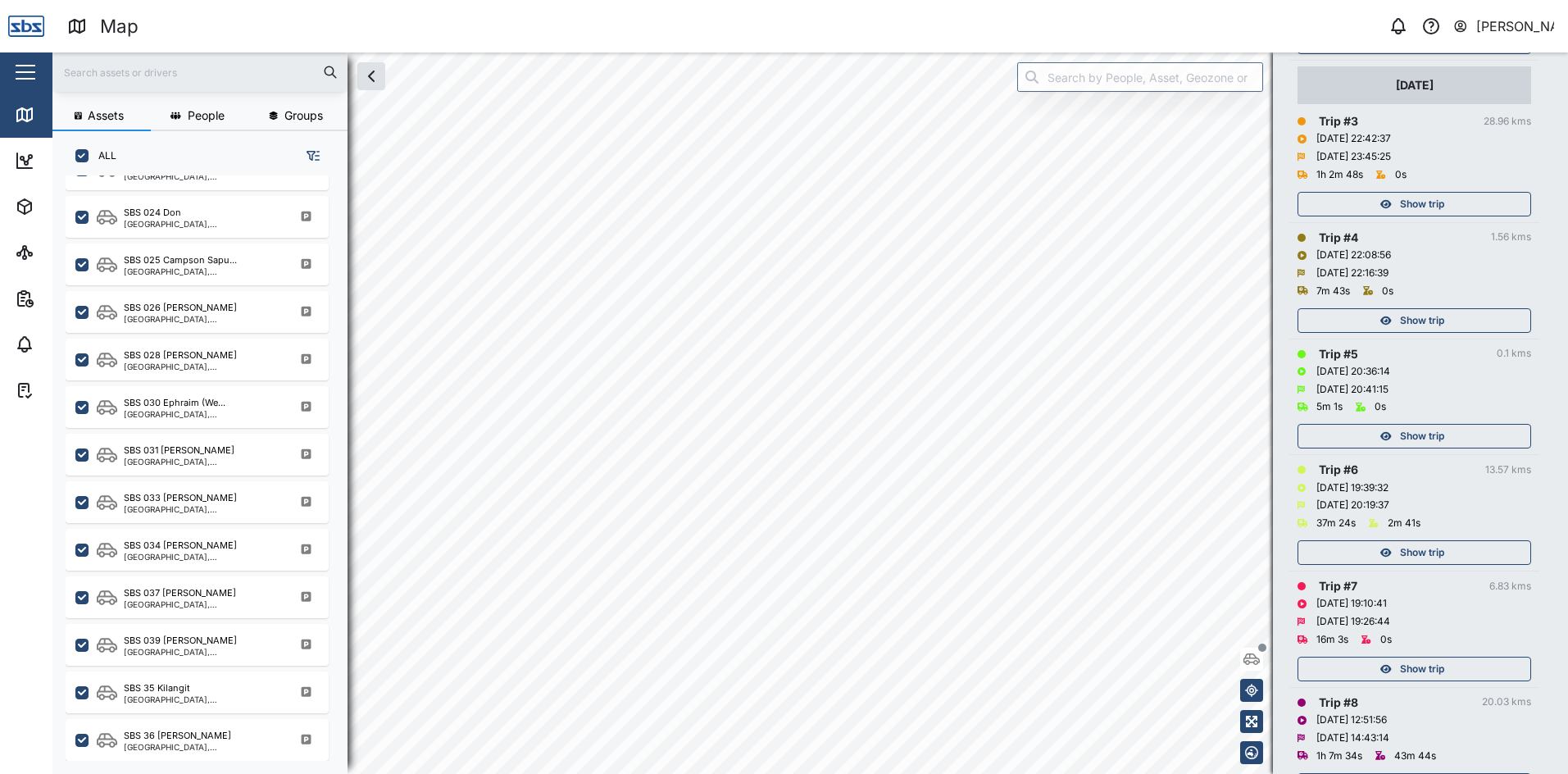
click at [1420, 554] on span "Show trip" at bounding box center [1421, 553] width 44 height 23
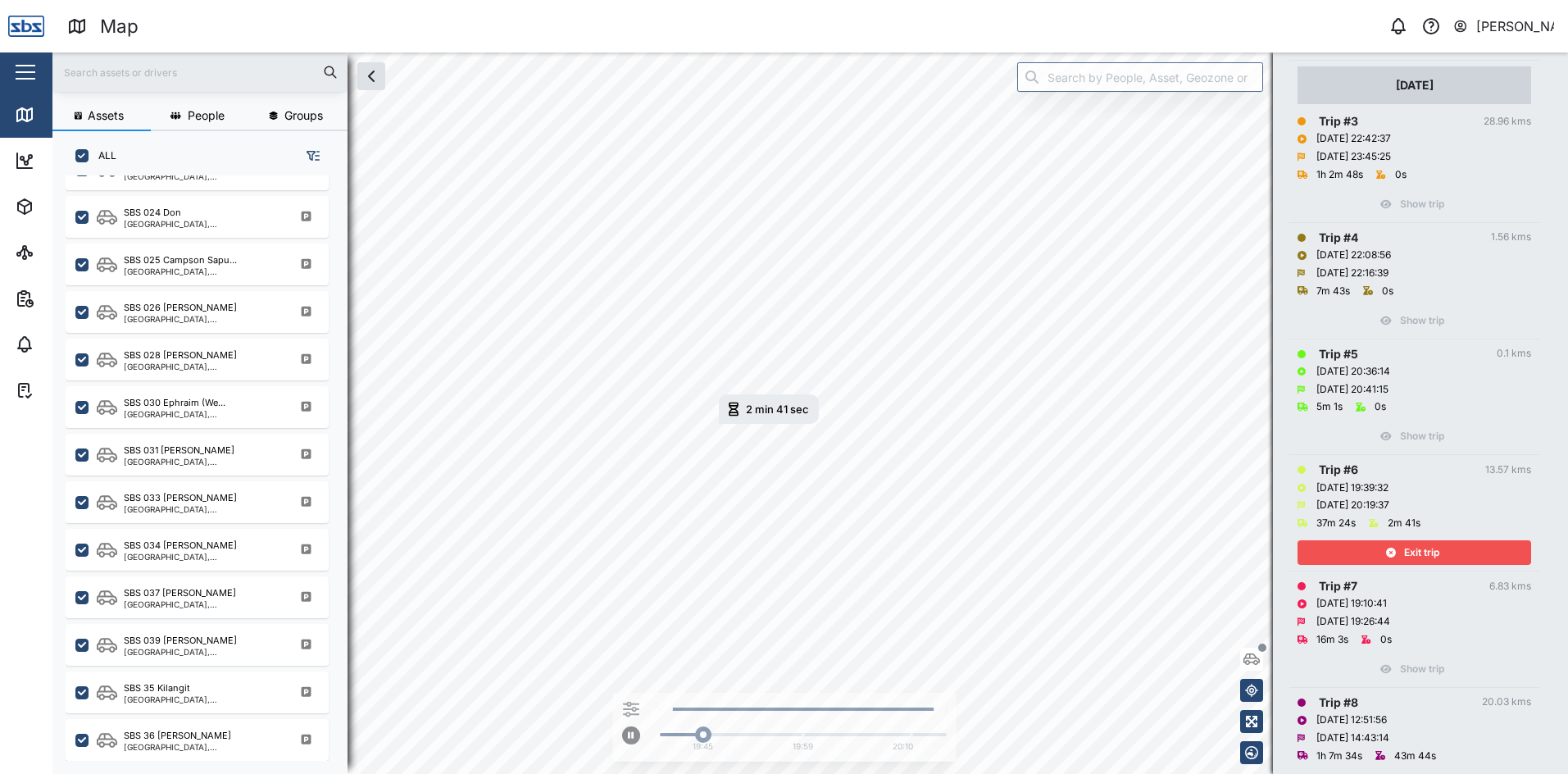
click at [1431, 554] on span "Exit trip" at bounding box center [1421, 553] width 35 height 23
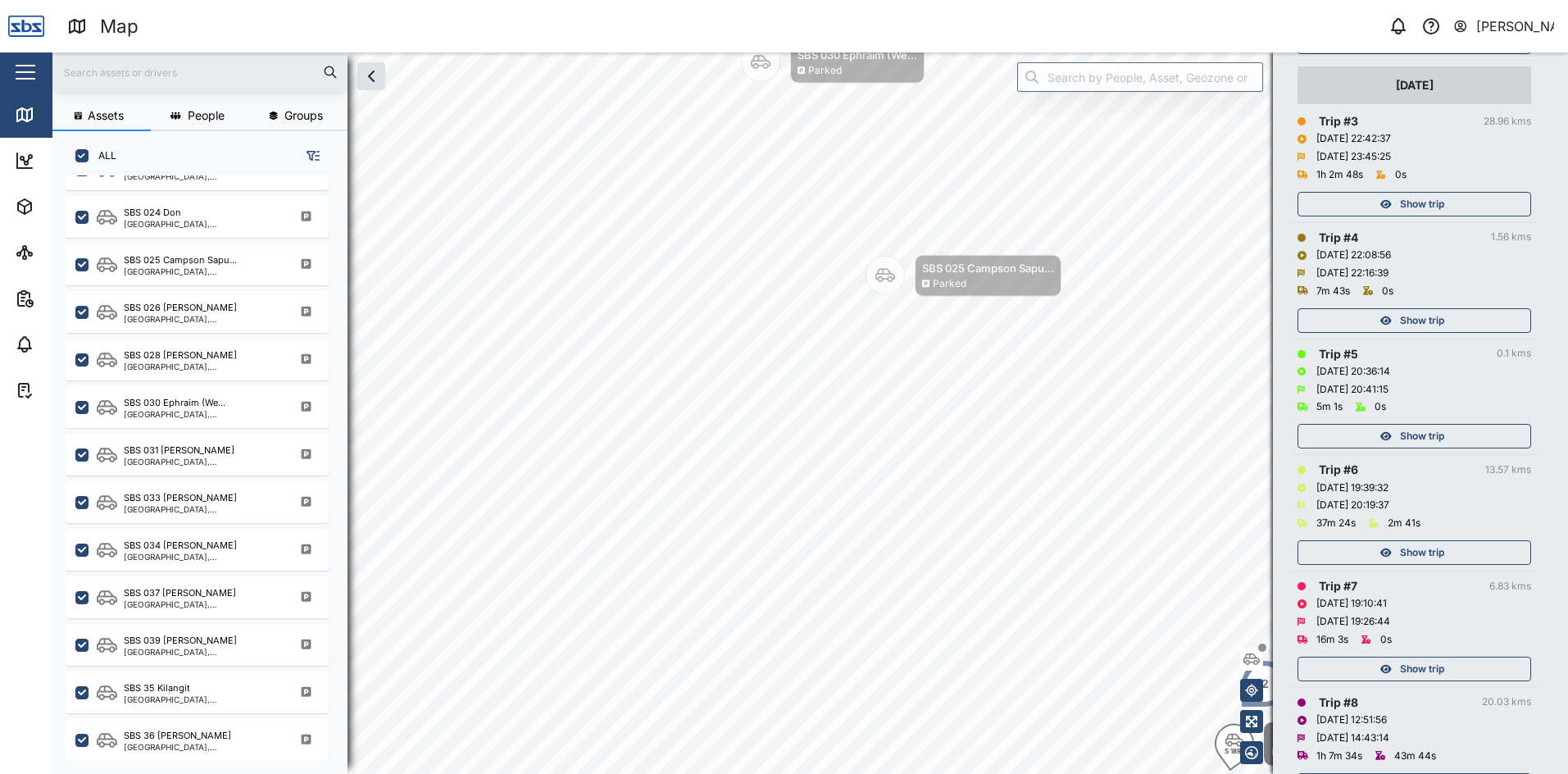
click at [1425, 551] on span "Show trip" at bounding box center [1421, 553] width 44 height 23
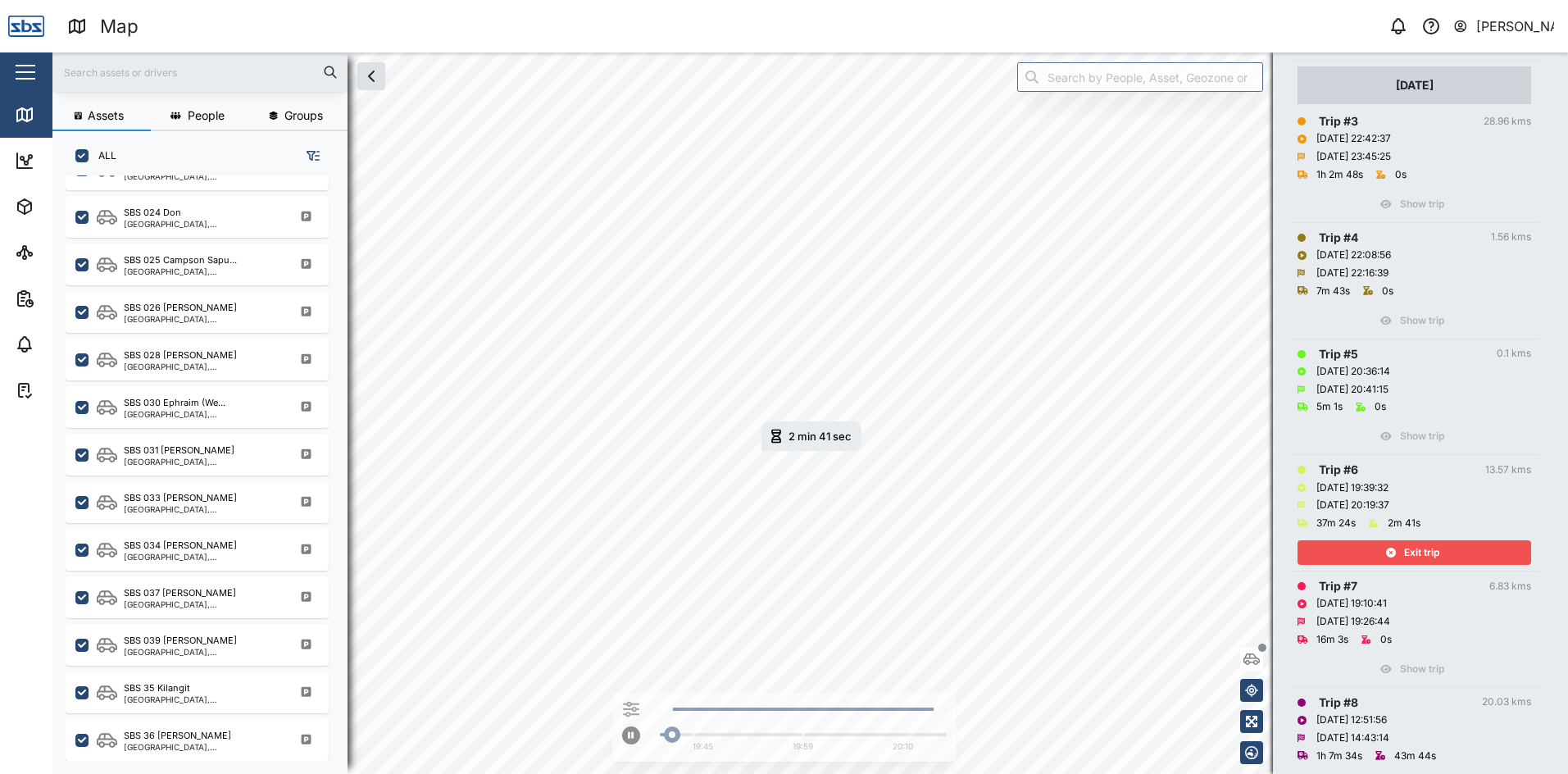
click at [1442, 548] on div "Exit trip" at bounding box center [1412, 553] width 213 height 23
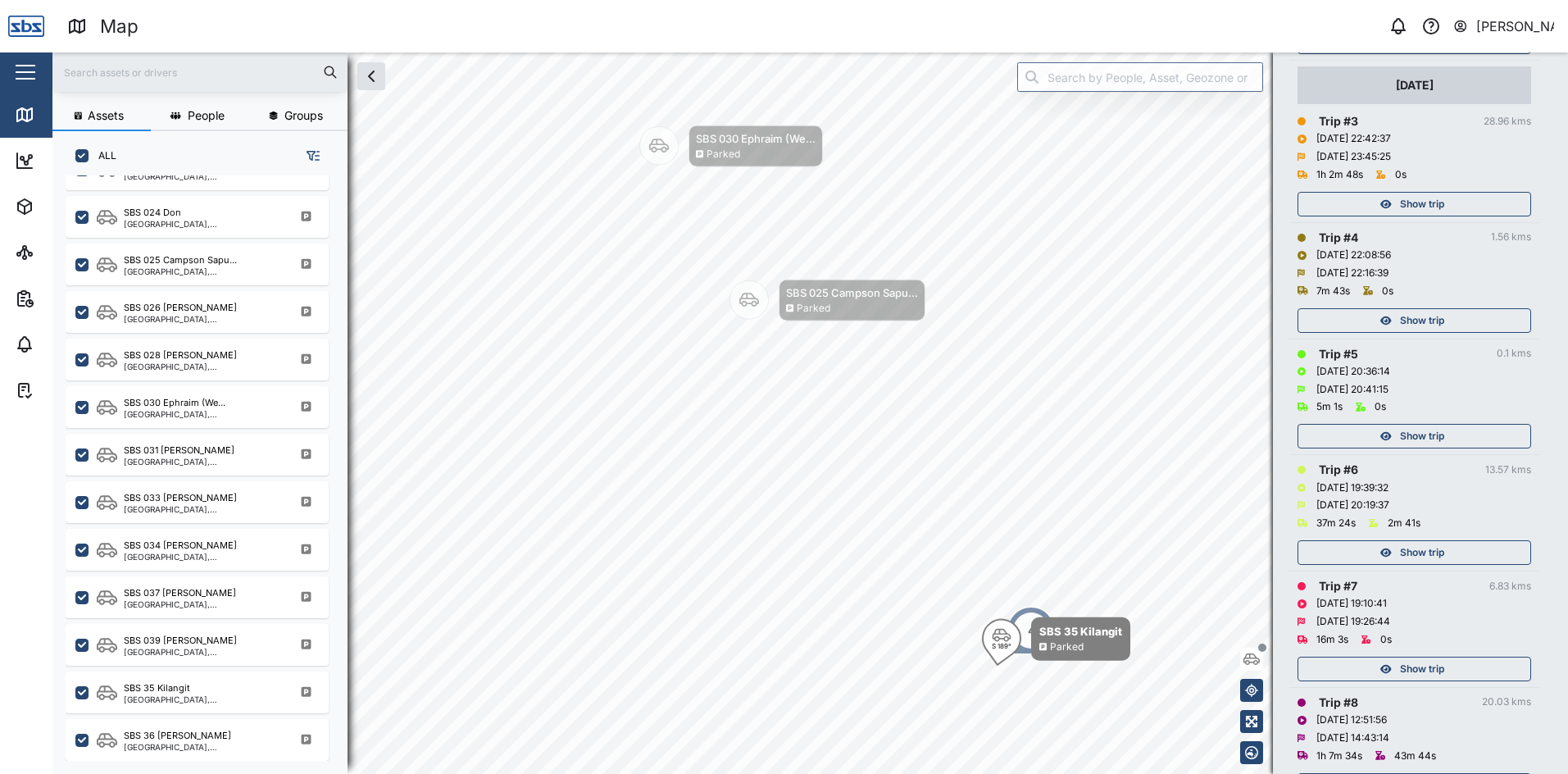
click at [1424, 677] on span "Show trip" at bounding box center [1421, 669] width 44 height 23
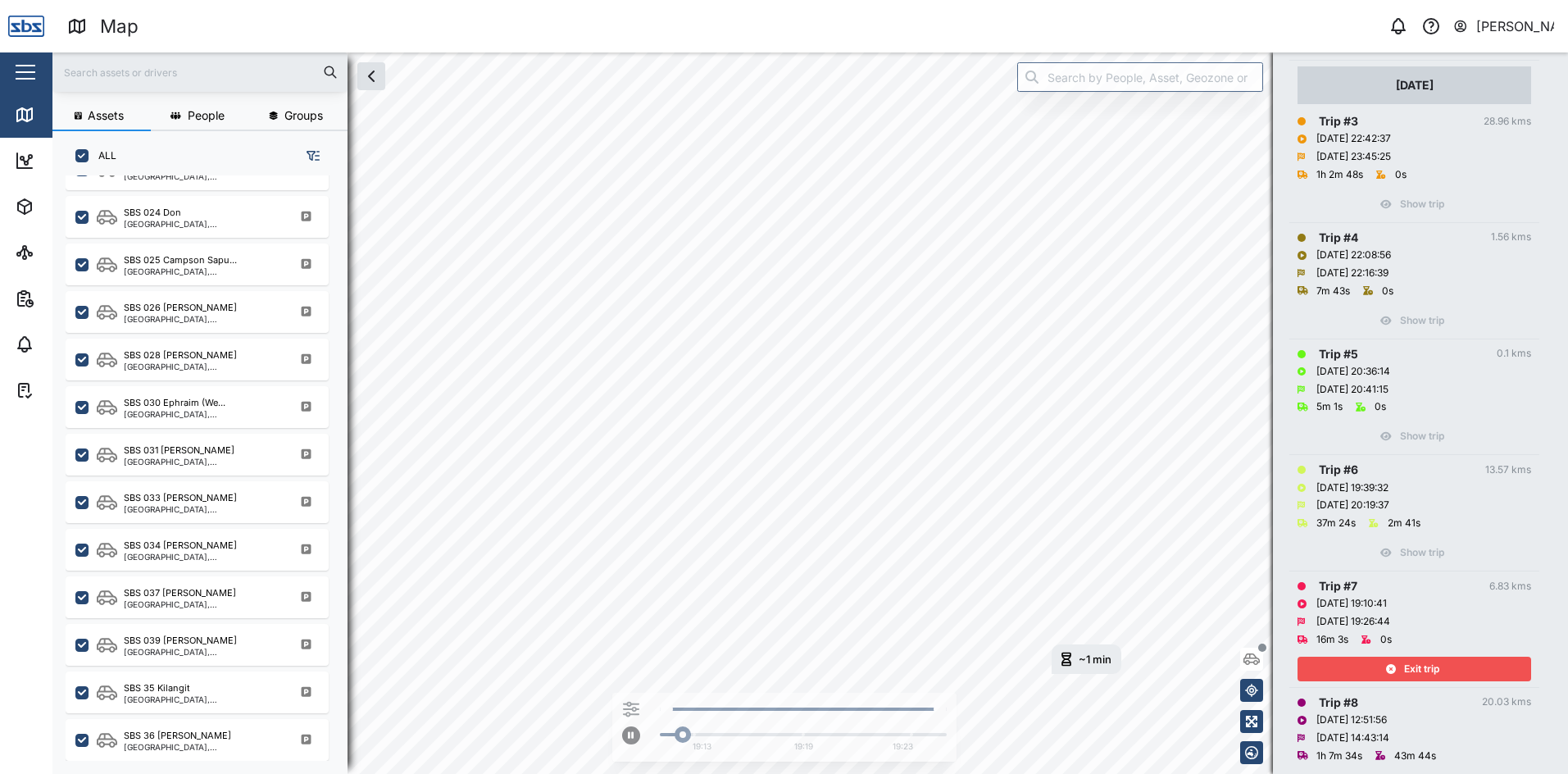
click at [1423, 669] on span "Exit trip" at bounding box center [1421, 669] width 35 height 23
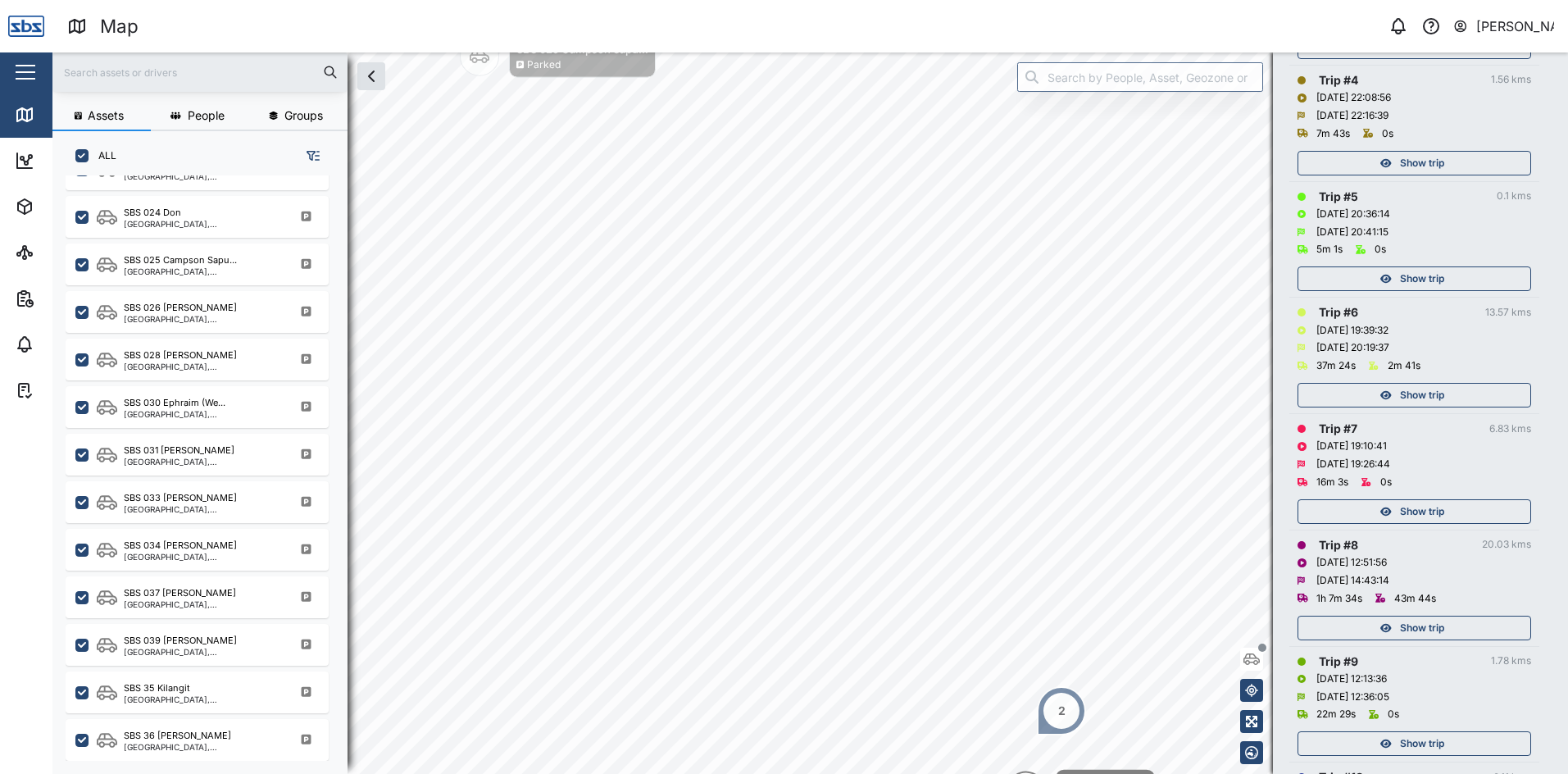
scroll to position [738, 0]
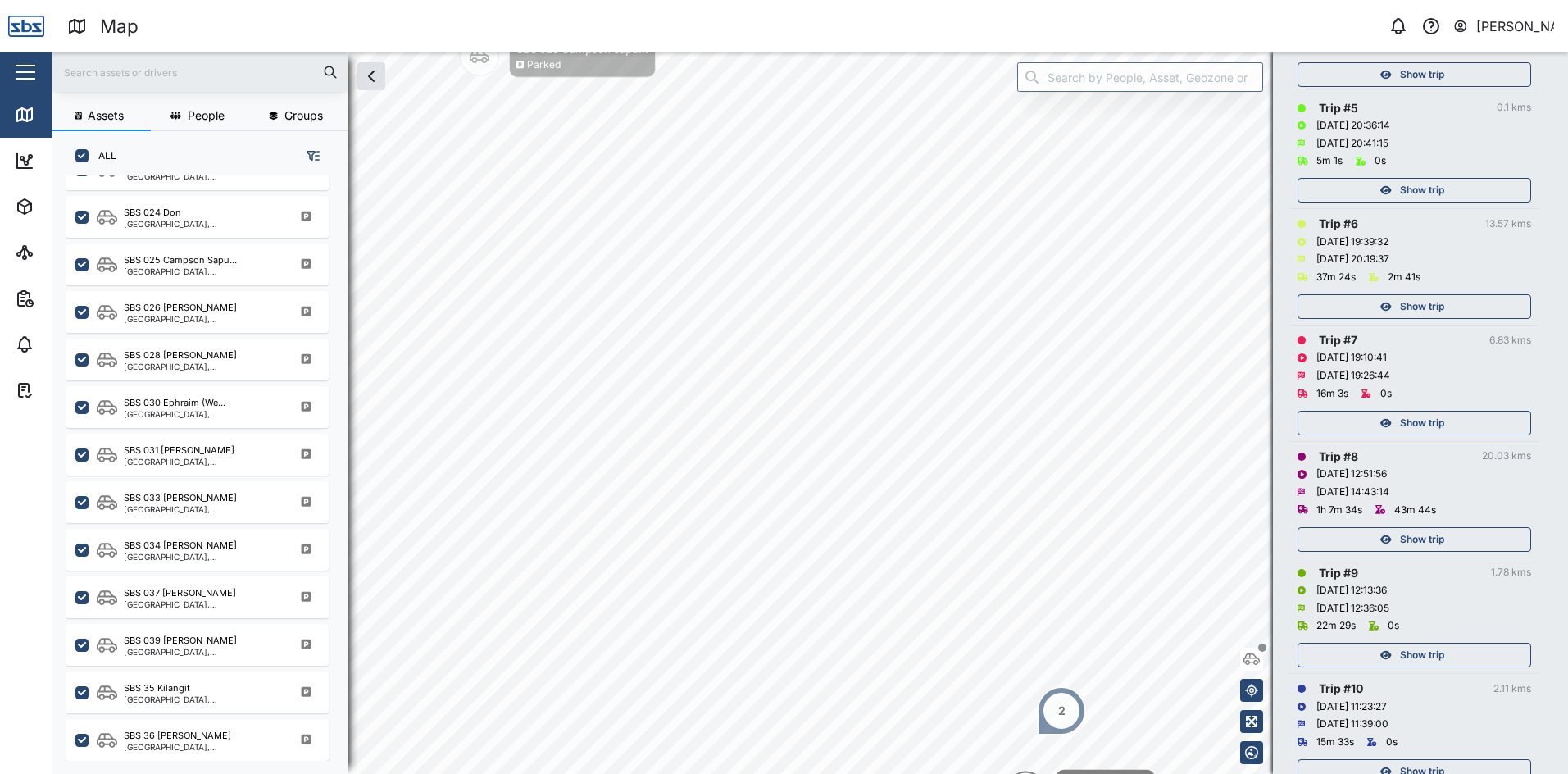
click at [1434, 538] on span "Show trip" at bounding box center [1421, 539] width 44 height 23
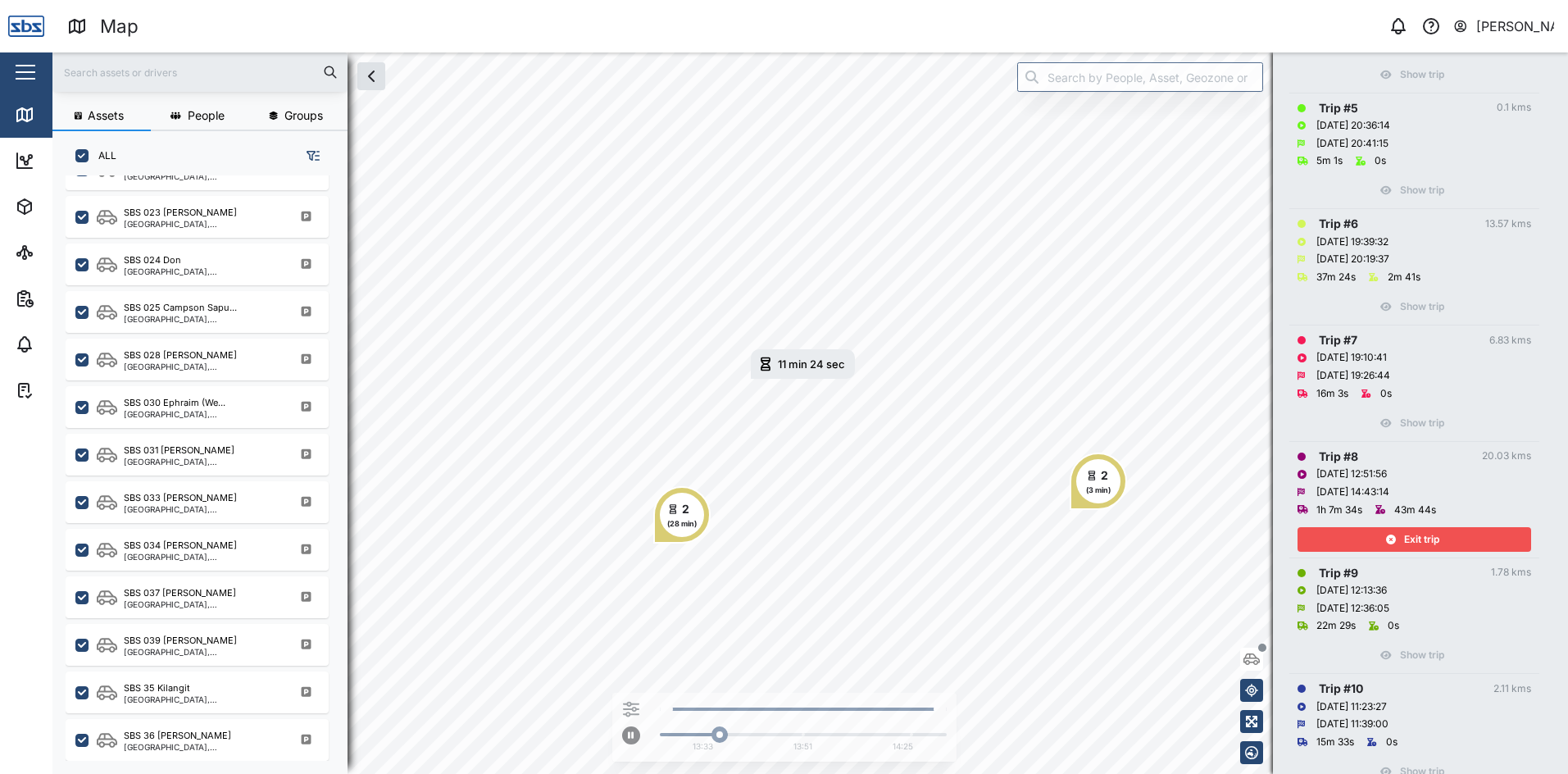
click at [1386, 538] on icon "button" at bounding box center [1391, 539] width 9 height 9
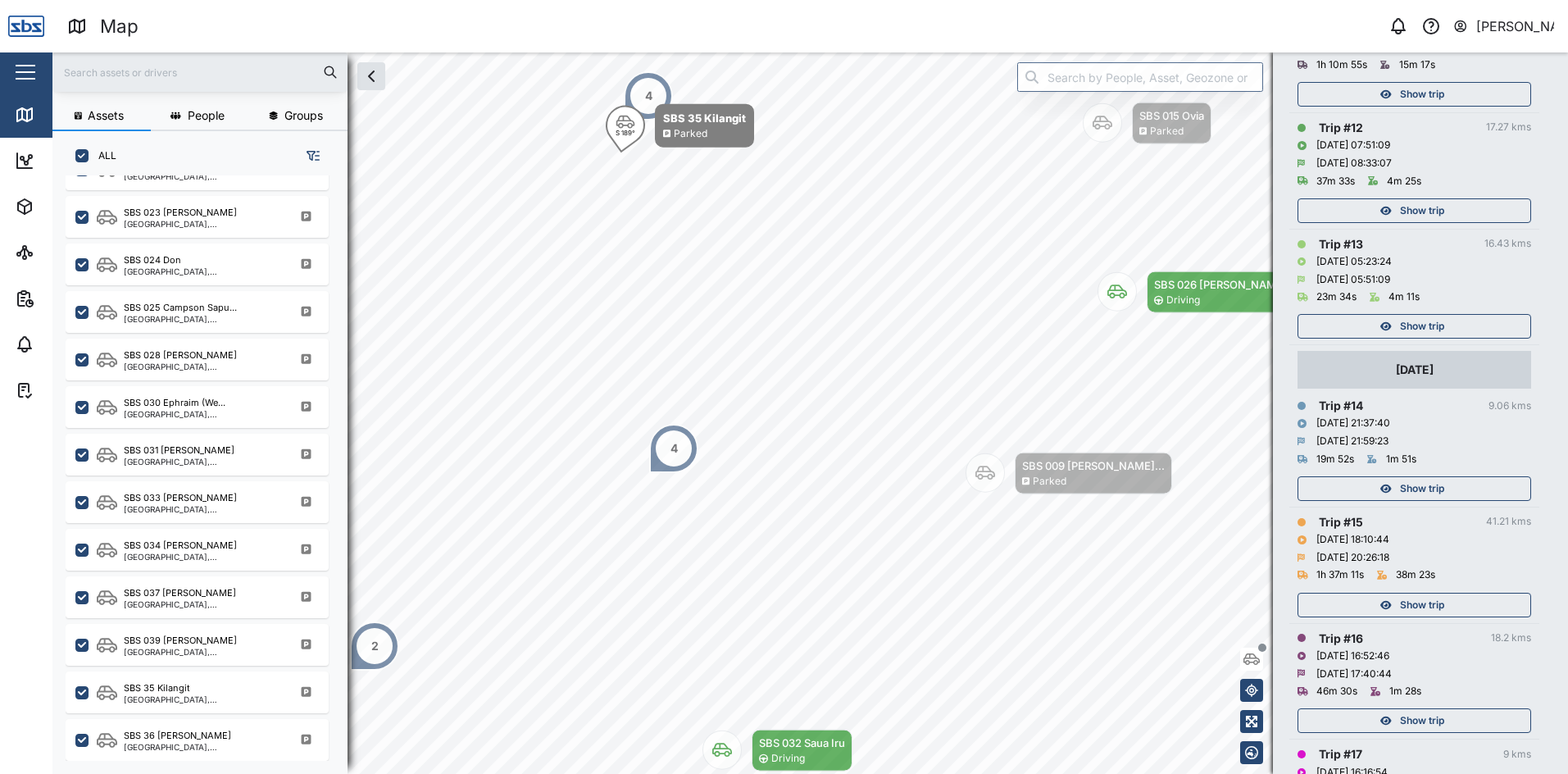
scroll to position [1558, 0]
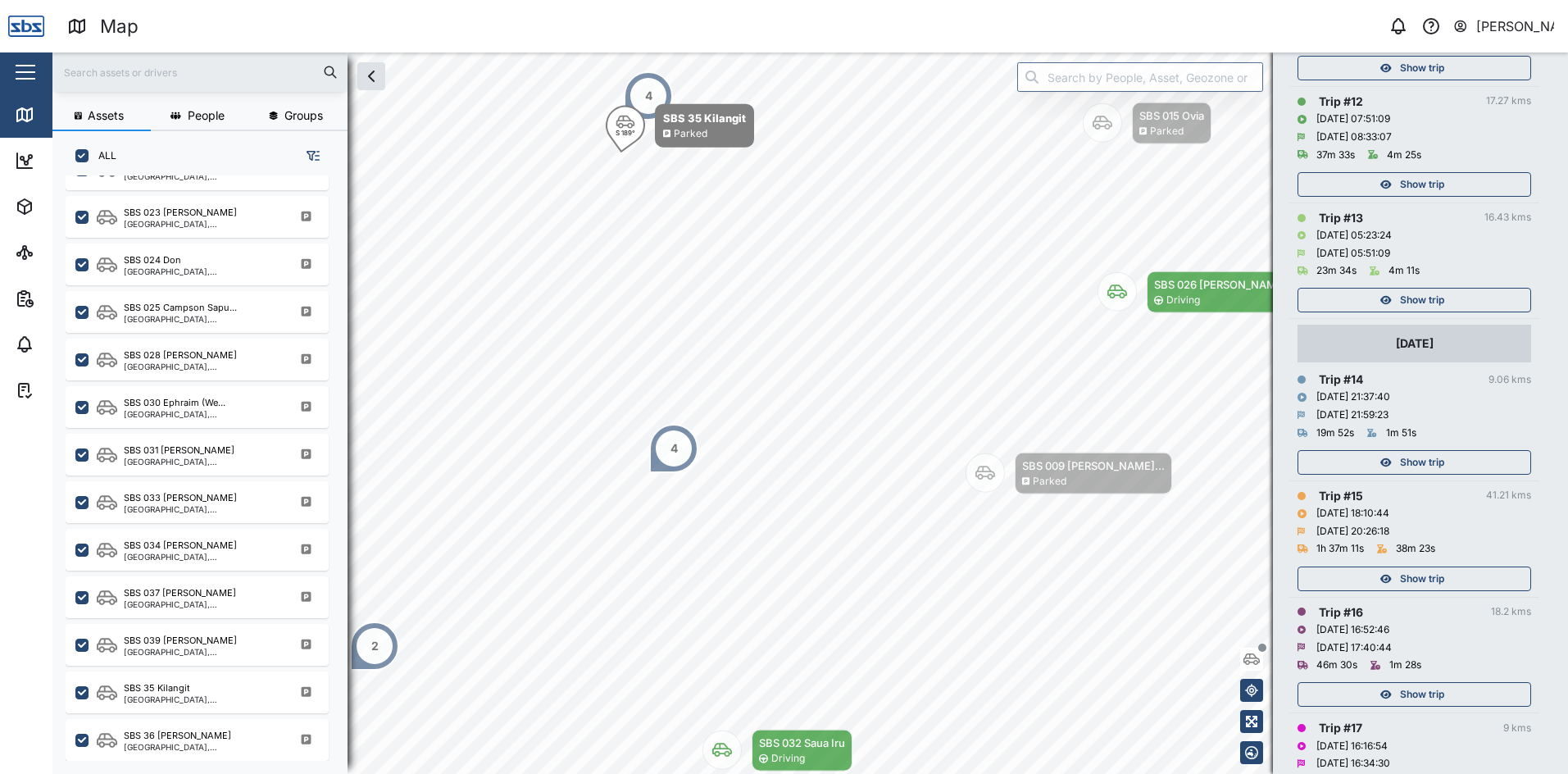
click at [1393, 454] on div "Show trip" at bounding box center [1412, 463] width 213 height 23
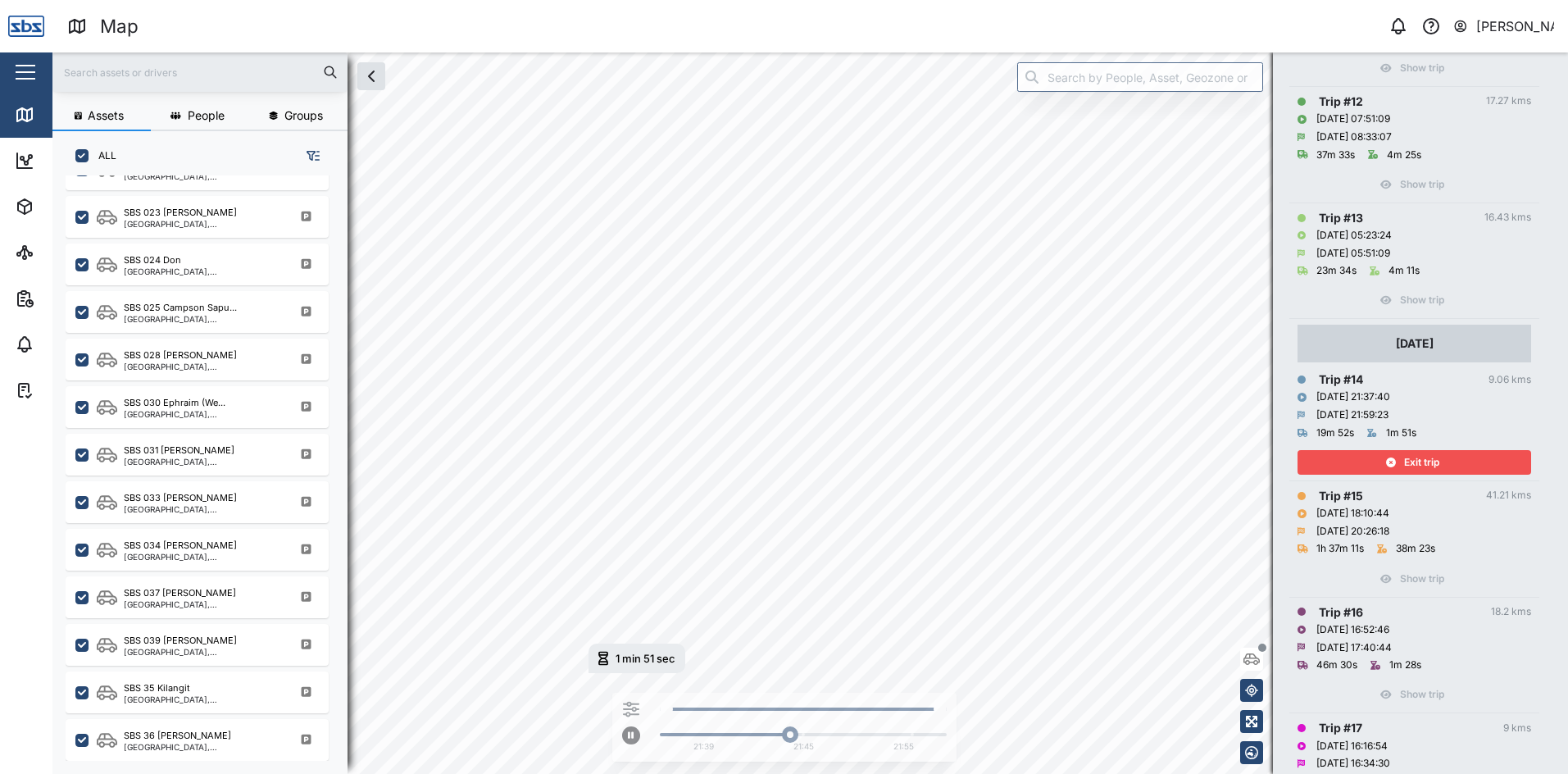
click at [1407, 464] on span "Exit trip" at bounding box center [1421, 463] width 35 height 23
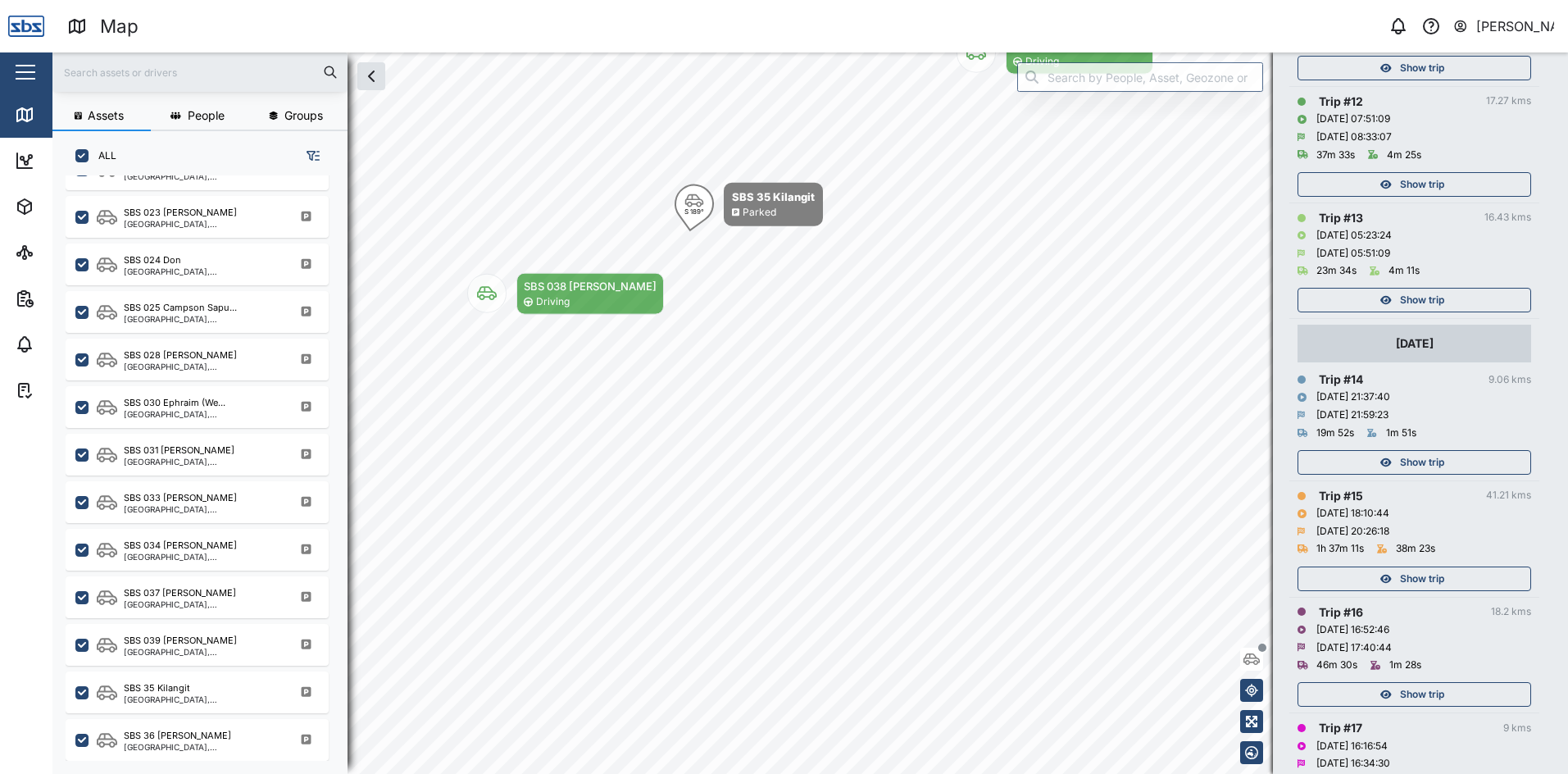
click at [1436, 575] on span "Show trip" at bounding box center [1421, 579] width 44 height 23
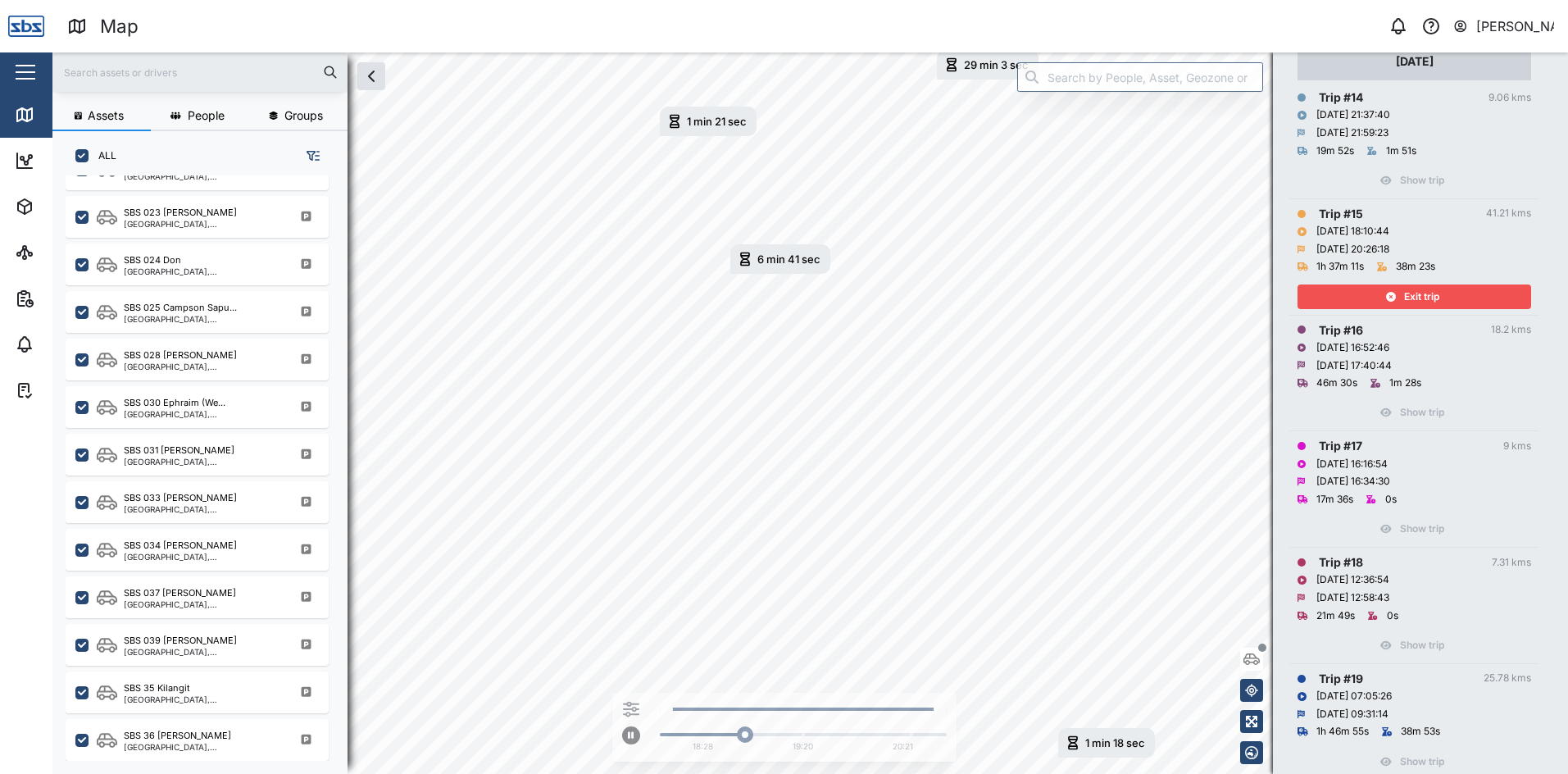
scroll to position [1886, 0]
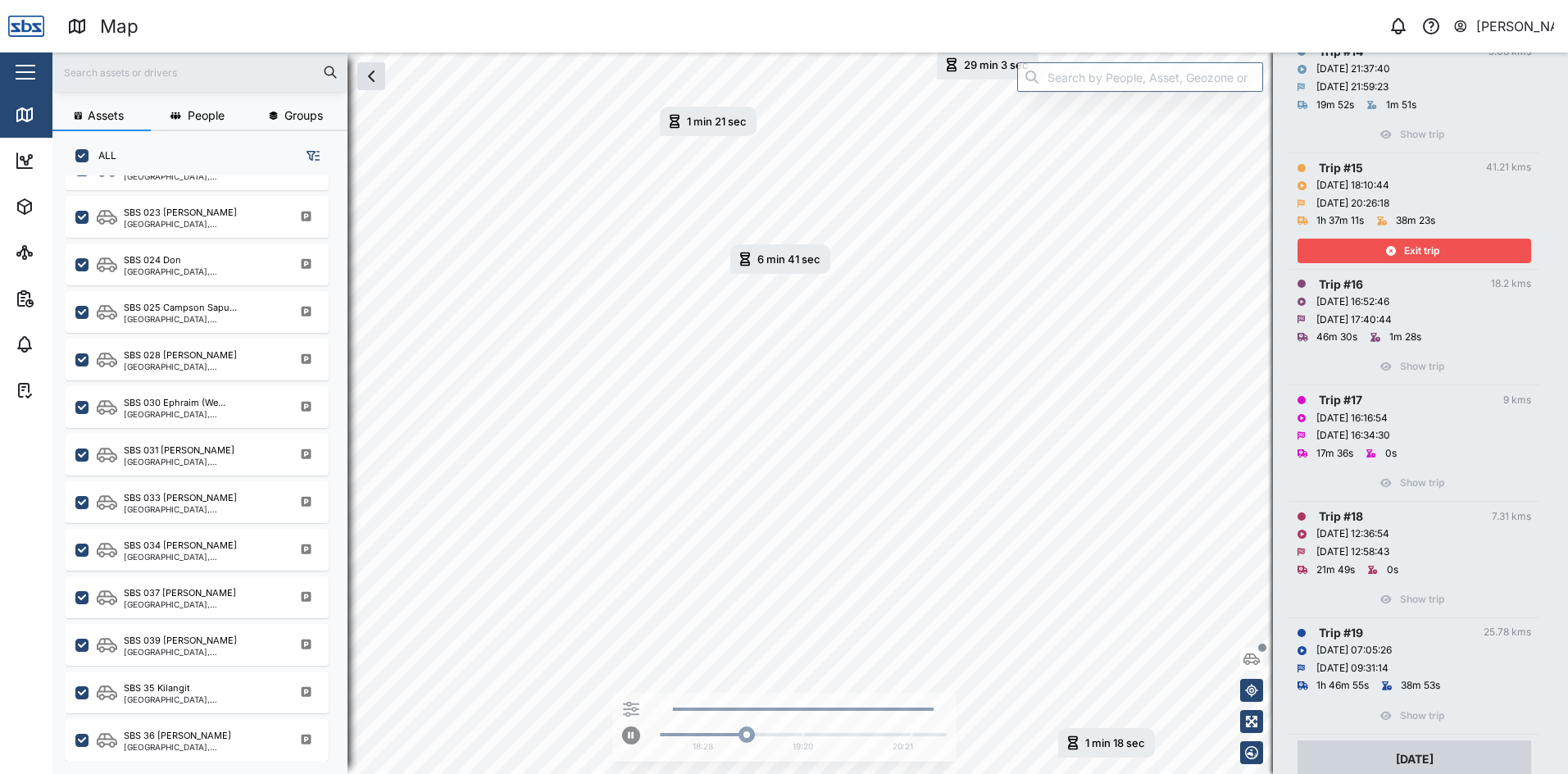
click at [1407, 249] on span "Exit trip" at bounding box center [1421, 251] width 35 height 23
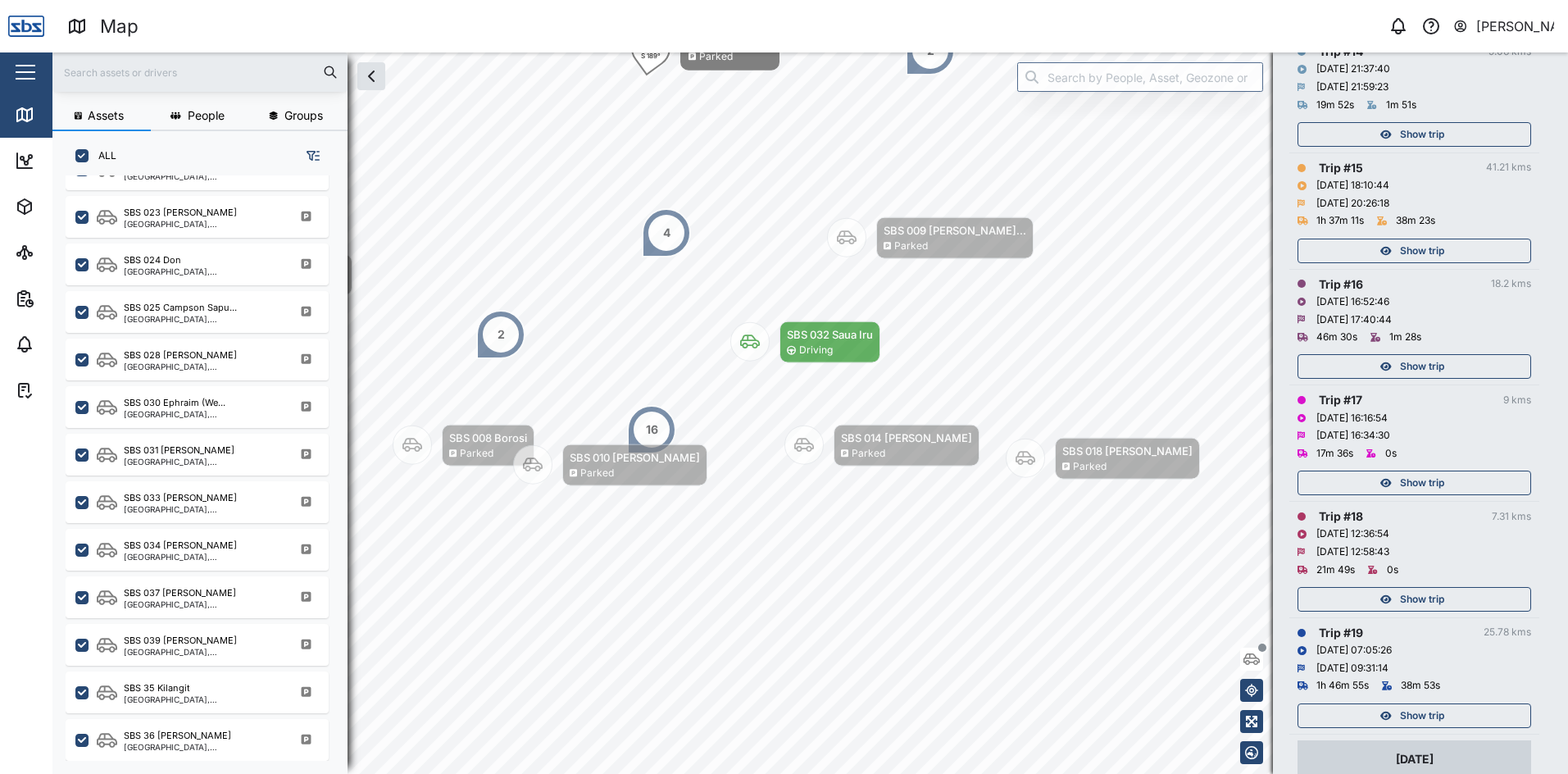
click at [1466, 361] on div "Show trip" at bounding box center [1412, 366] width 213 height 23
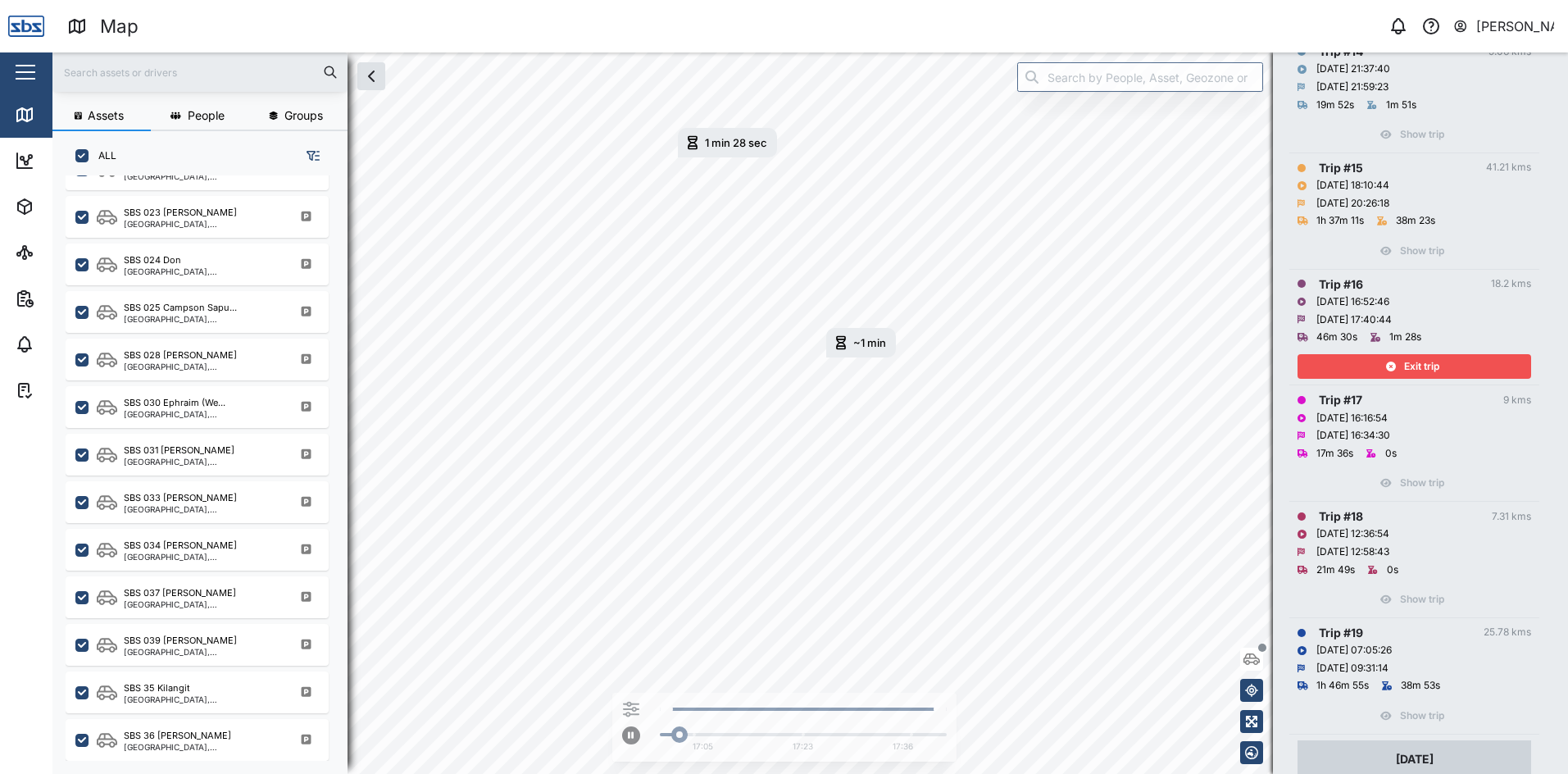
click at [1466, 362] on div "Exit trip" at bounding box center [1412, 366] width 213 height 23
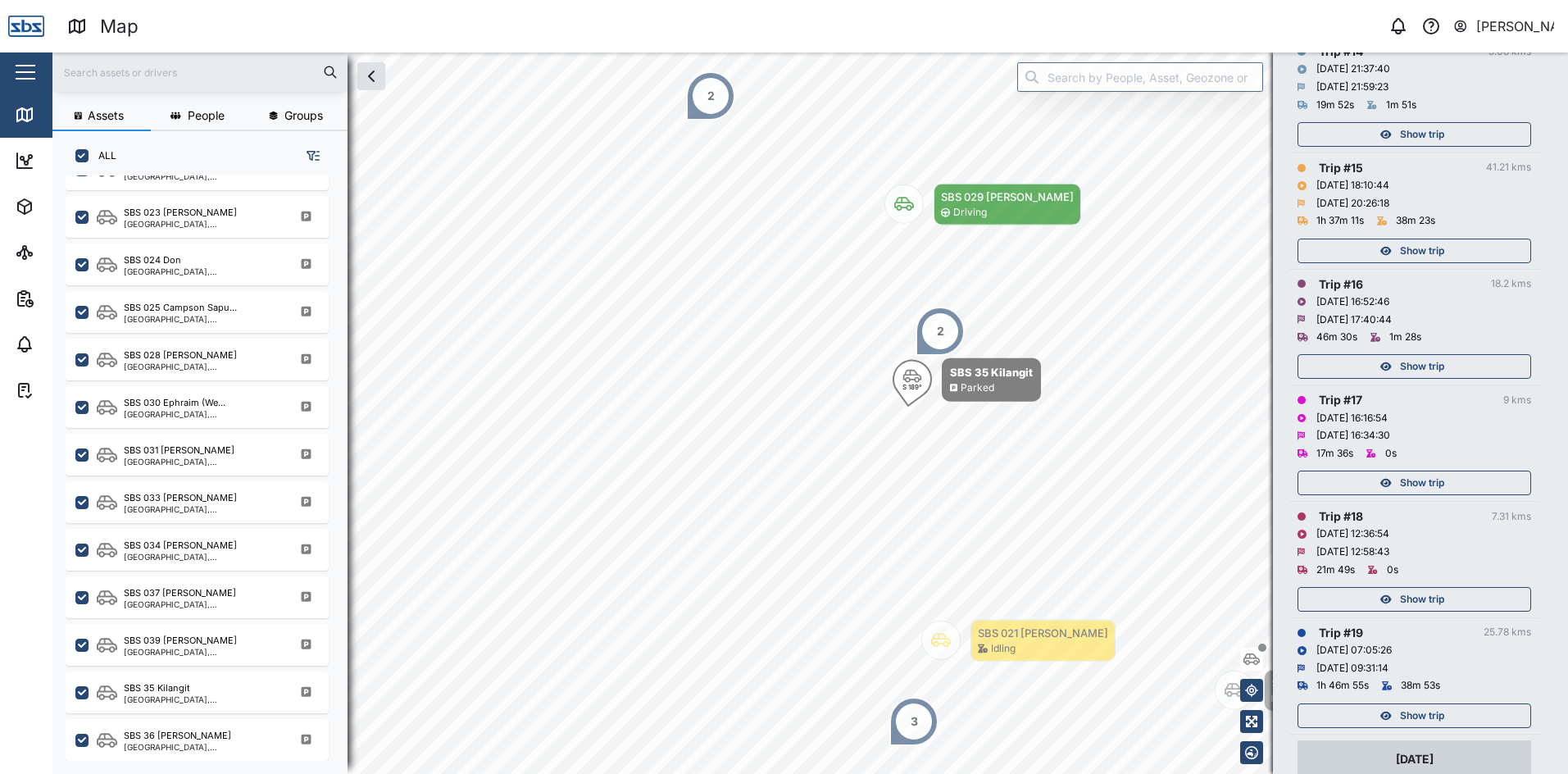
click at [1455, 485] on div "Show trip" at bounding box center [1412, 483] width 213 height 23
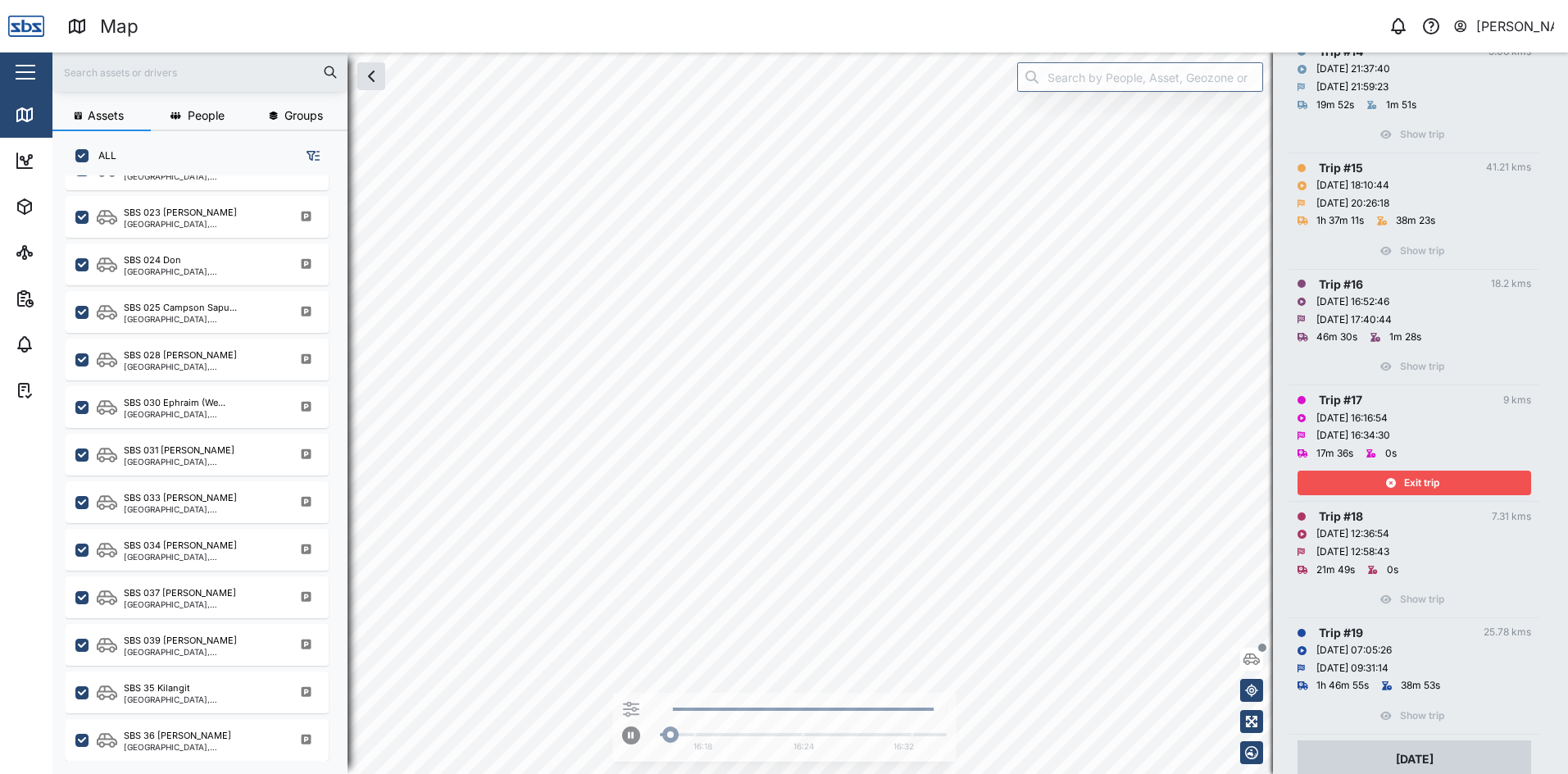
click at [1455, 485] on div "Exit trip" at bounding box center [1412, 483] width 213 height 23
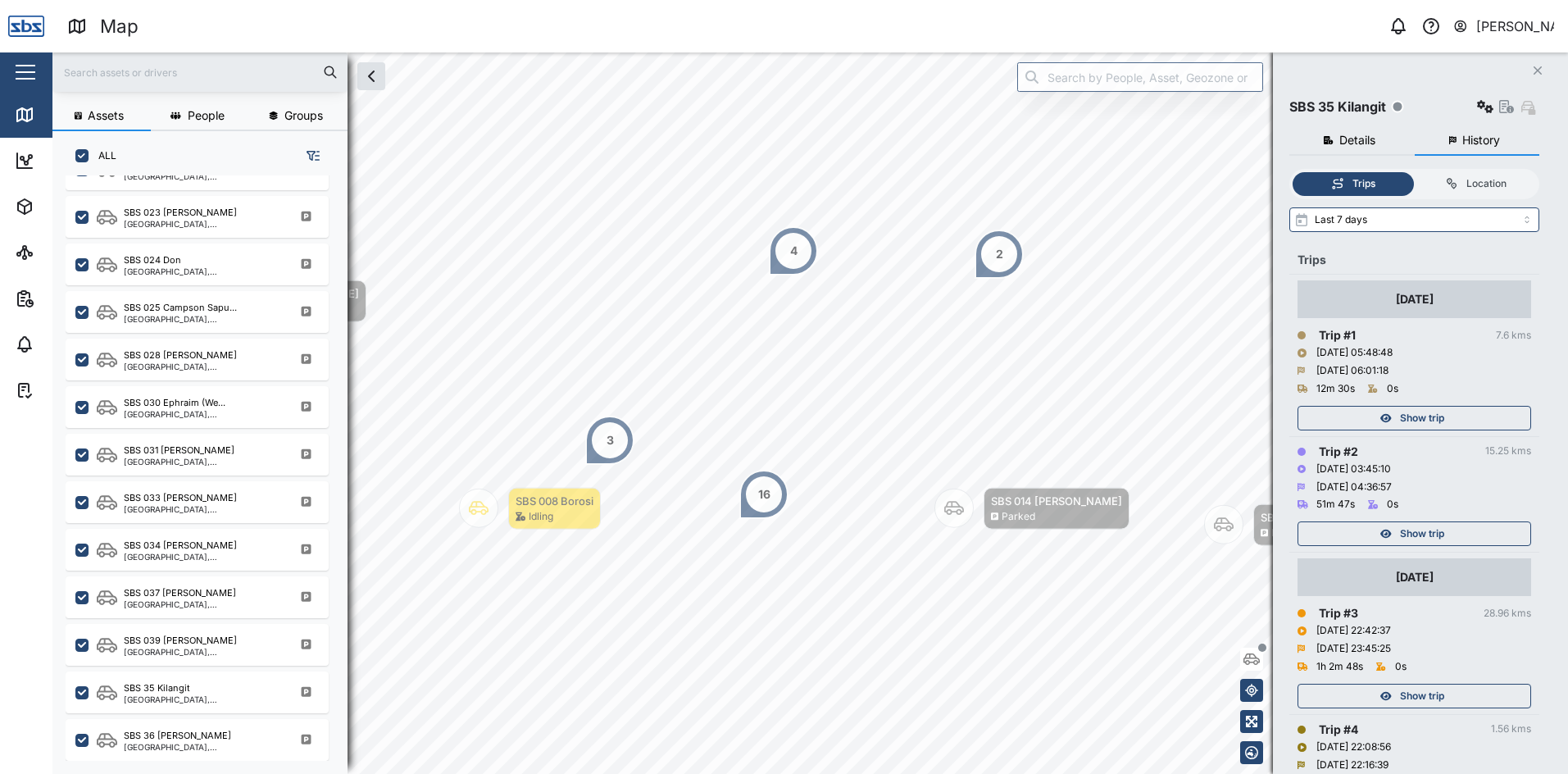
click at [1538, 71] on icon "button" at bounding box center [1538, 70] width 9 height 9
